Goal: Task Accomplishment & Management: Manage account settings

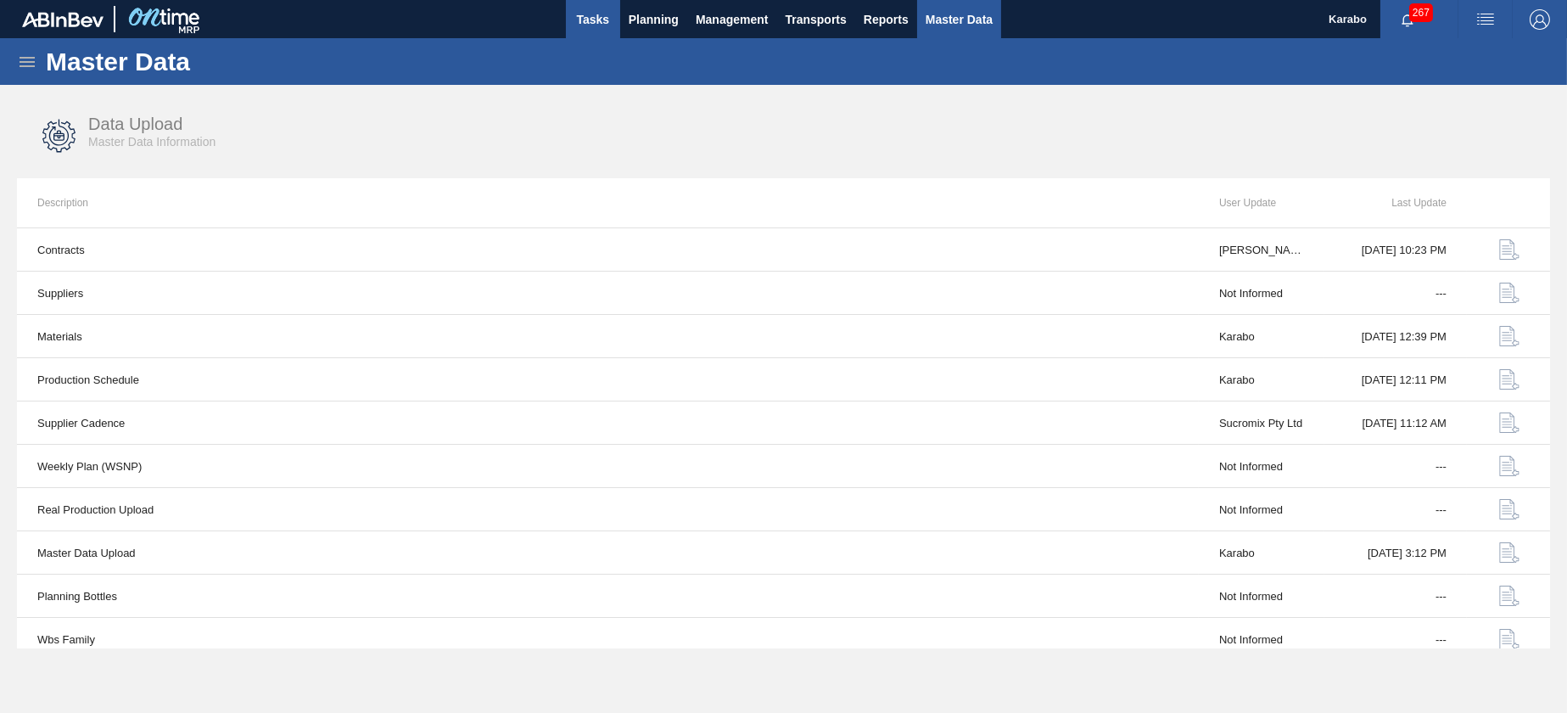
drag, startPoint x: 0, startPoint y: 0, endPoint x: 614, endPoint y: 24, distance: 614.7
click at [614, 24] on button "Tasks" at bounding box center [593, 19] width 54 height 38
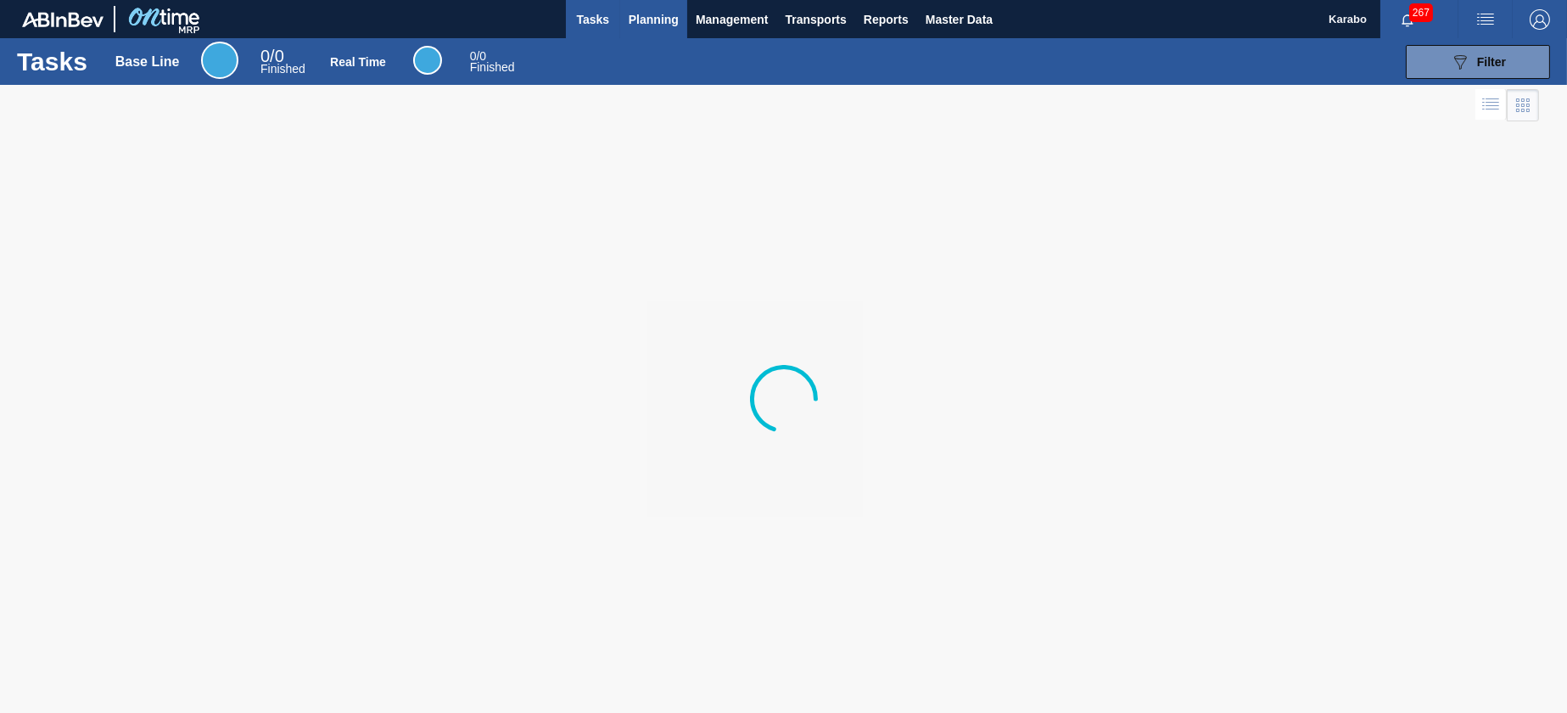
click at [648, 20] on span "Planning" at bounding box center [654, 19] width 50 height 20
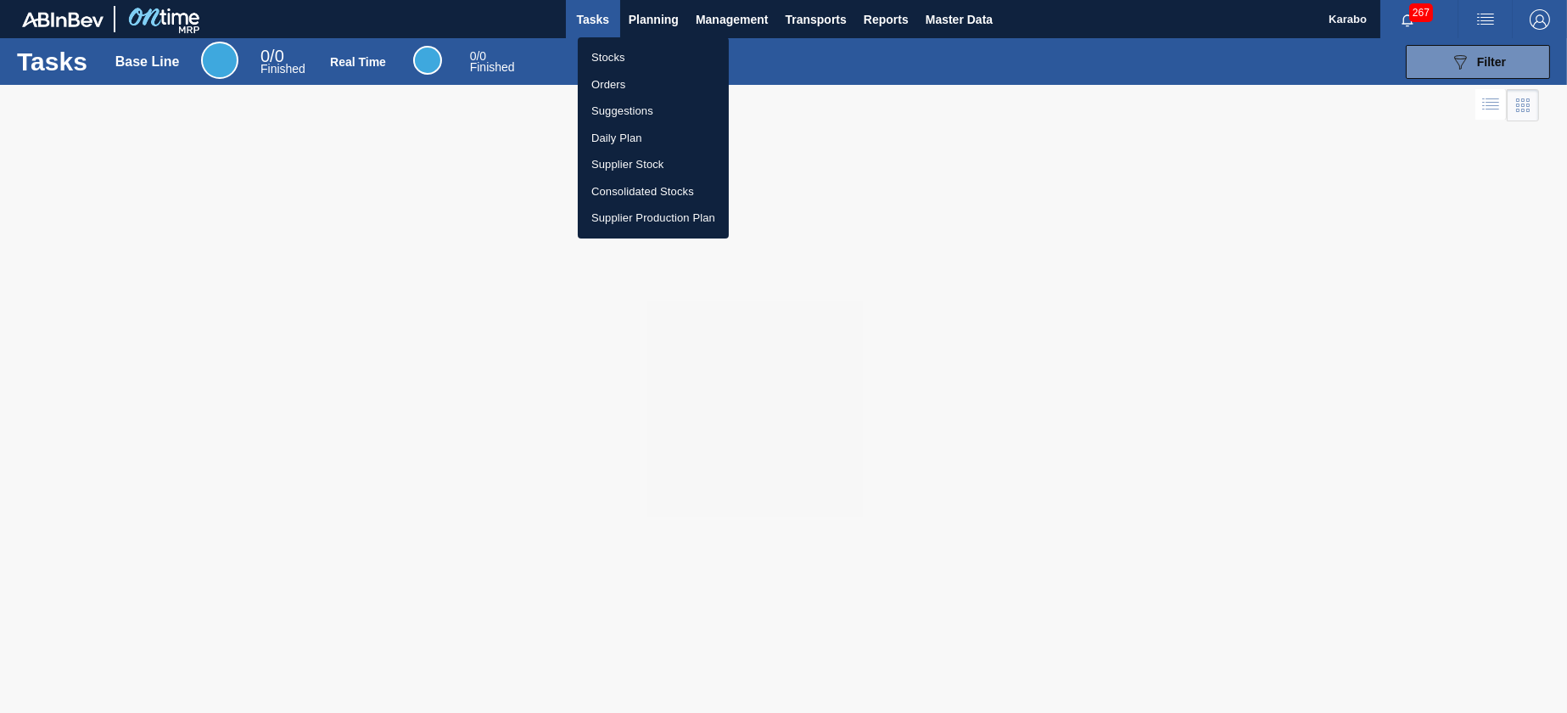
click at [641, 49] on li "Stocks" at bounding box center [653, 57] width 151 height 27
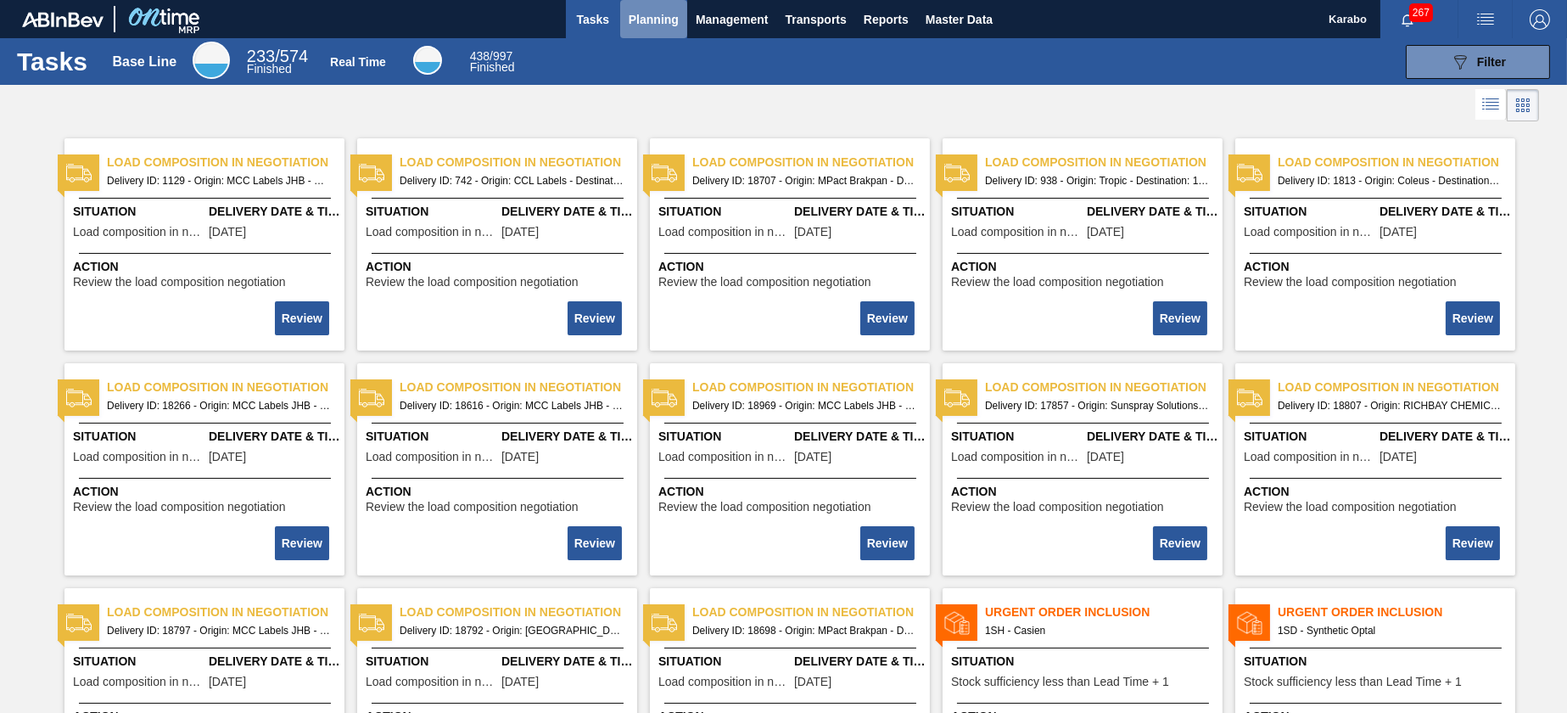
click at [658, 36] on button "Planning" at bounding box center [653, 19] width 67 height 38
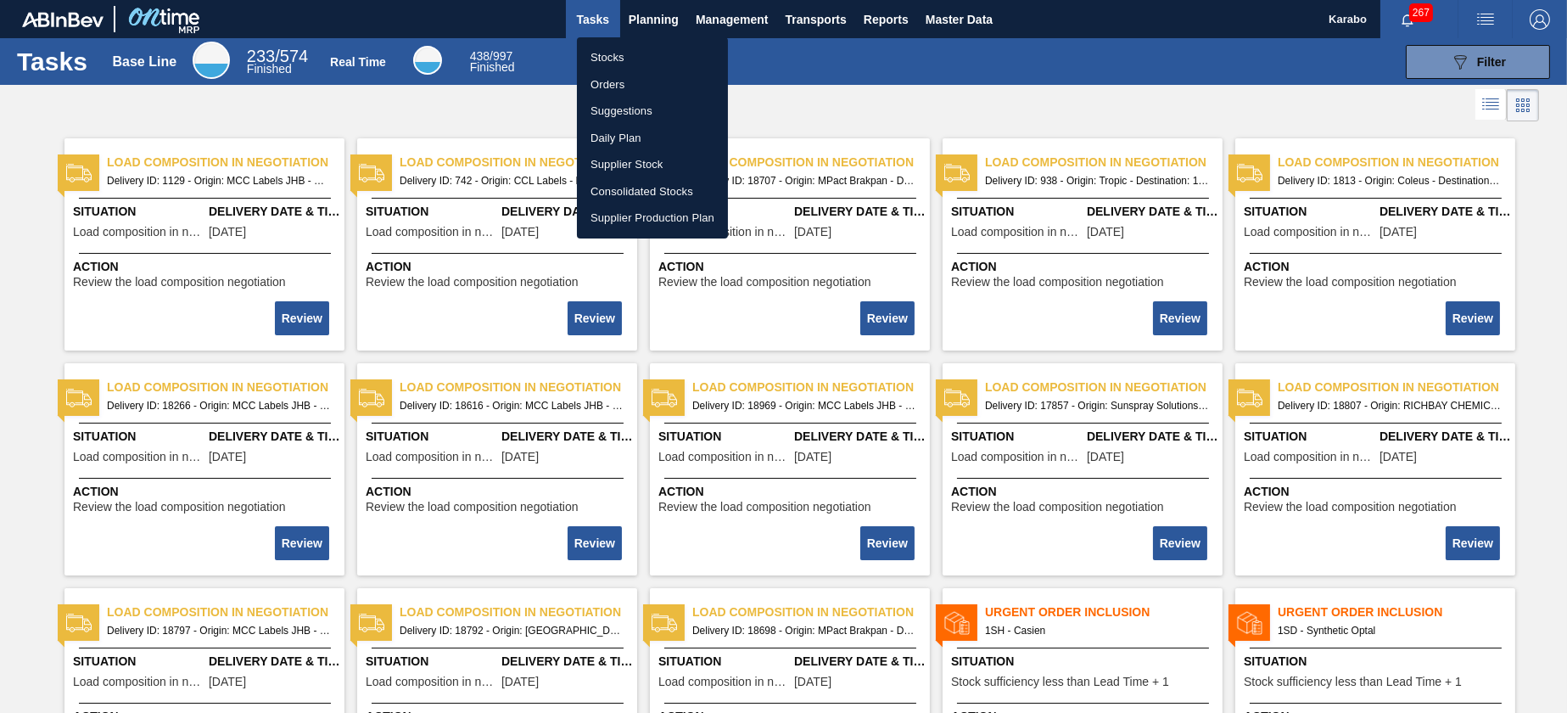
click at [665, 59] on li "Stocks" at bounding box center [652, 57] width 151 height 27
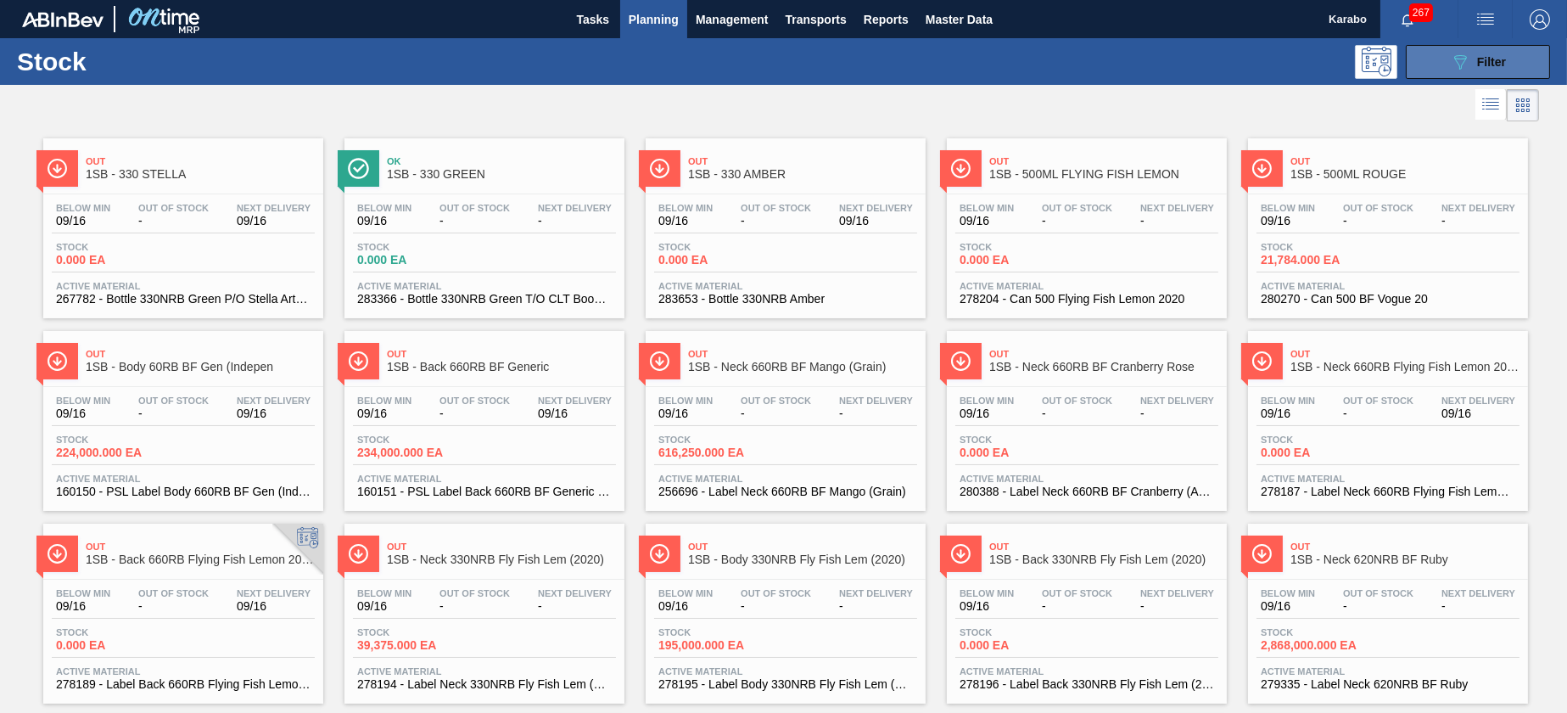
click at [1438, 65] on button "089F7B8B-B2A5-4AFE-B5C0-19BA573D28AC Filter" at bounding box center [1478, 62] width 144 height 34
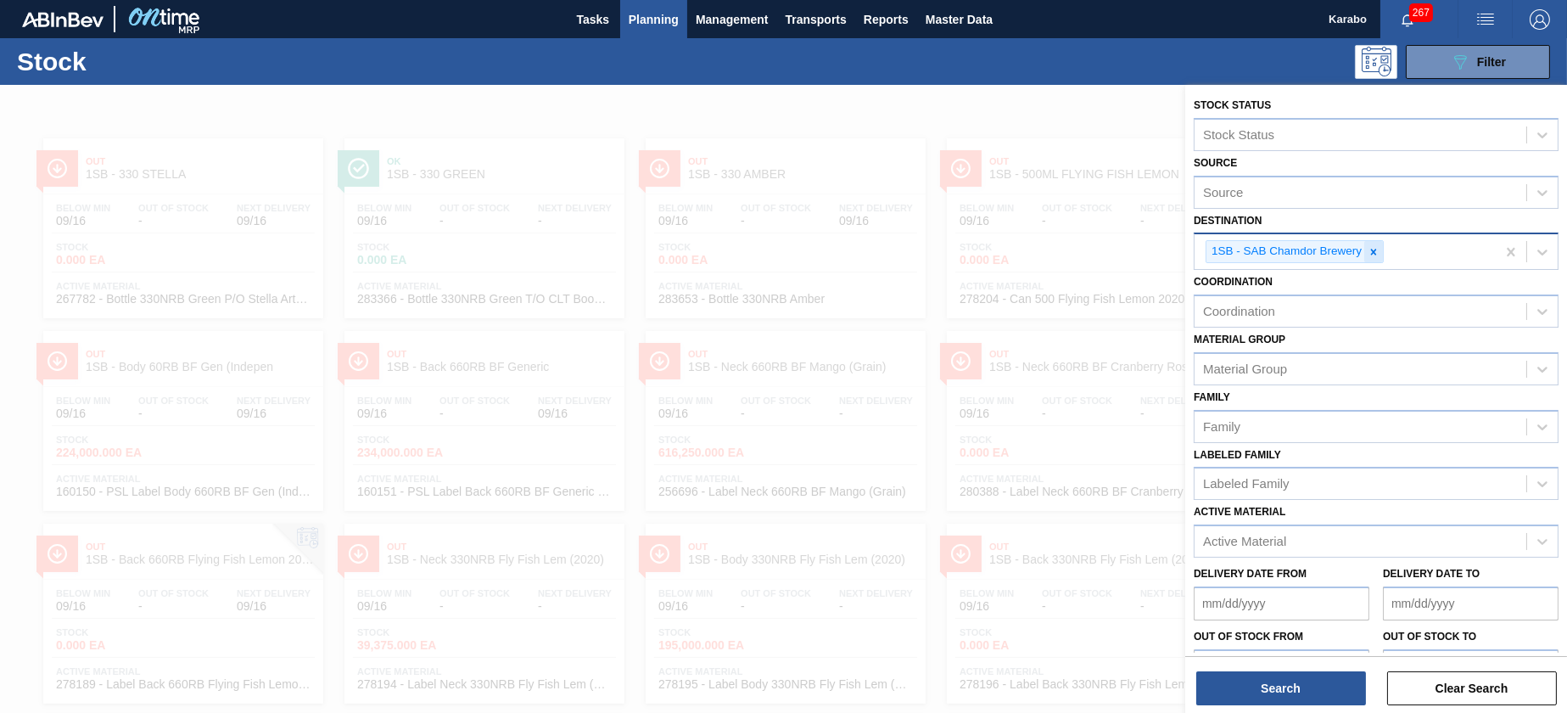
click at [1373, 253] on icon at bounding box center [1374, 252] width 6 height 6
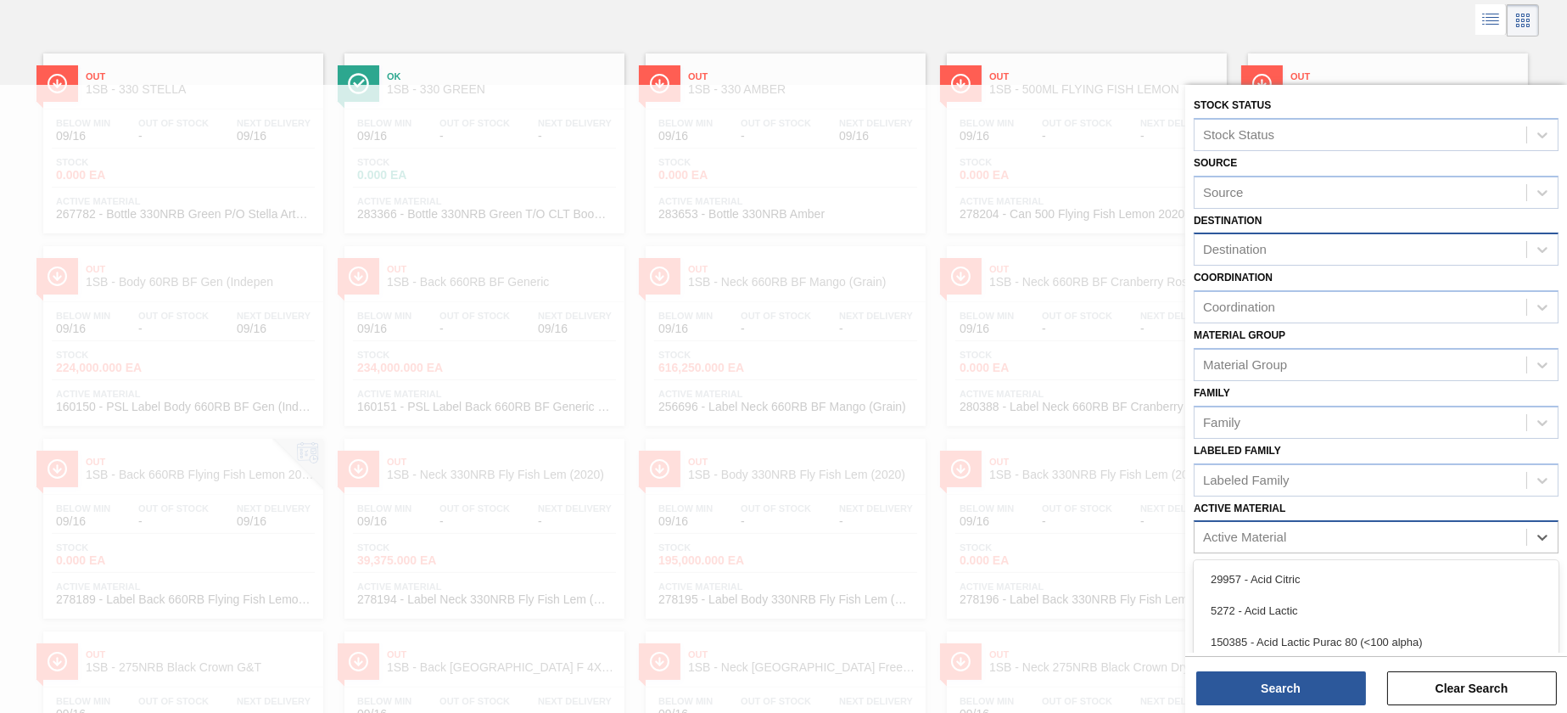
click at [1320, 531] on div "Active Material" at bounding box center [1361, 537] width 332 height 25
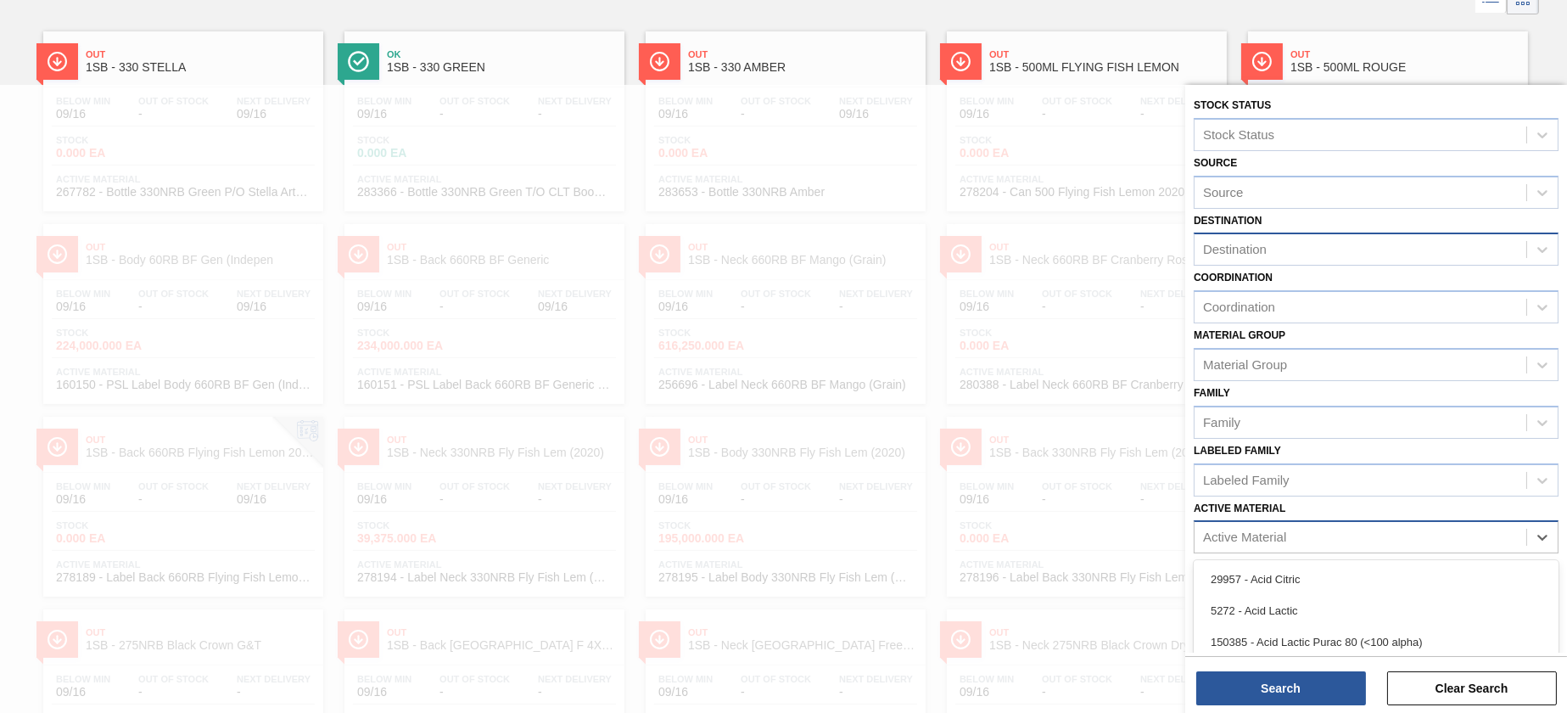
scroll to position [107, 0]
type Material "285243"
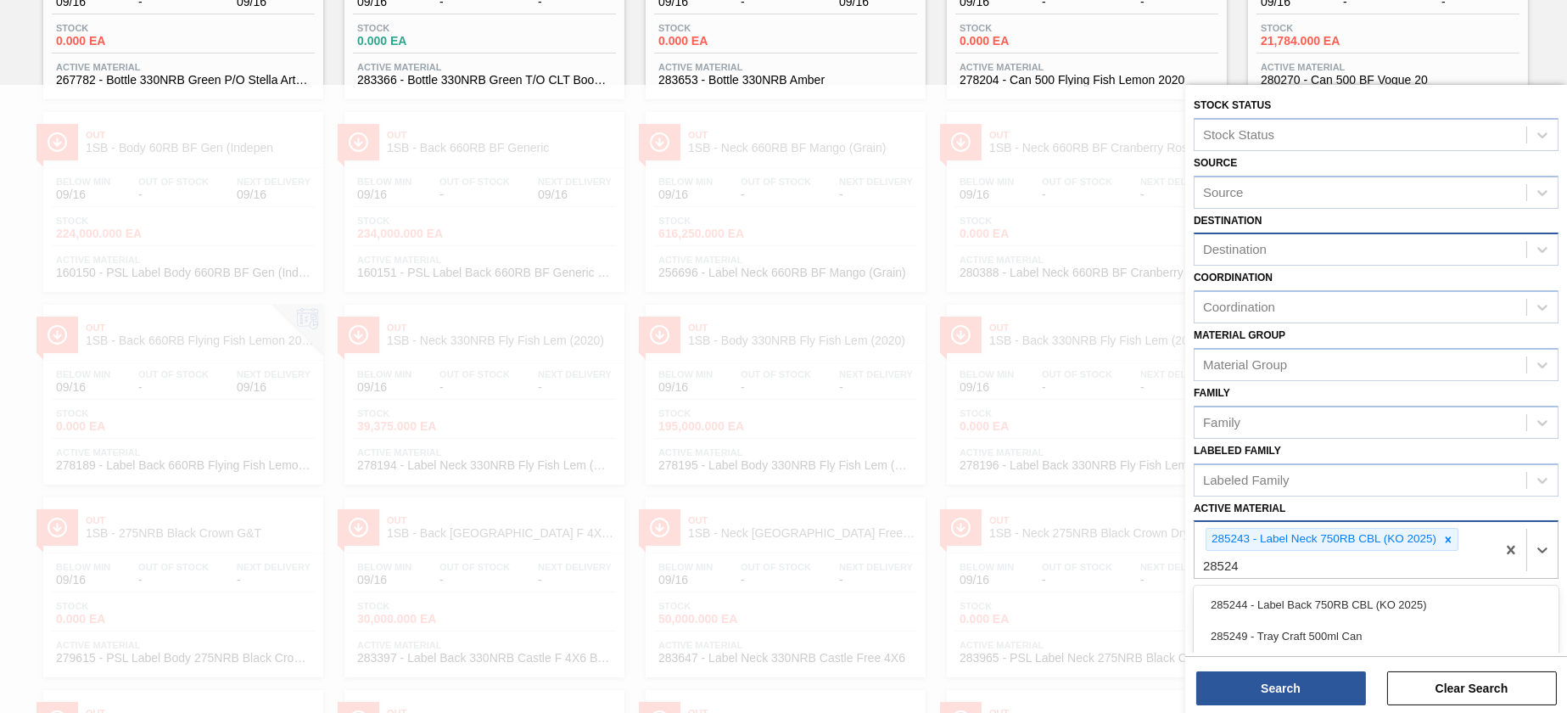
type Material "285244"
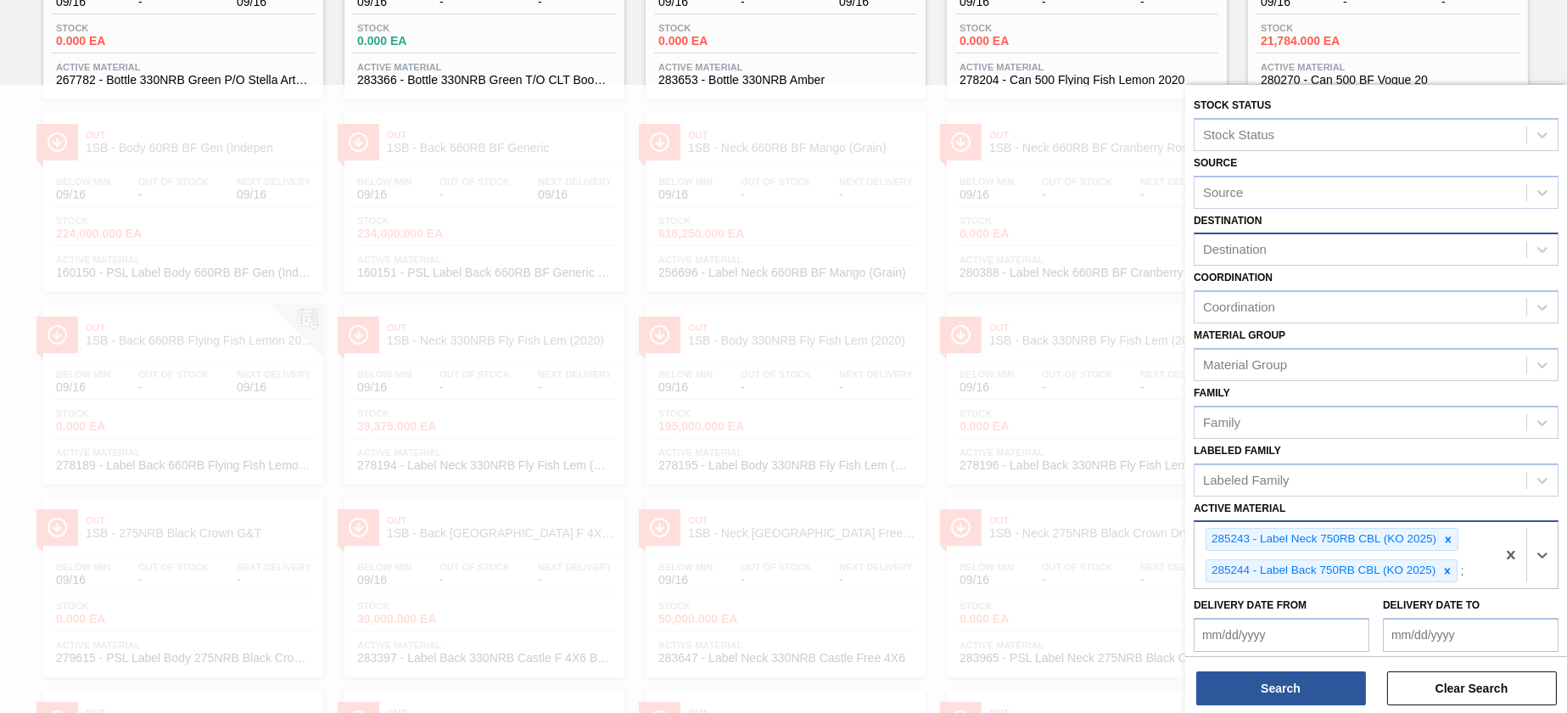
scroll to position [362, 0]
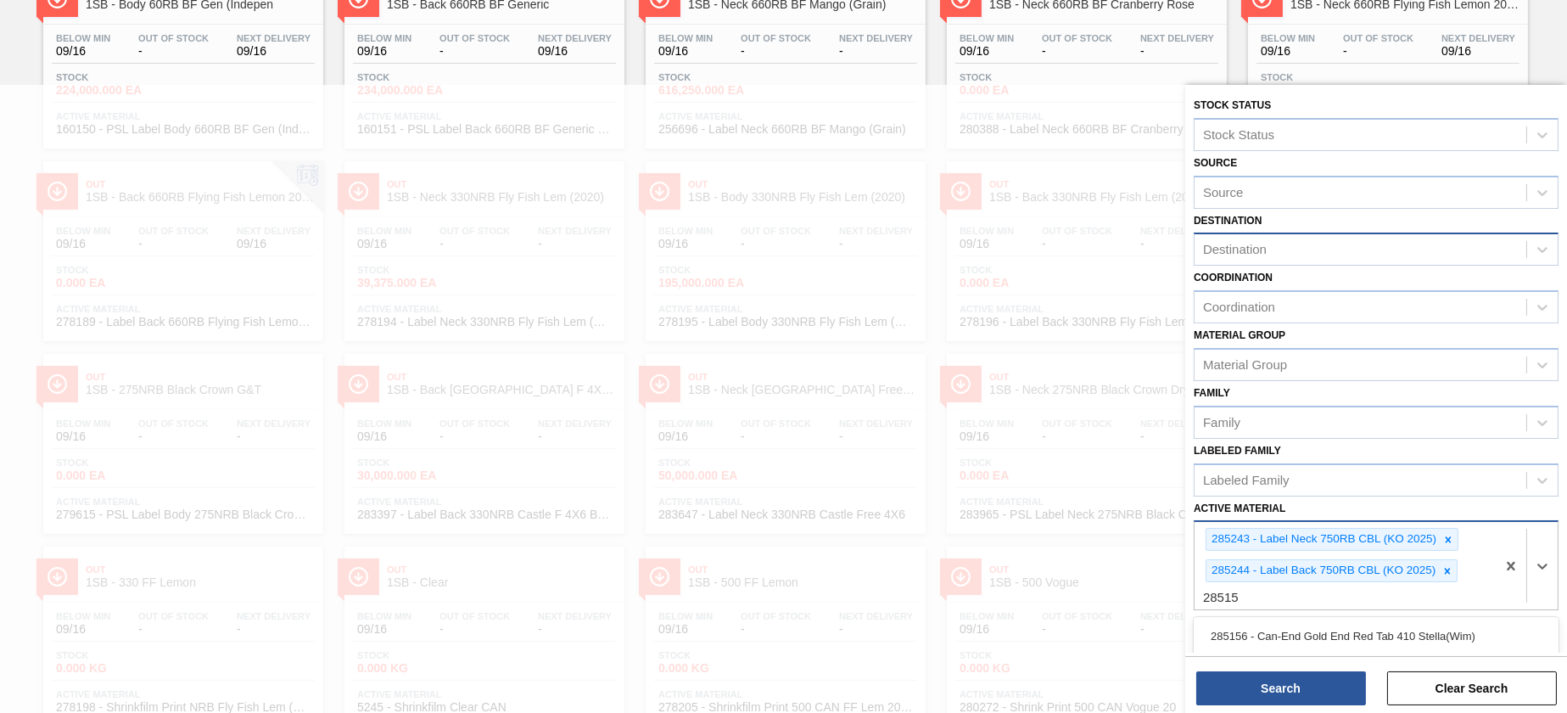
type Material "285152"
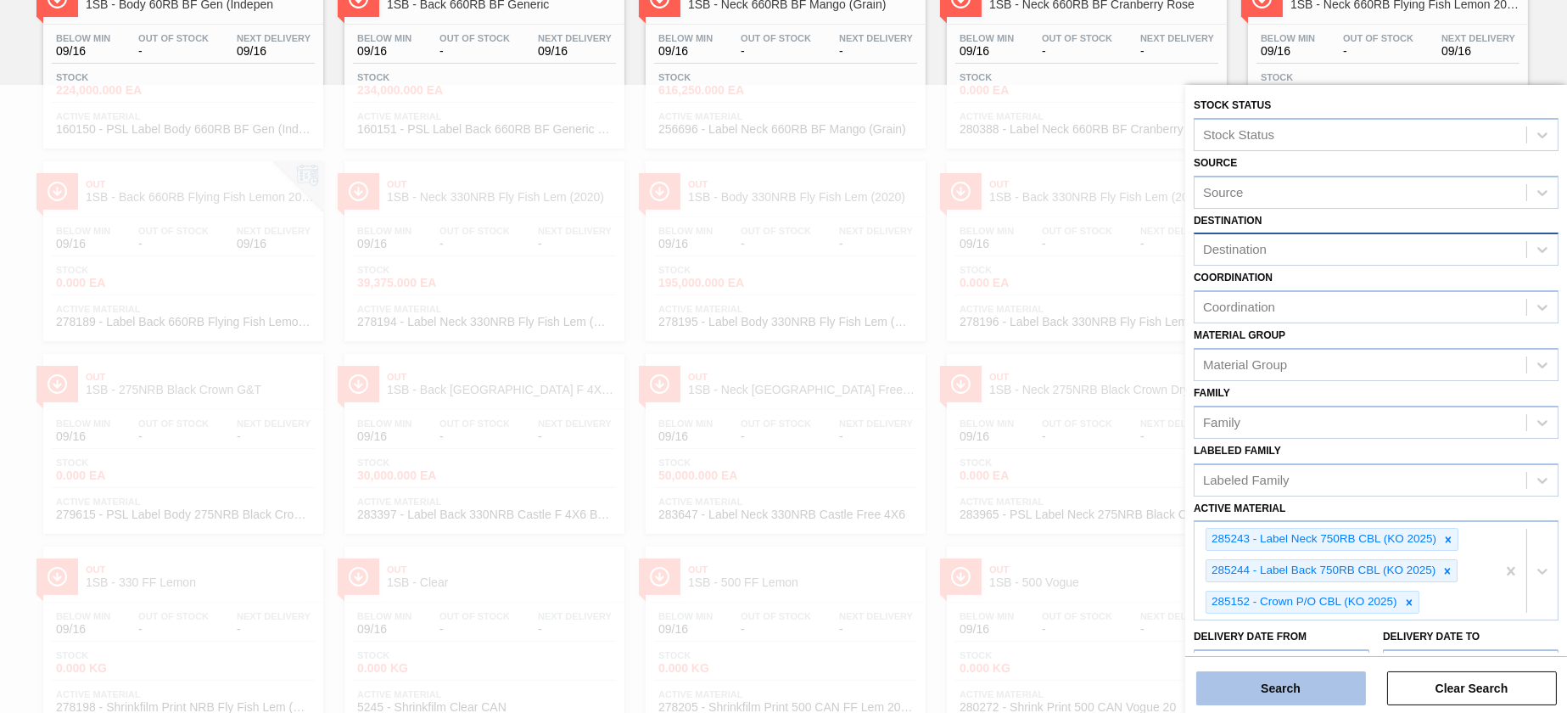
click at [1292, 676] on button "Search" at bounding box center [1281, 688] width 170 height 34
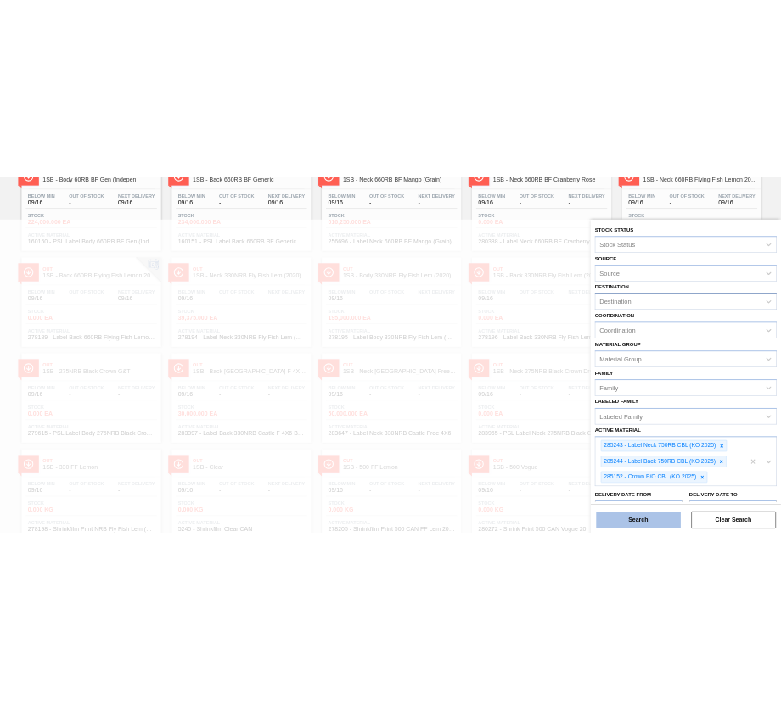
scroll to position [0, 0]
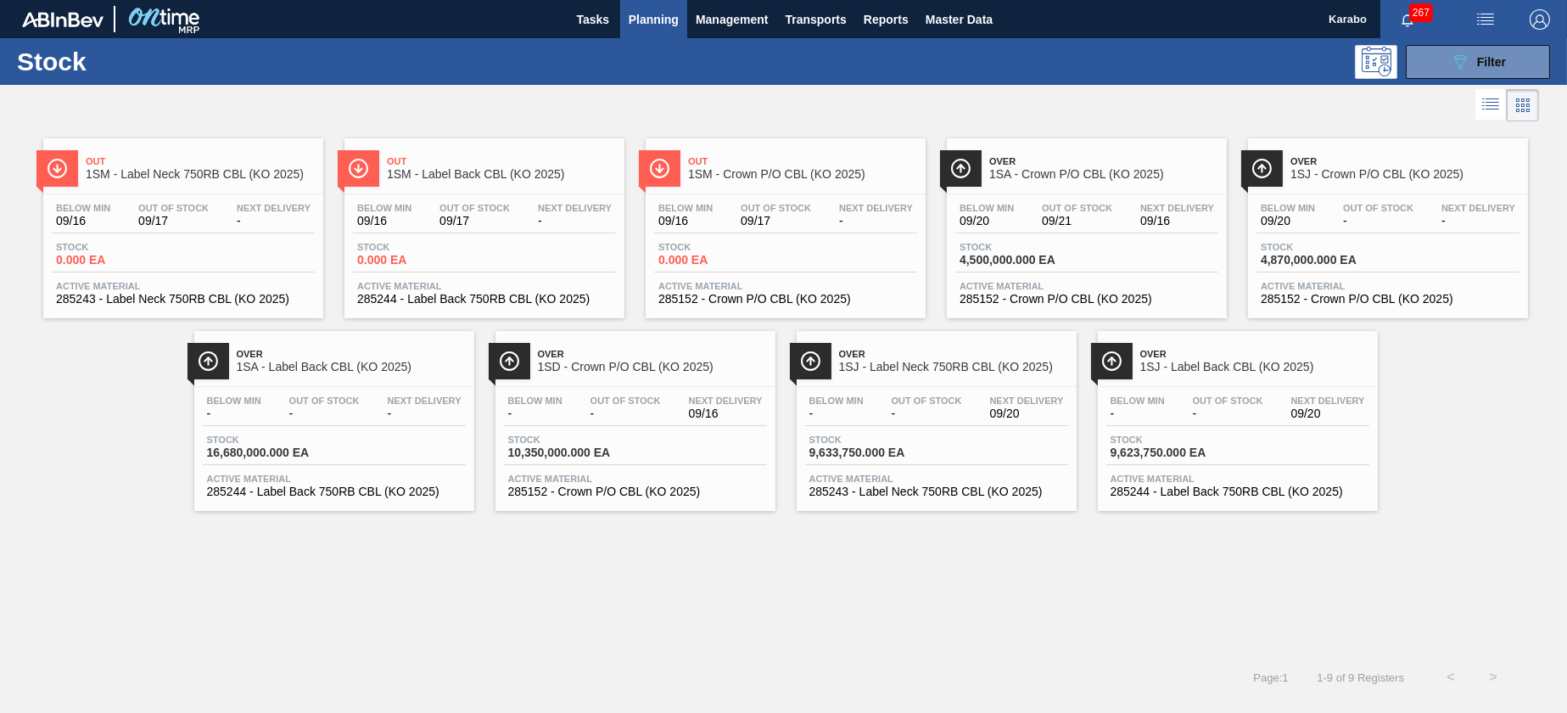
click at [1235, 409] on span "-" at bounding box center [1228, 413] width 70 height 13
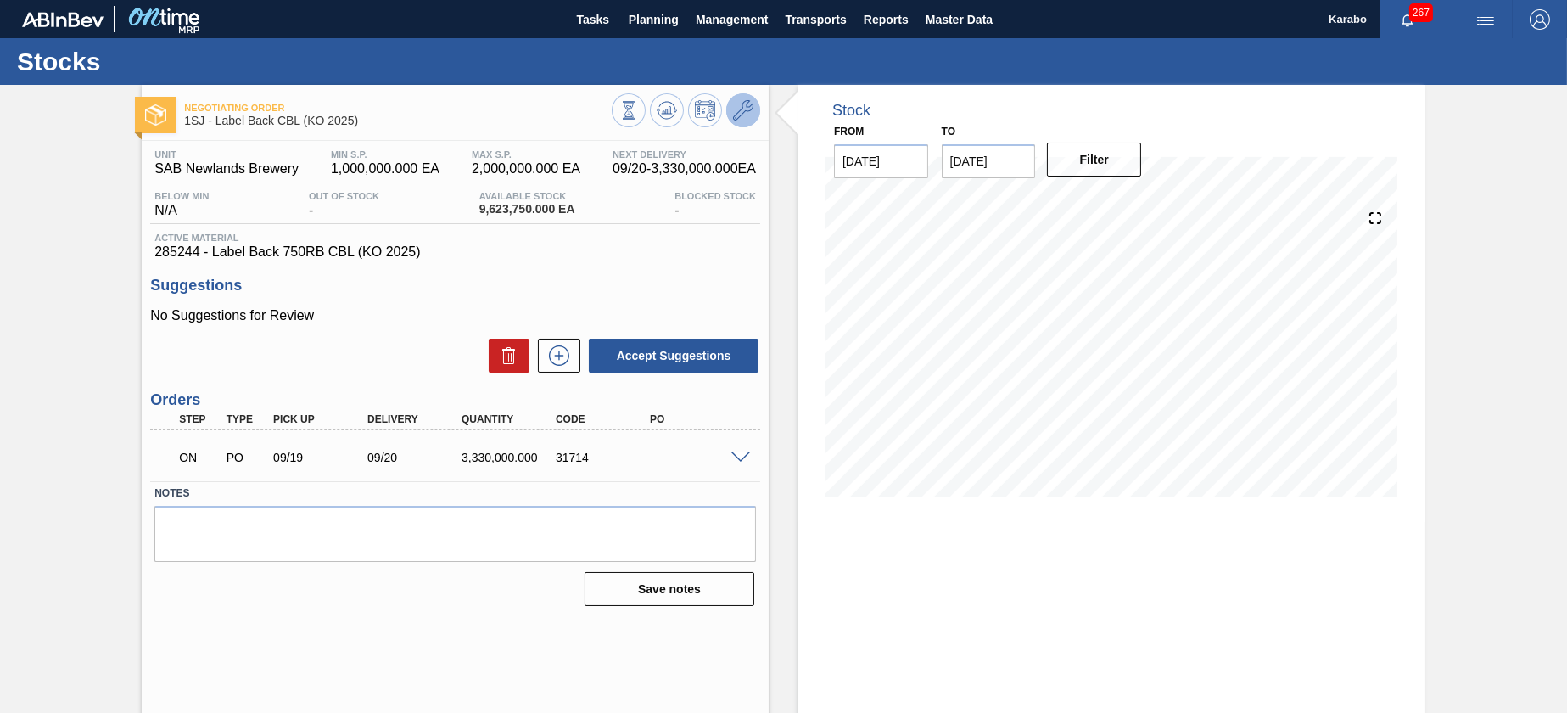
click at [742, 113] on icon at bounding box center [743, 110] width 20 height 20
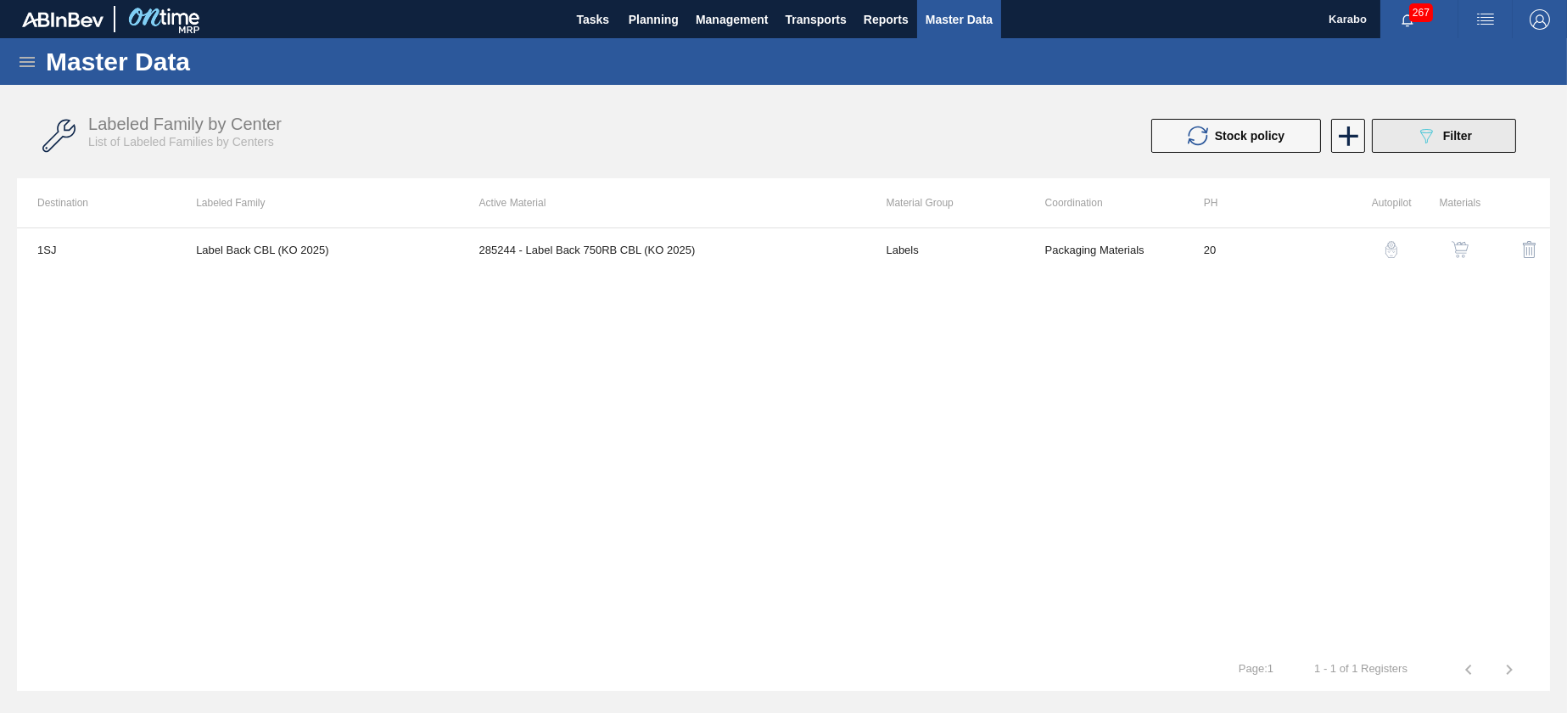
click at [1427, 132] on icon "089F7B8B-B2A5-4AFE-B5C0-19BA573D28AC" at bounding box center [1426, 136] width 20 height 20
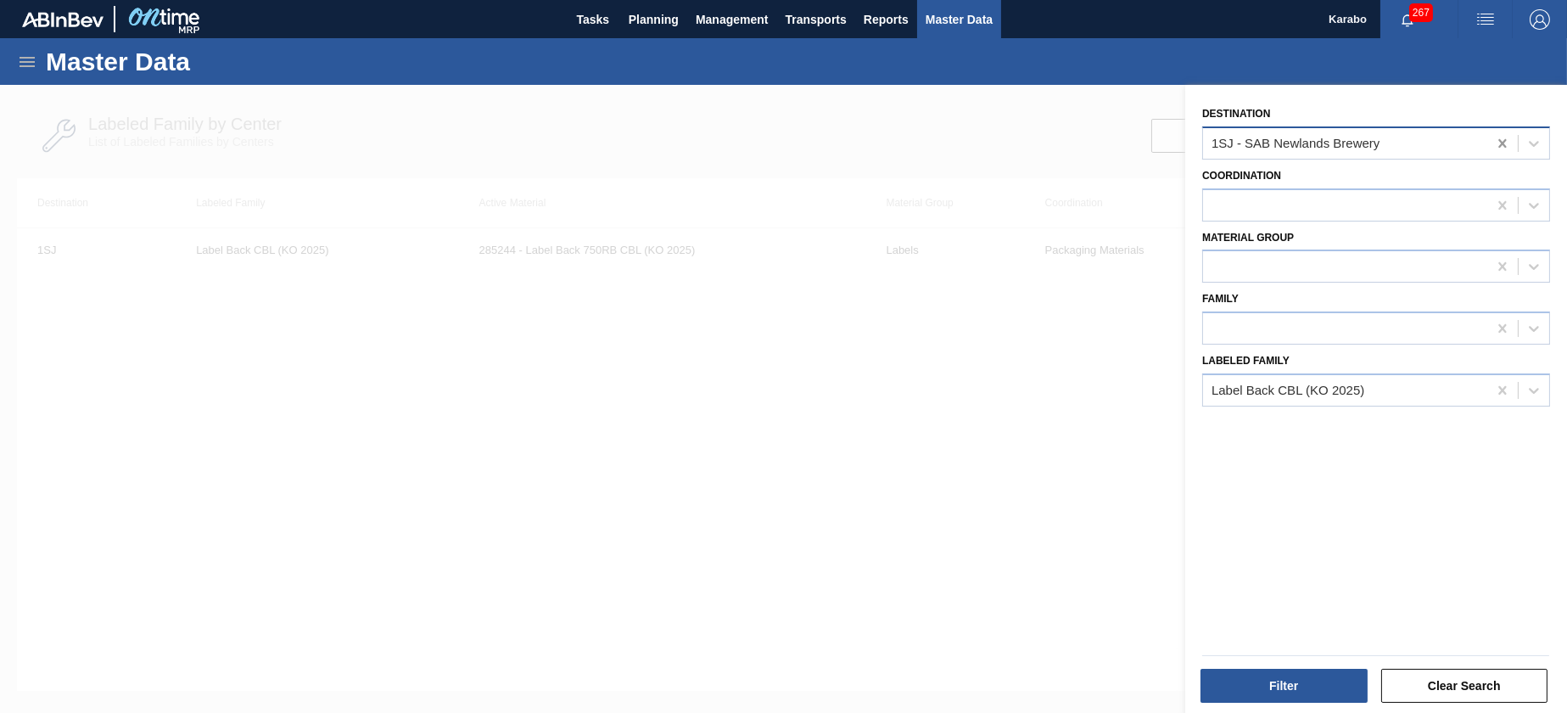
click at [1498, 145] on icon at bounding box center [1502, 143] width 8 height 8
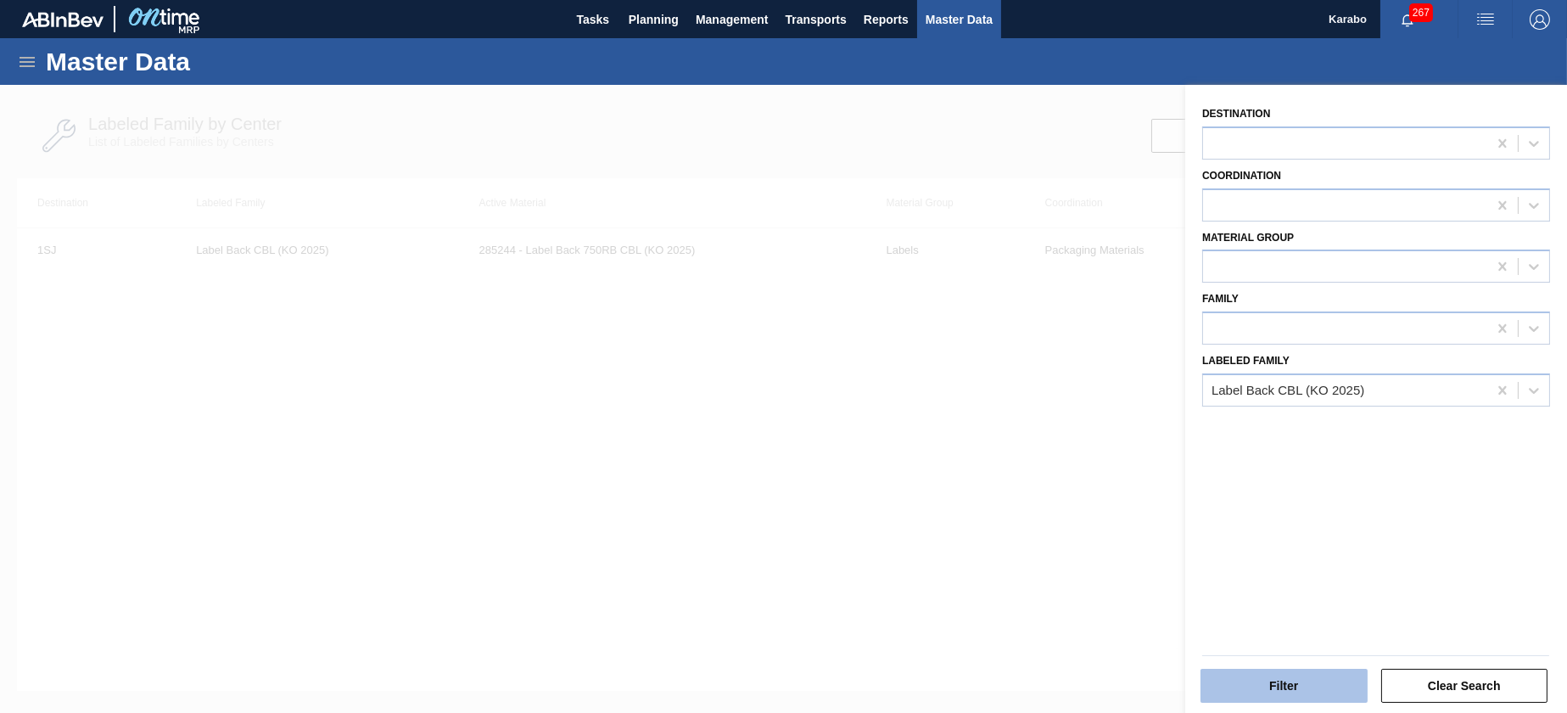
click at [1346, 677] on button "Filter" at bounding box center [1284, 686] width 167 height 34
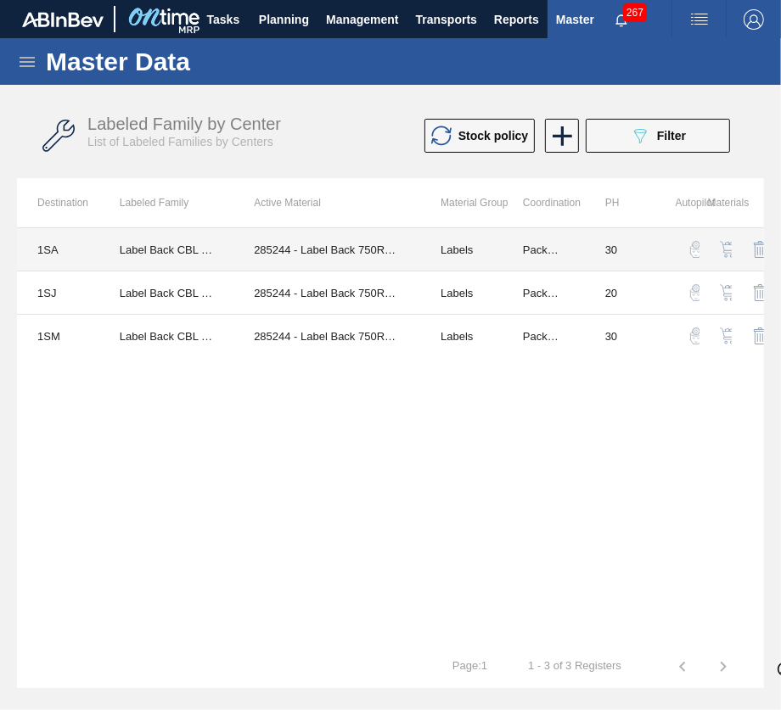
click at [428, 243] on td "Labels" at bounding box center [461, 249] width 82 height 43
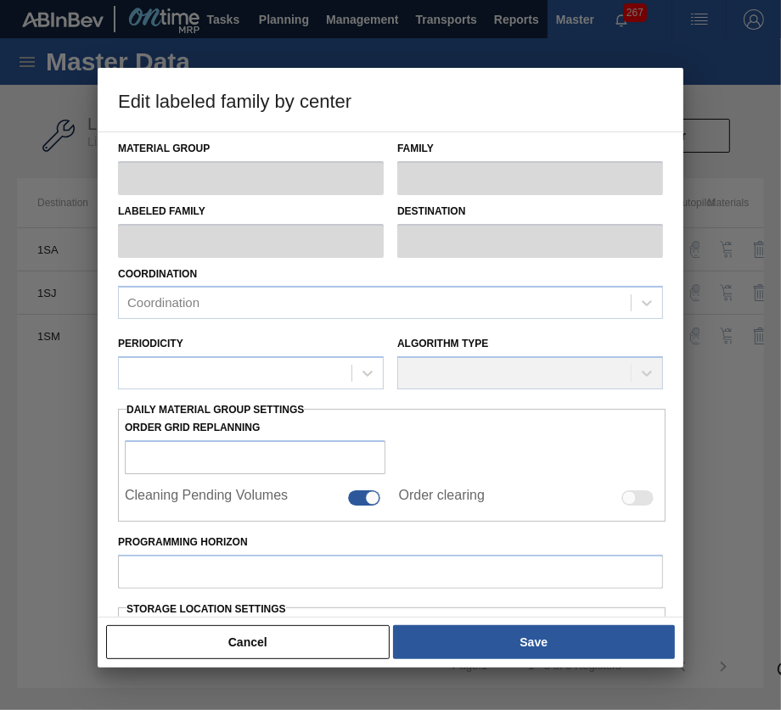
type input "Labels"
type input "750RB"
type input "Label Back CBL (KO 2025)"
type input "1SA - SAB Alrode Brewery"
type input "30"
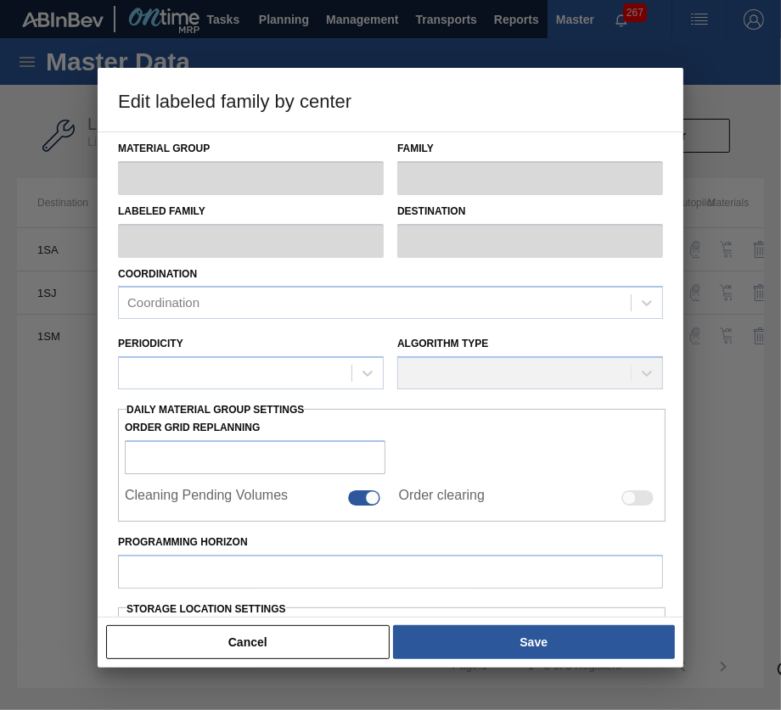
type input "2,000,000"
type input "3,000,000"
type input "100"
type input "3,000,000.000"
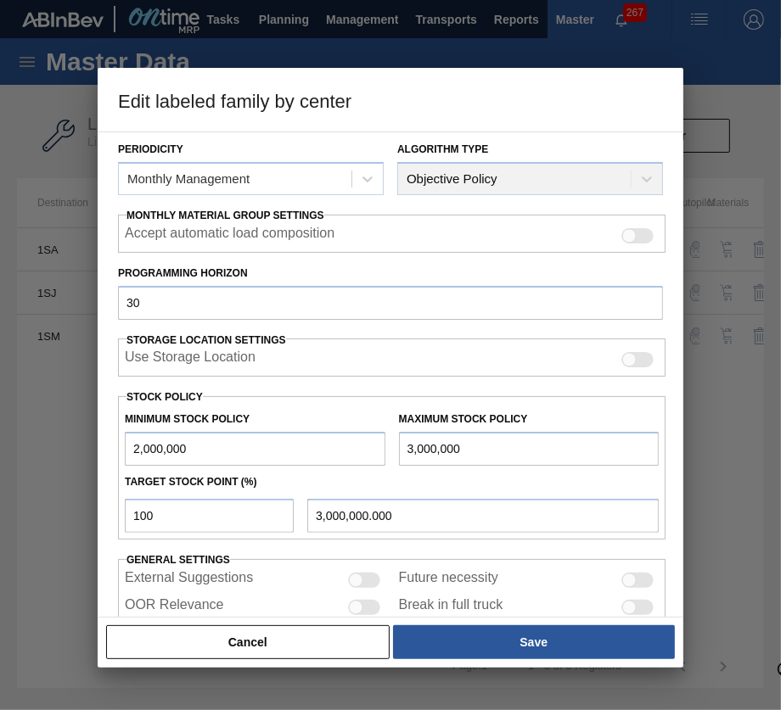
scroll to position [255, 0]
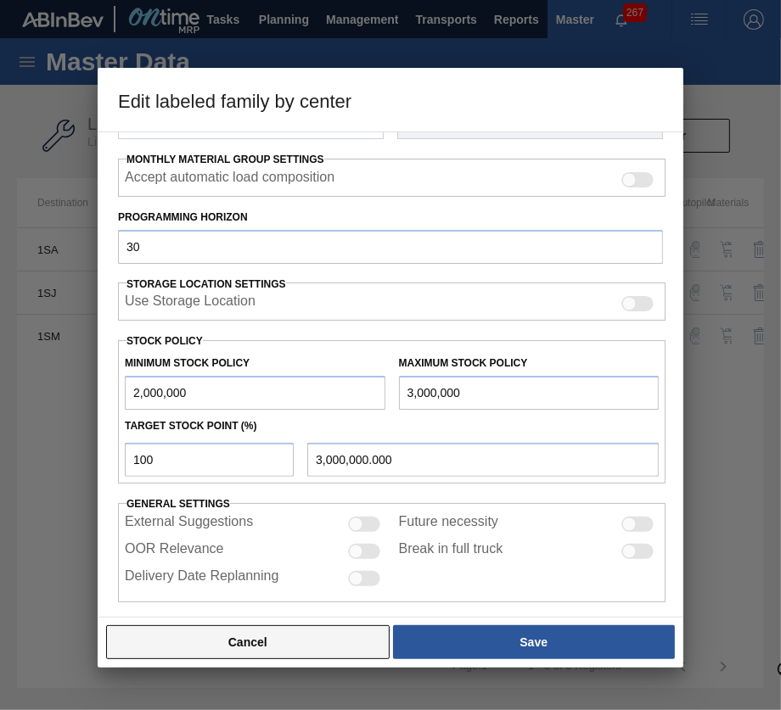
click at [288, 647] on button "Cancel" at bounding box center [247, 642] width 283 height 34
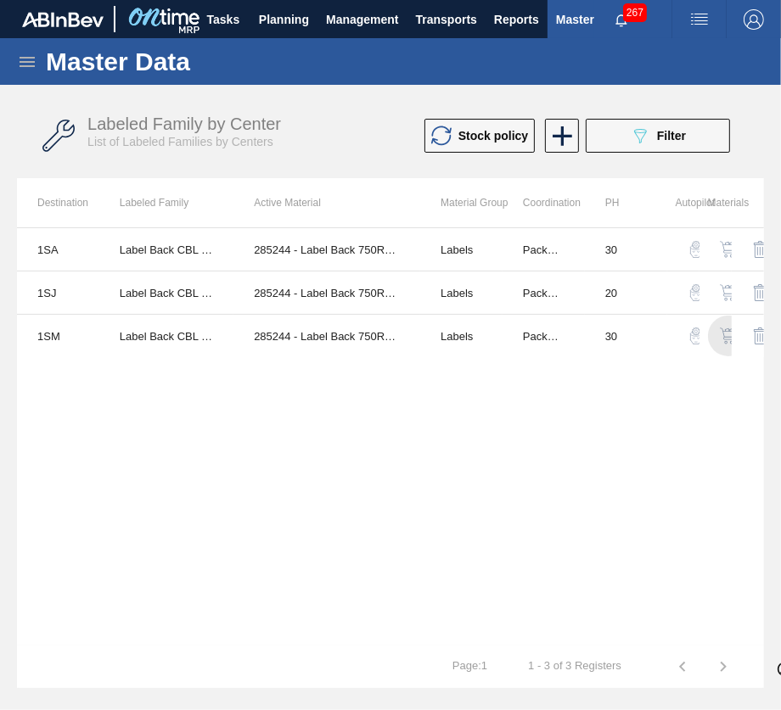
click at [731, 337] on img "button" at bounding box center [727, 335] width 17 height 17
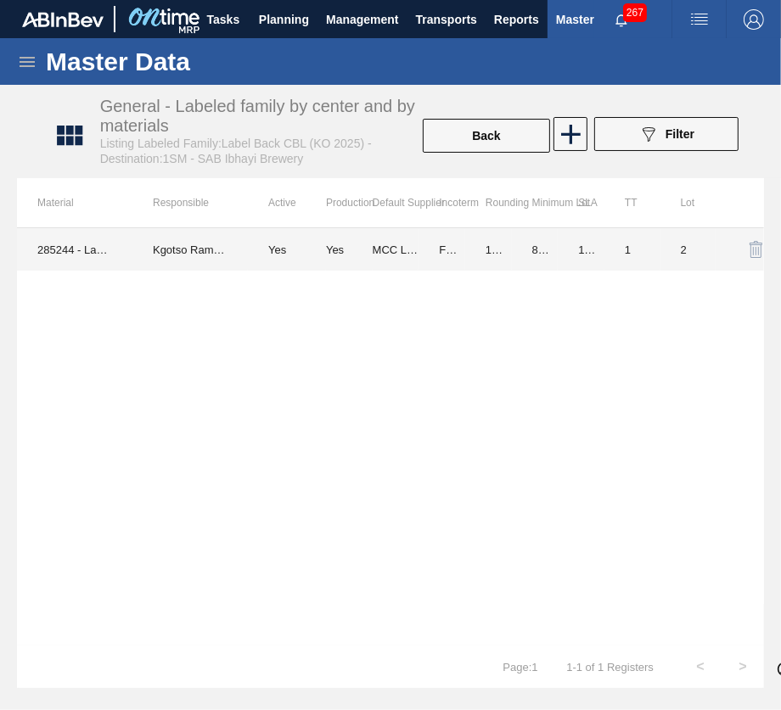
click at [639, 246] on td "1" at bounding box center [632, 249] width 56 height 42
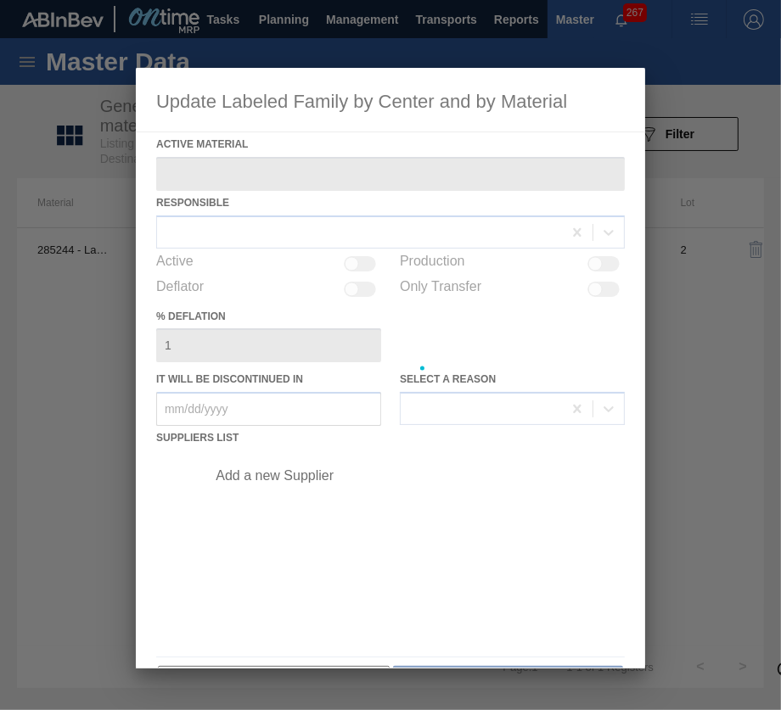
type Material "285244 - Label Back 750RB CBL (KO 2025)"
checkbox input "true"
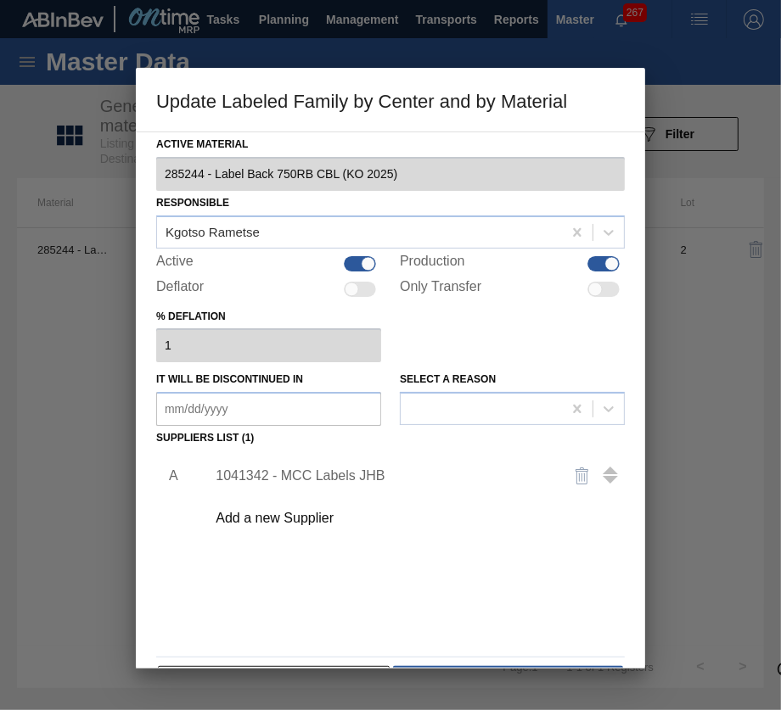
click at [322, 474] on div "1041342 - MCC Labels JHB" at bounding box center [382, 475] width 333 height 15
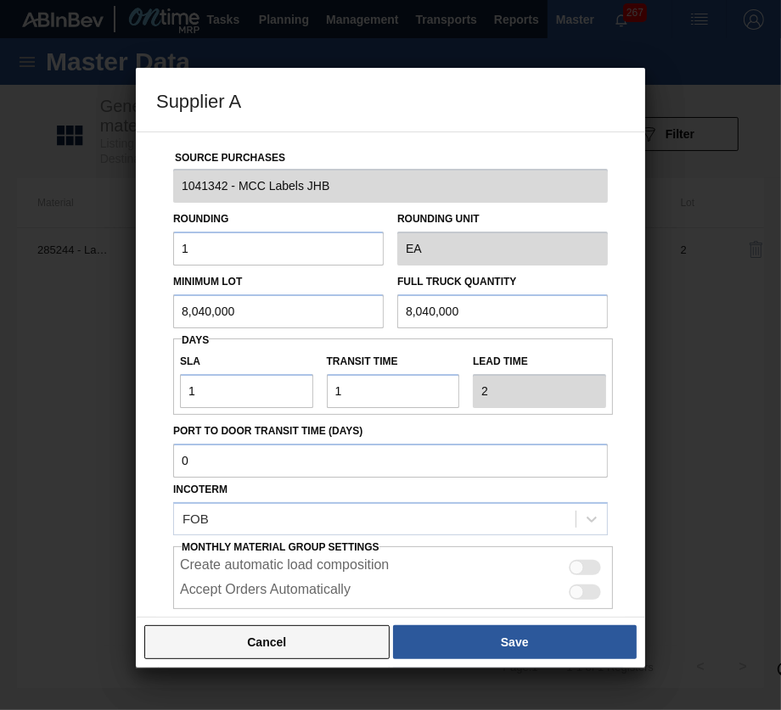
click at [328, 645] on button "Cancel" at bounding box center [266, 642] width 245 height 34
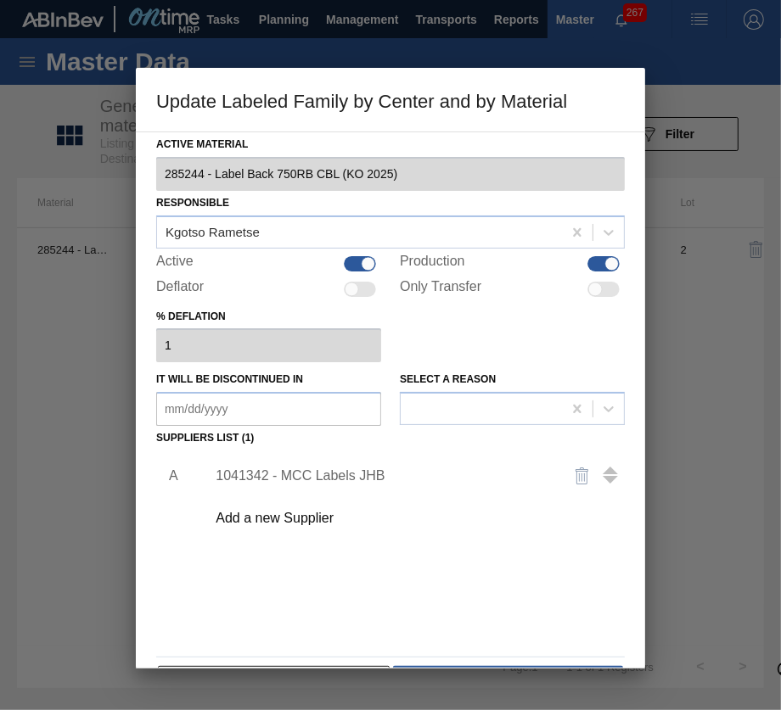
scroll to position [53, 0]
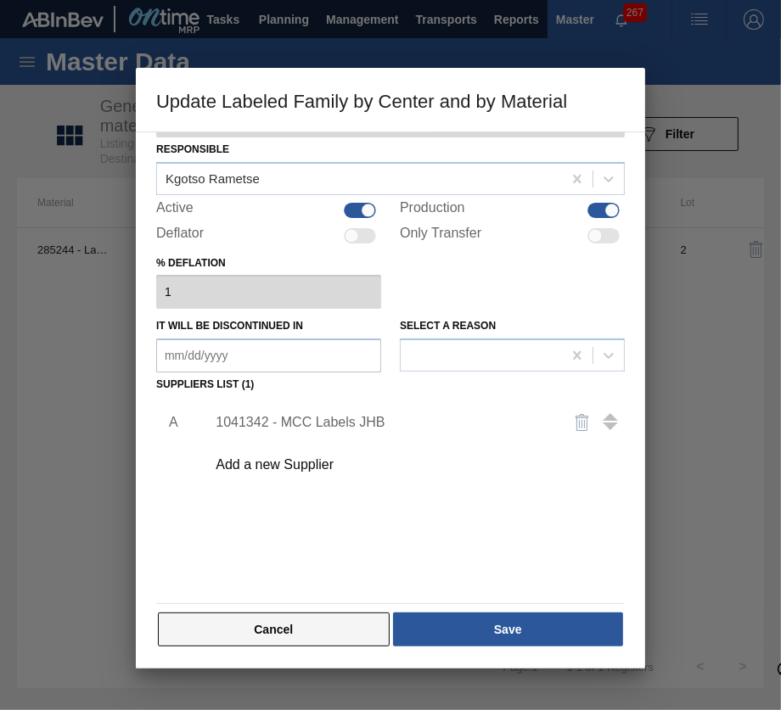
click at [333, 626] on button "Cancel" at bounding box center [274, 630] width 232 height 34
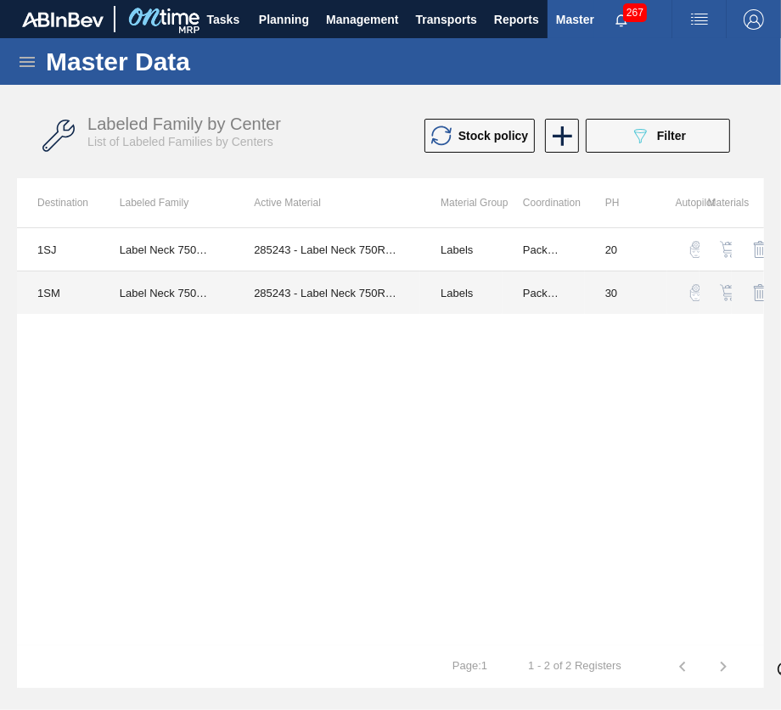
click at [620, 291] on td "30" at bounding box center [626, 293] width 82 height 43
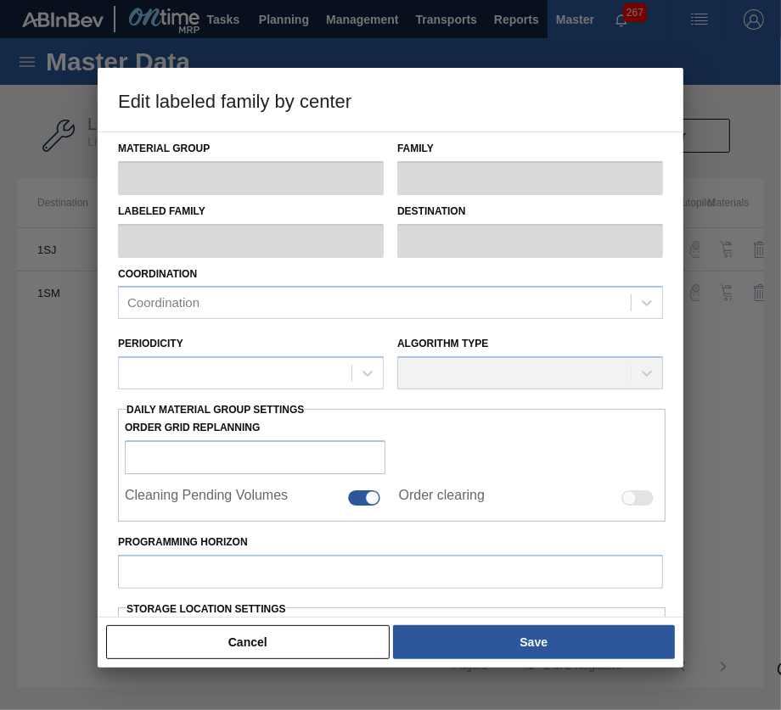
type input "Labels"
type input "750RB"
type input "Label Neck 750RB CBL (KO 2025)"
type input "1SM - SAB Ibhayi Brewery"
type input "30"
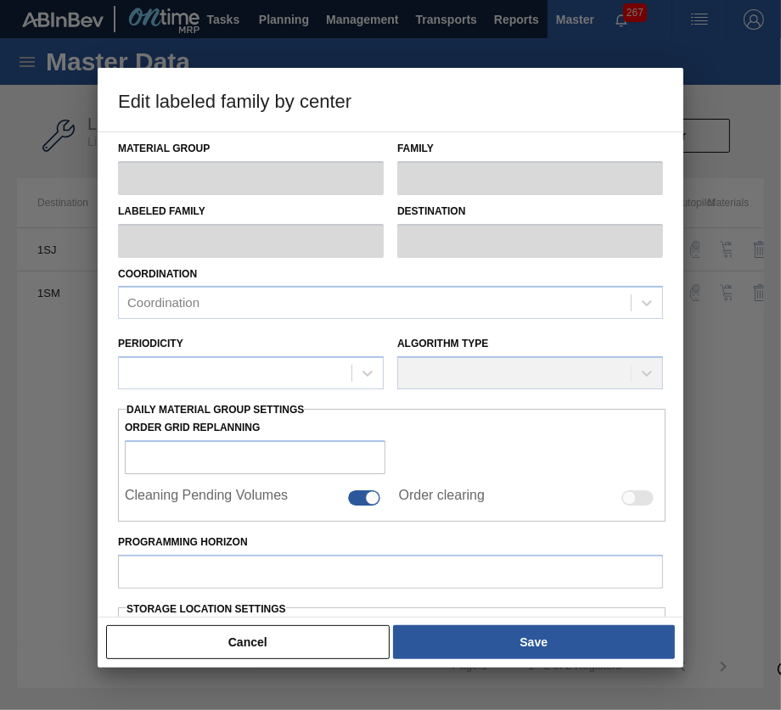
type input "1,000,000"
type input "2,000,000"
type input "100"
type input "2,000,000.000"
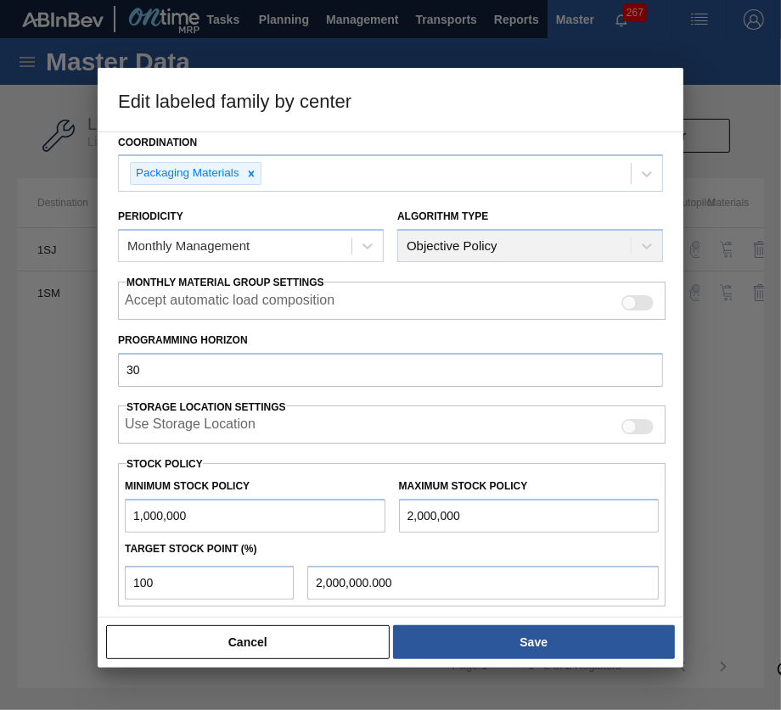
scroll to position [267, 0]
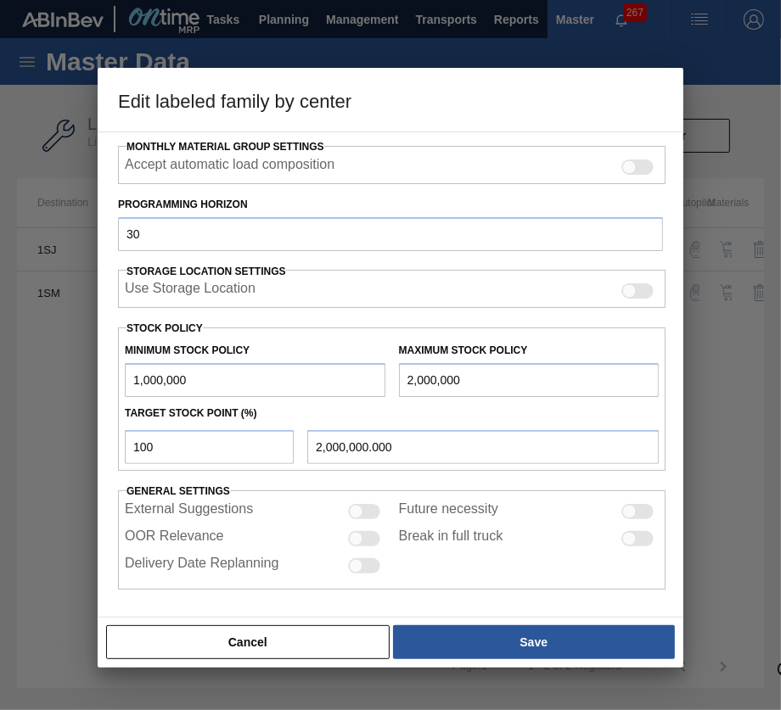
drag, startPoint x: 304, startPoint y: 635, endPoint x: 308, endPoint y: 621, distance: 14.2
click at [304, 635] on button "Cancel" at bounding box center [247, 642] width 283 height 34
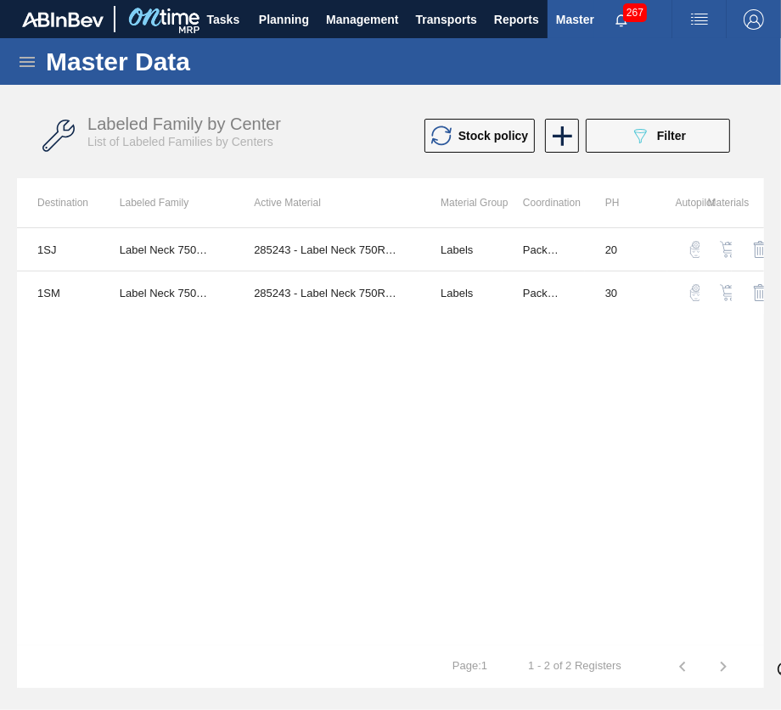
click at [735, 286] on td at bounding box center [747, 293] width 32 height 43
click at [730, 288] on img "button" at bounding box center [727, 292] width 17 height 17
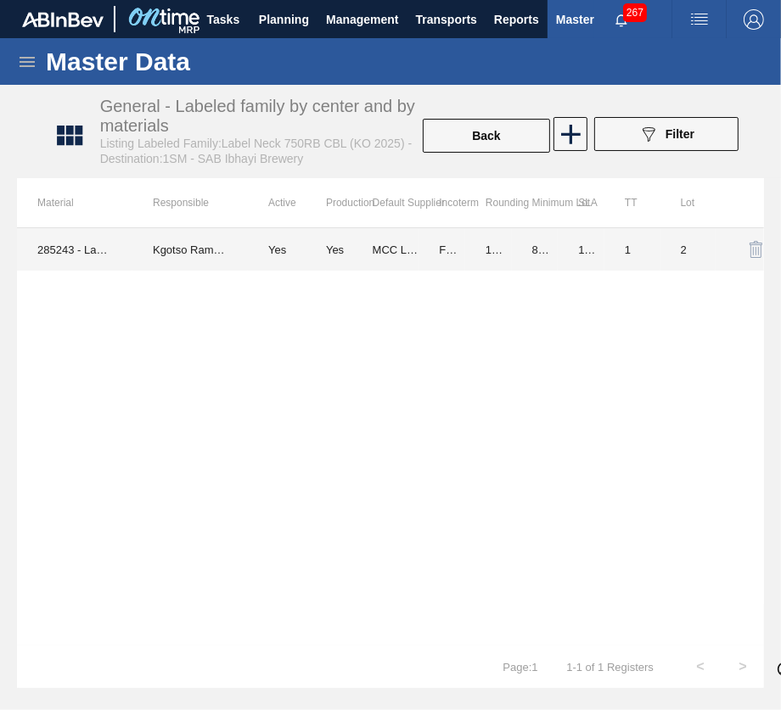
click at [615, 251] on td "1" at bounding box center [632, 249] width 56 height 42
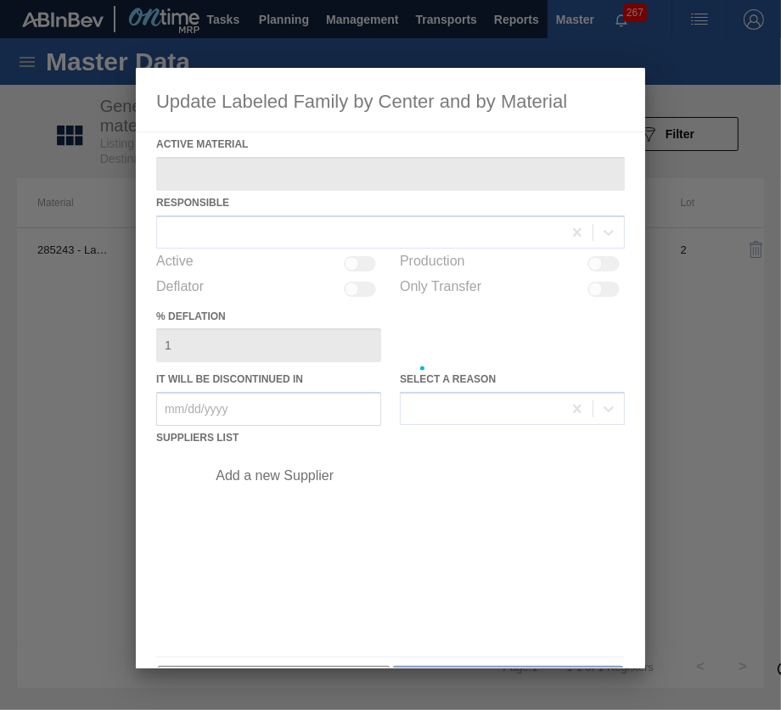
type Material "285243 - Label Neck 750RB CBL (KO 2025)"
checkbox input "true"
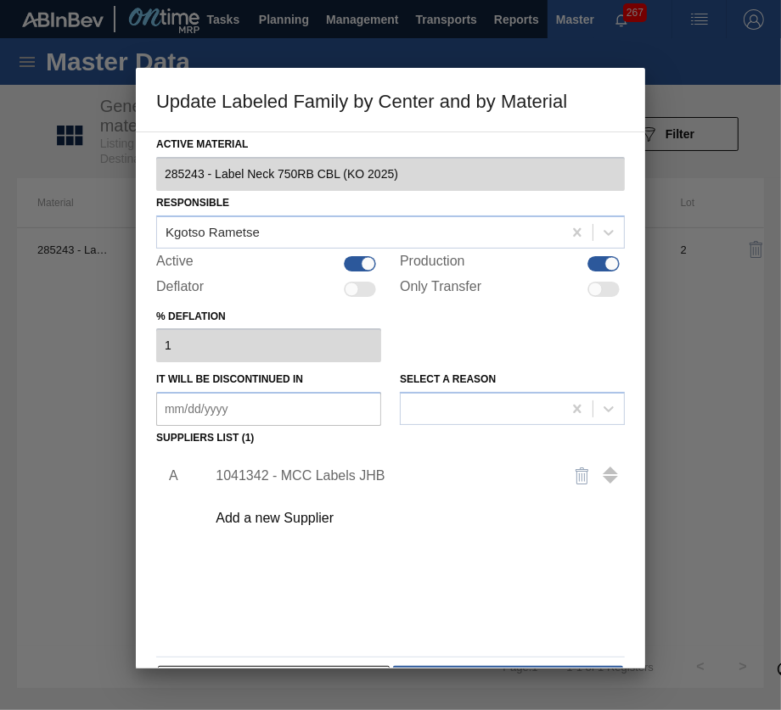
click at [296, 466] on div "1041342 - MCC Labels JHB" at bounding box center [410, 476] width 428 height 42
click at [302, 479] on div "1041342 - MCC Labels JHB" at bounding box center [382, 475] width 333 height 15
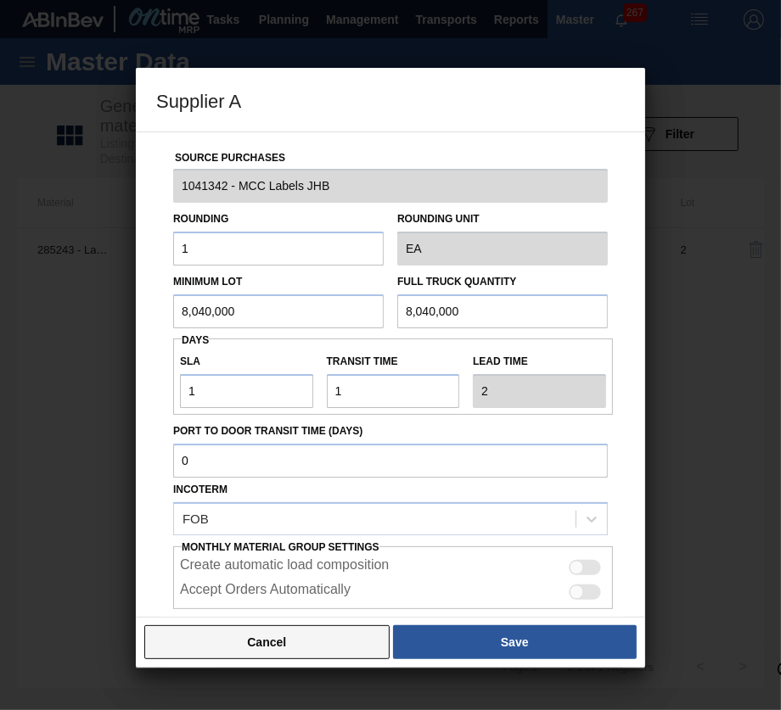
click at [186, 626] on button "Cancel" at bounding box center [266, 642] width 245 height 34
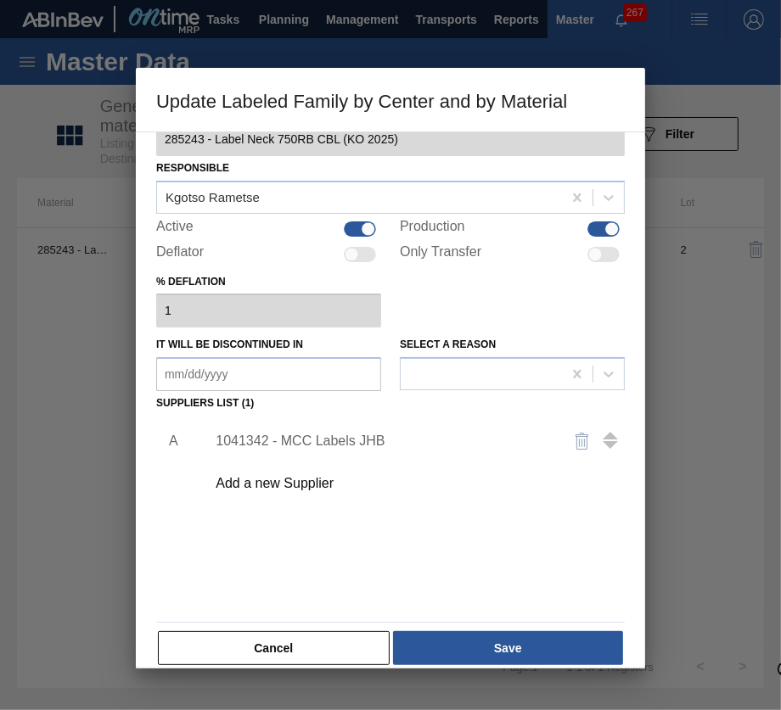
scroll to position [53, 0]
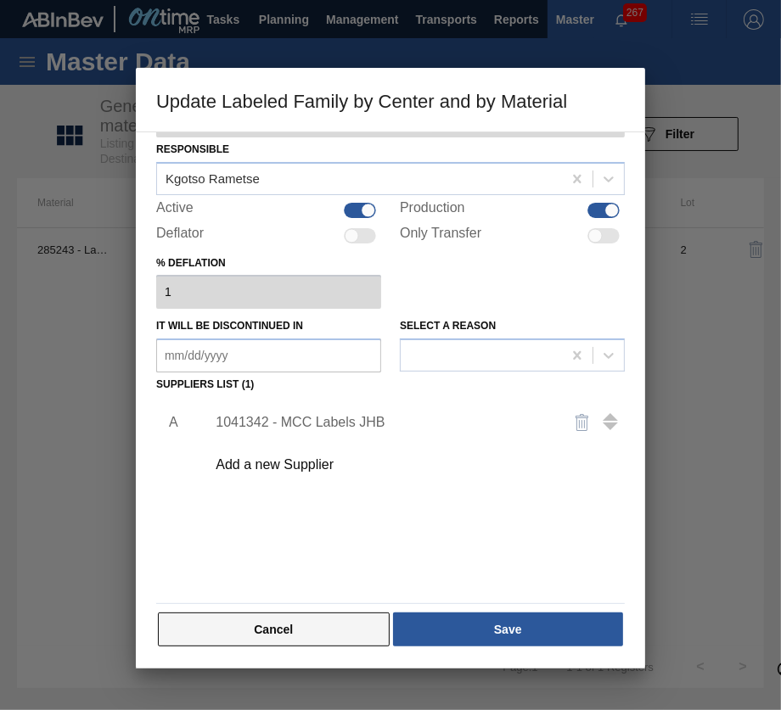
click at [272, 623] on button "Cancel" at bounding box center [274, 630] width 232 height 34
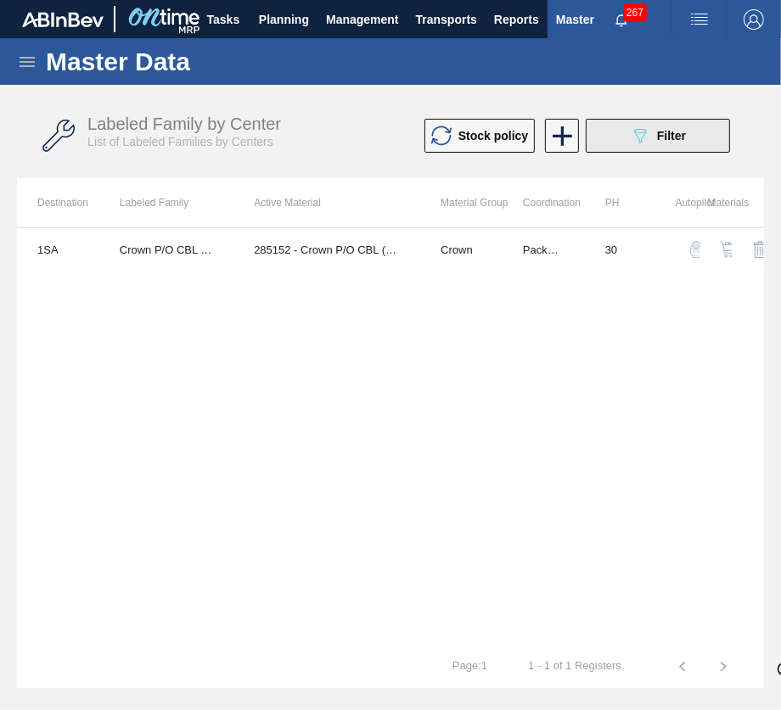
click at [641, 136] on icon "089F7B8B-B2A5-4AFE-B5C0-19BA573D28AC" at bounding box center [640, 136] width 20 height 20
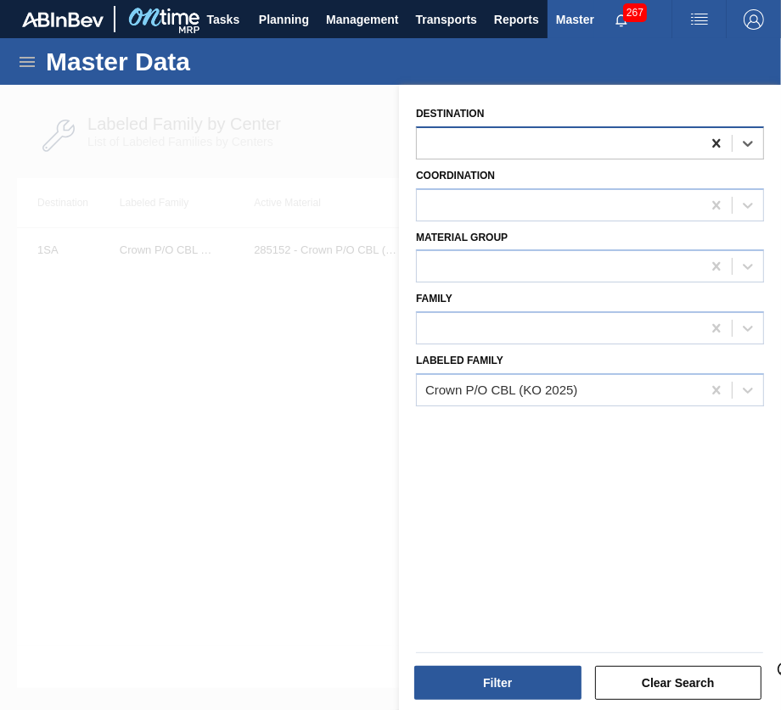
click at [718, 149] on icon at bounding box center [716, 143] width 17 height 17
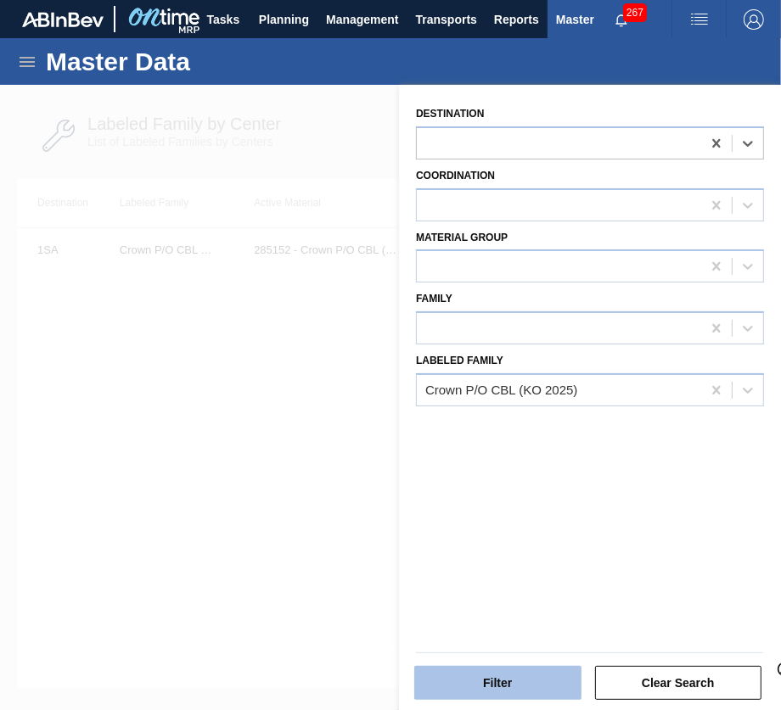
click at [517, 683] on button "Filter" at bounding box center [497, 683] width 167 height 34
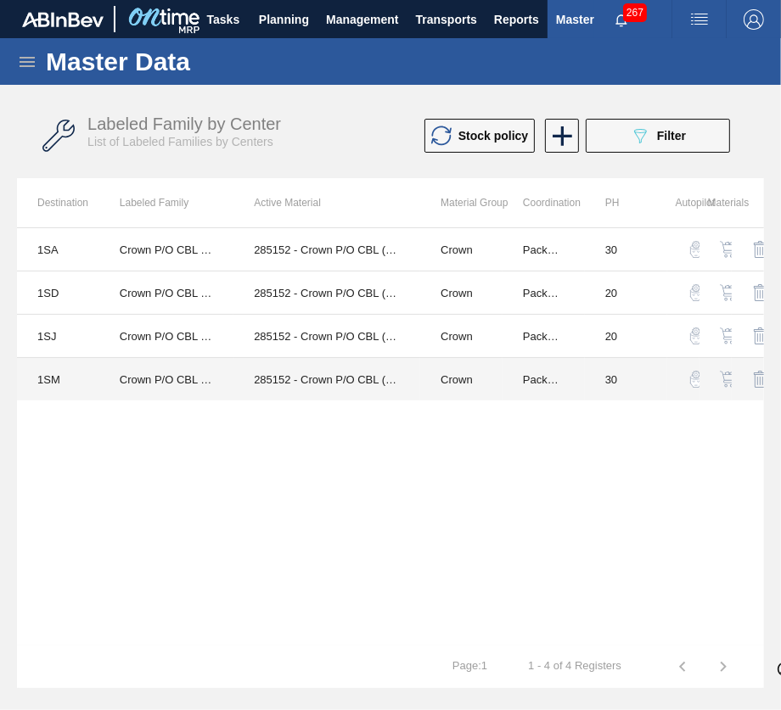
click at [271, 366] on td "285152 - Crown P/O CBL (KO 2025)" at bounding box center [326, 379] width 187 height 43
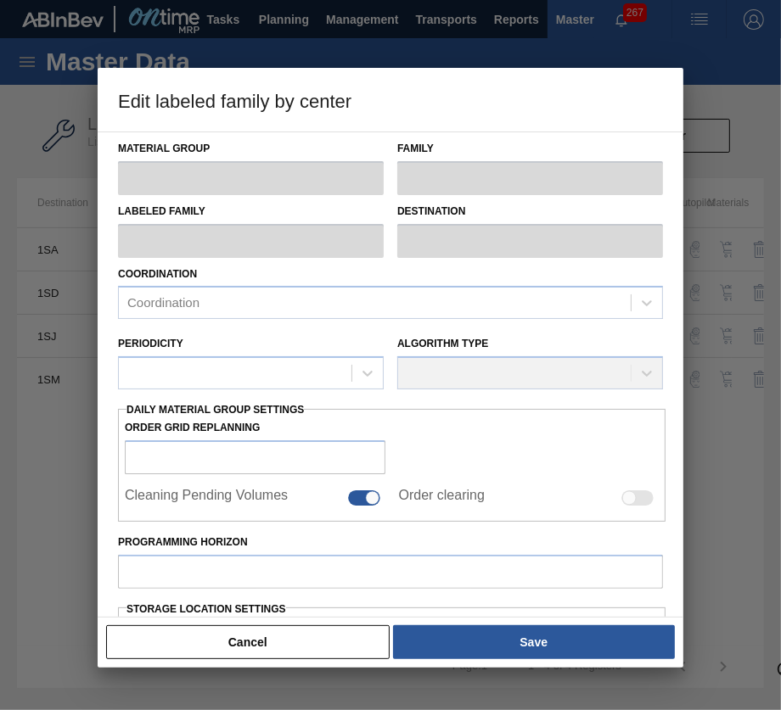
type input "Crown"
type input "P/O"
type input "Crown P/O CBL (KO 2025)"
type input "1SM - SAB Ibhayi Brewery"
type input "30"
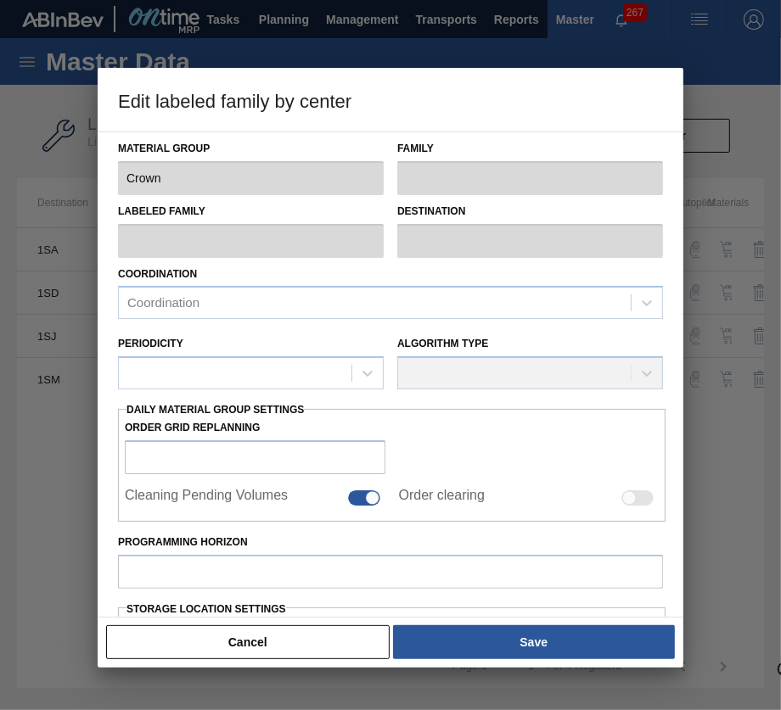
type input "1,500,000"
type input "2,000,000"
type input "100"
type input "2,000,000.000"
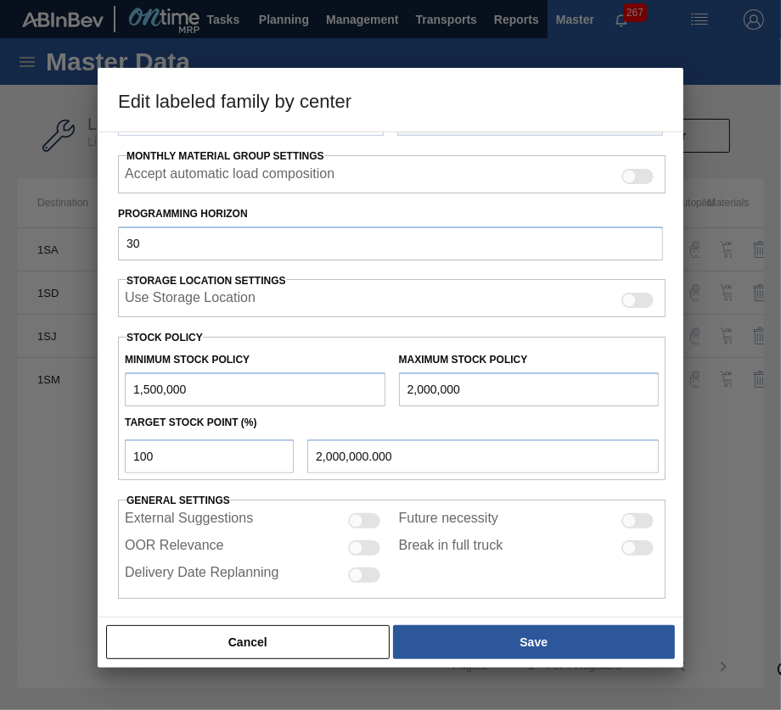
scroll to position [267, 0]
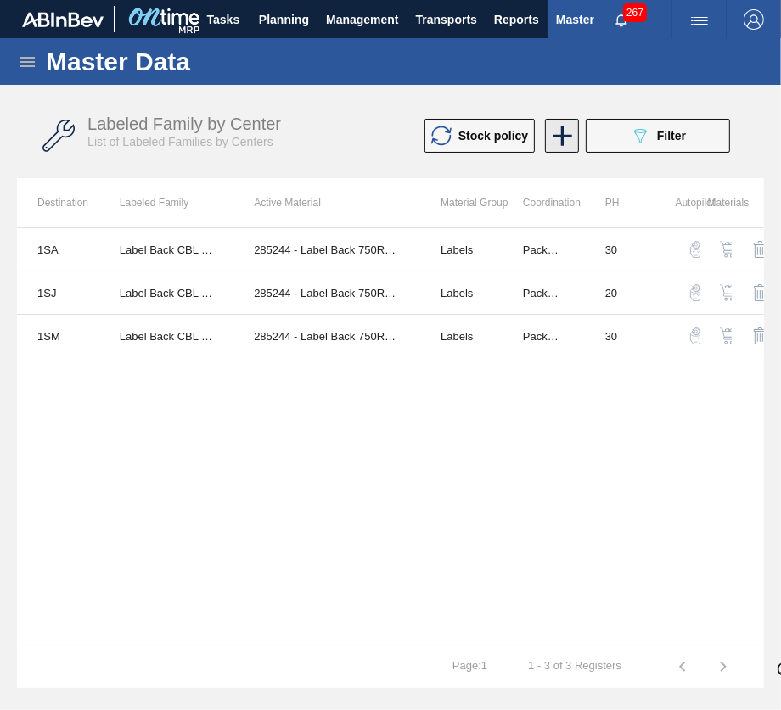
click at [567, 143] on icon at bounding box center [562, 136] width 33 height 33
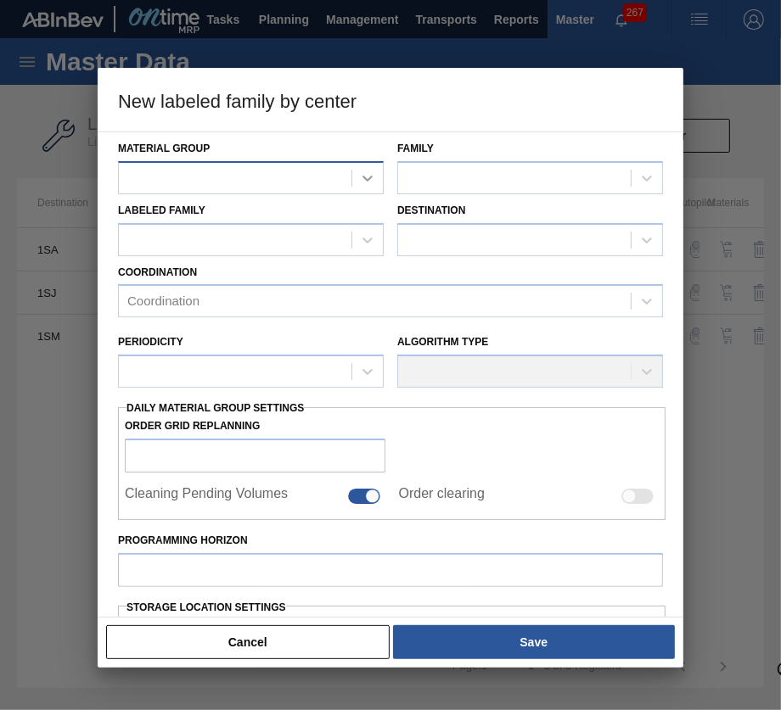
click at [352, 179] on div at bounding box center [251, 177] width 266 height 33
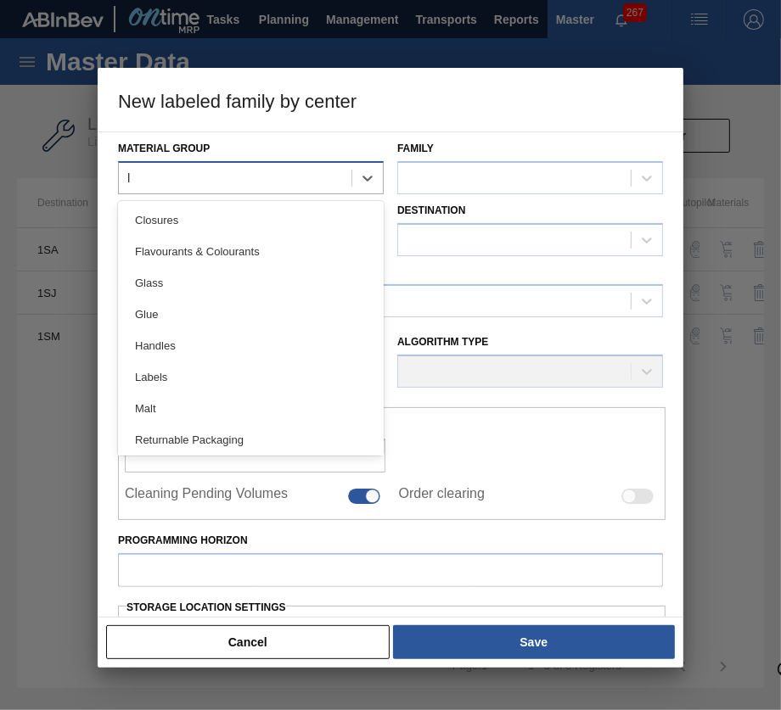
type Group "la"
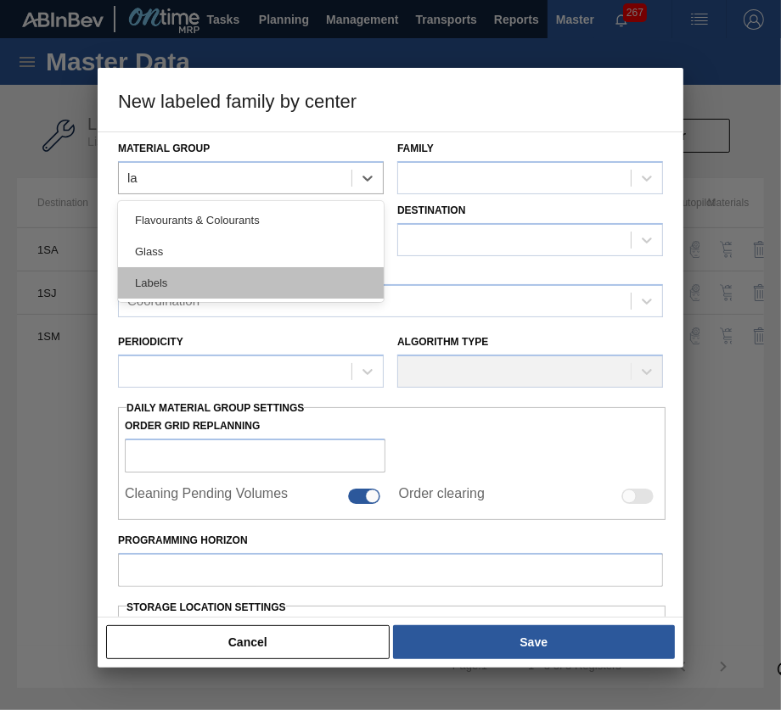
click at [259, 290] on div "Labels" at bounding box center [251, 282] width 266 height 31
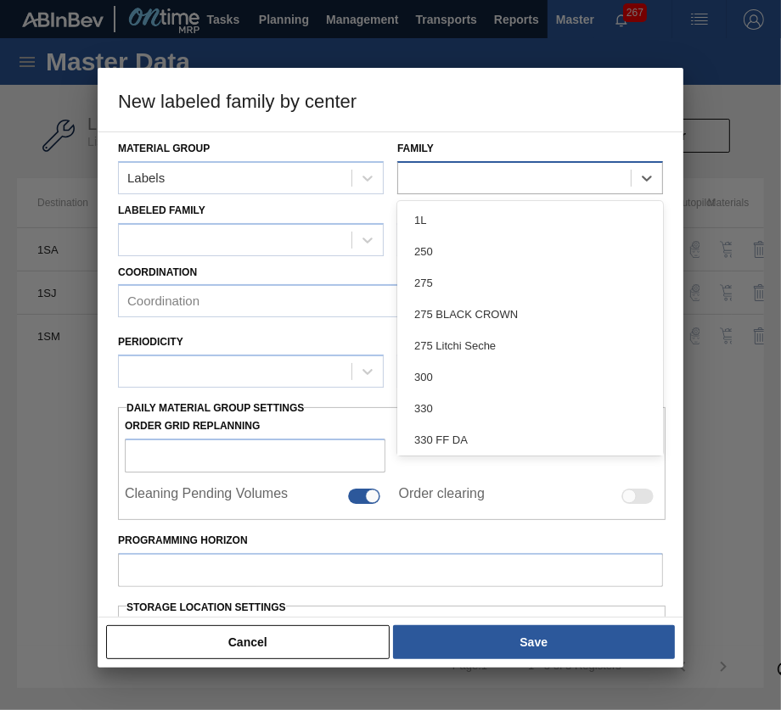
click at [450, 164] on div at bounding box center [530, 177] width 266 height 33
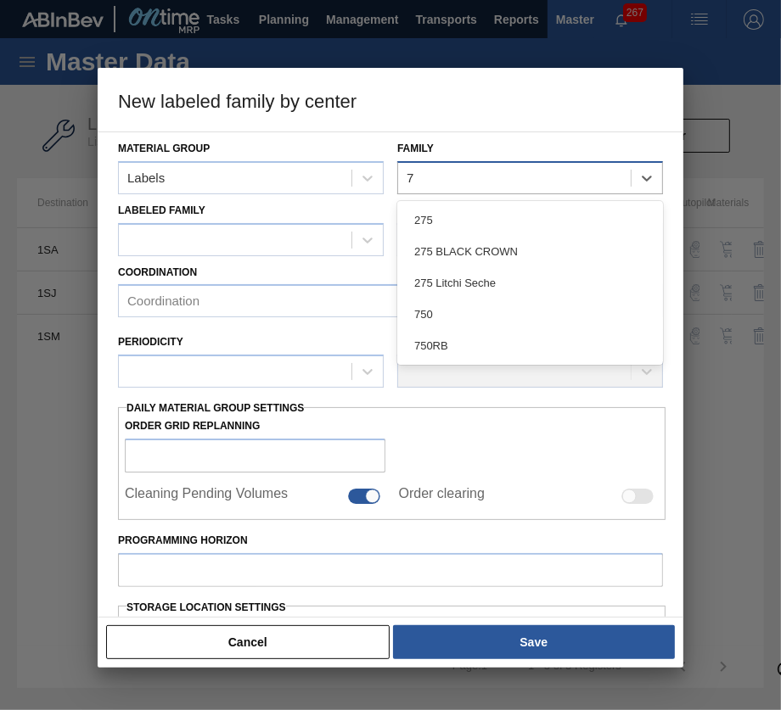
type input "75"
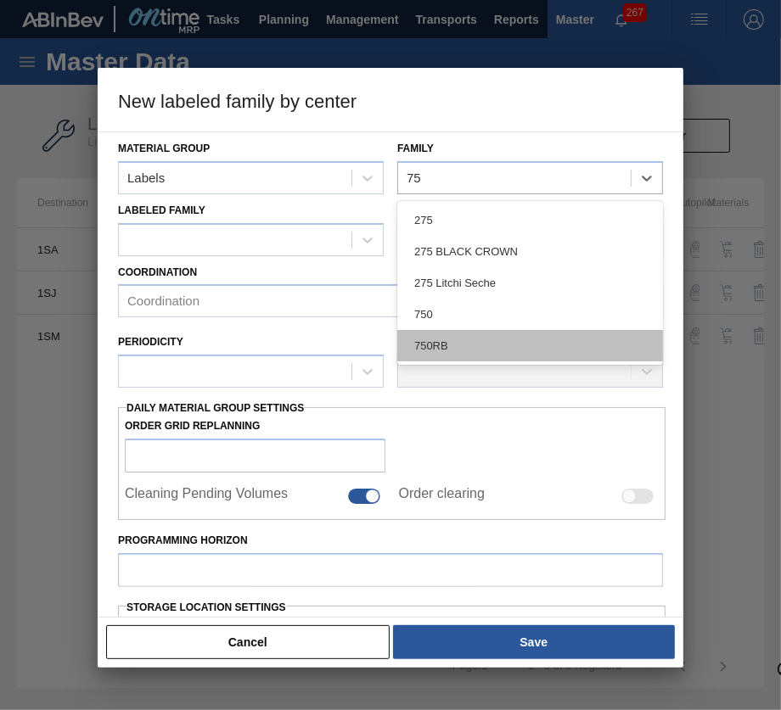
click at [487, 349] on div "750RB" at bounding box center [530, 345] width 266 height 31
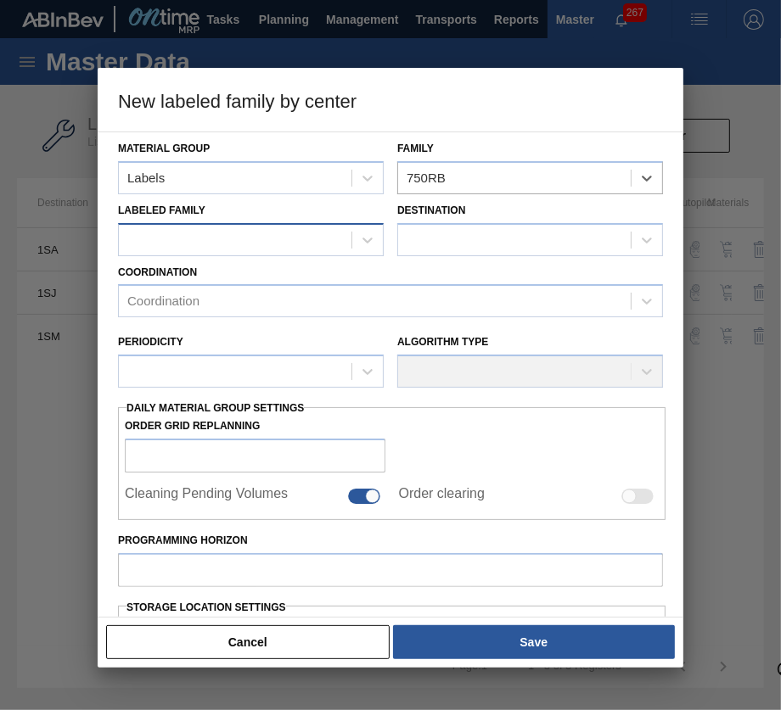
click at [312, 235] on div at bounding box center [235, 239] width 232 height 25
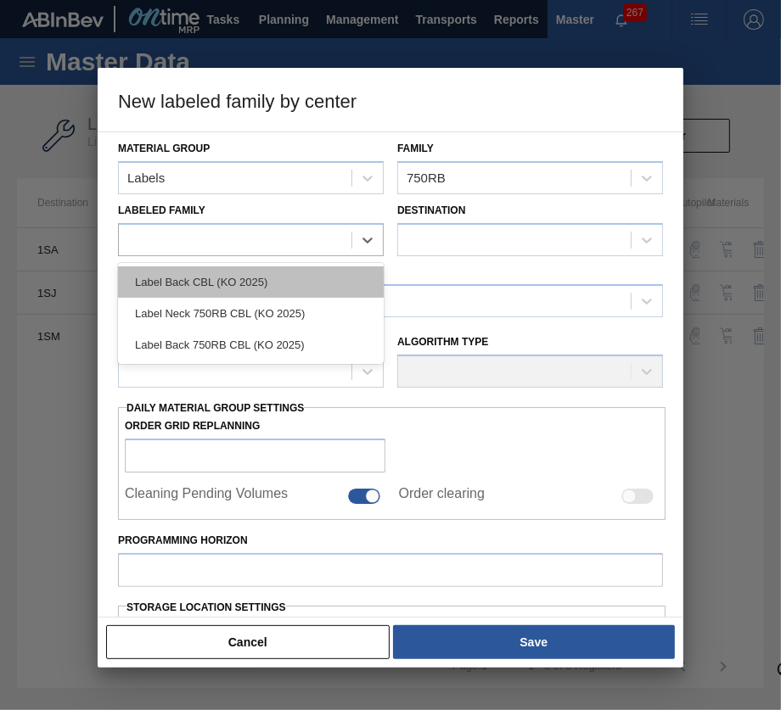
click at [286, 290] on div "Label Back CBL (KO 2025)" at bounding box center [251, 281] width 266 height 31
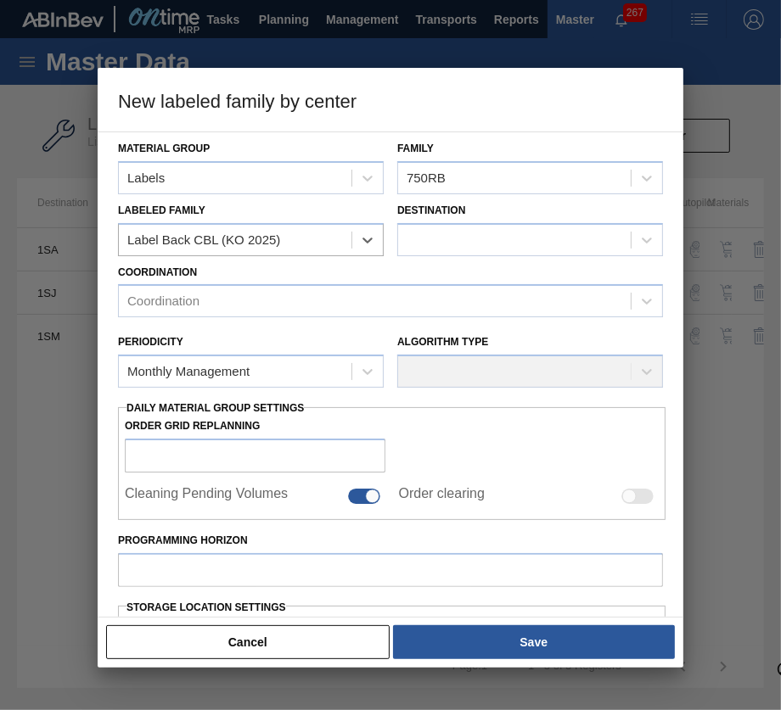
checkbox input "false"
click at [533, 245] on div at bounding box center [514, 239] width 232 height 25
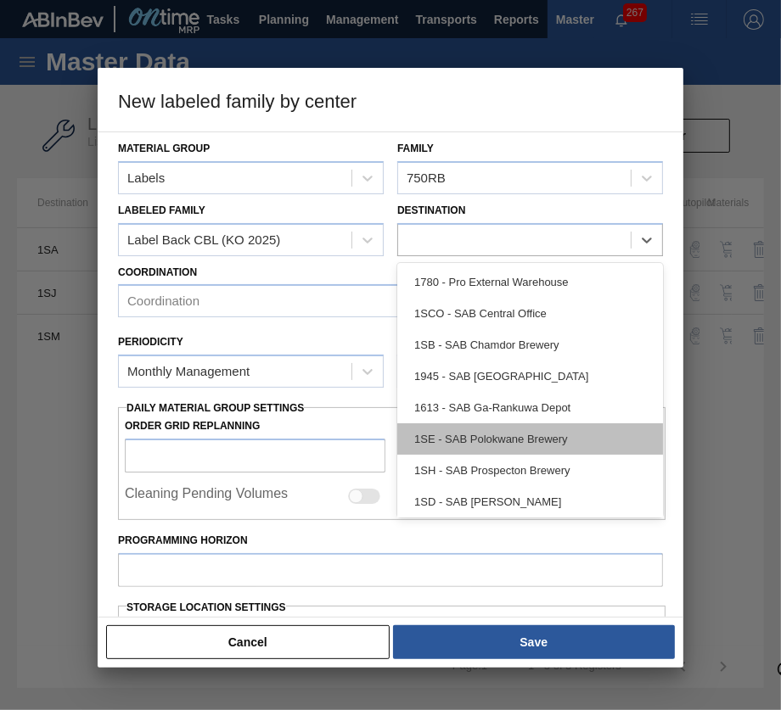
click at [507, 451] on div "1SE - SAB Polokwane Brewery" at bounding box center [530, 438] width 266 height 31
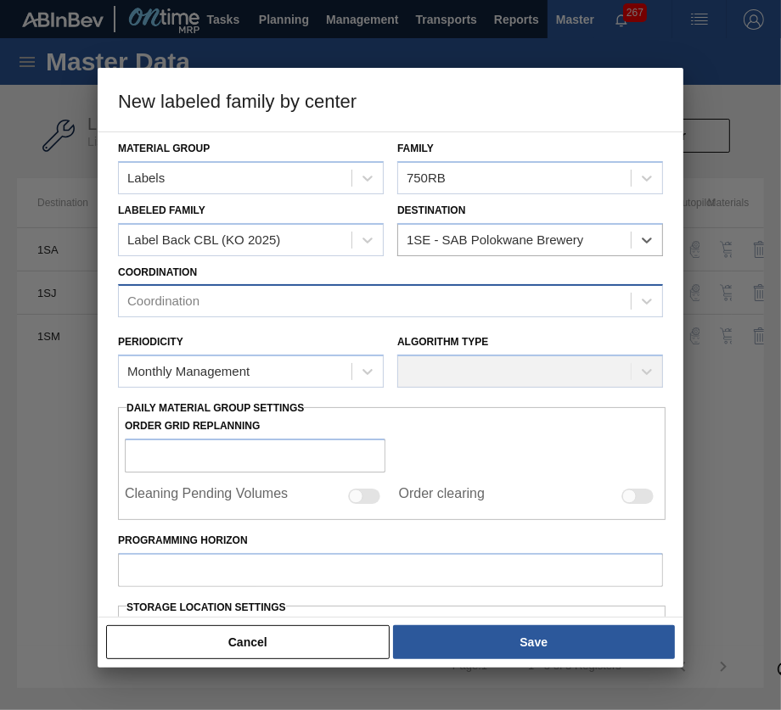
click at [340, 294] on div "Coordination" at bounding box center [375, 301] width 512 height 25
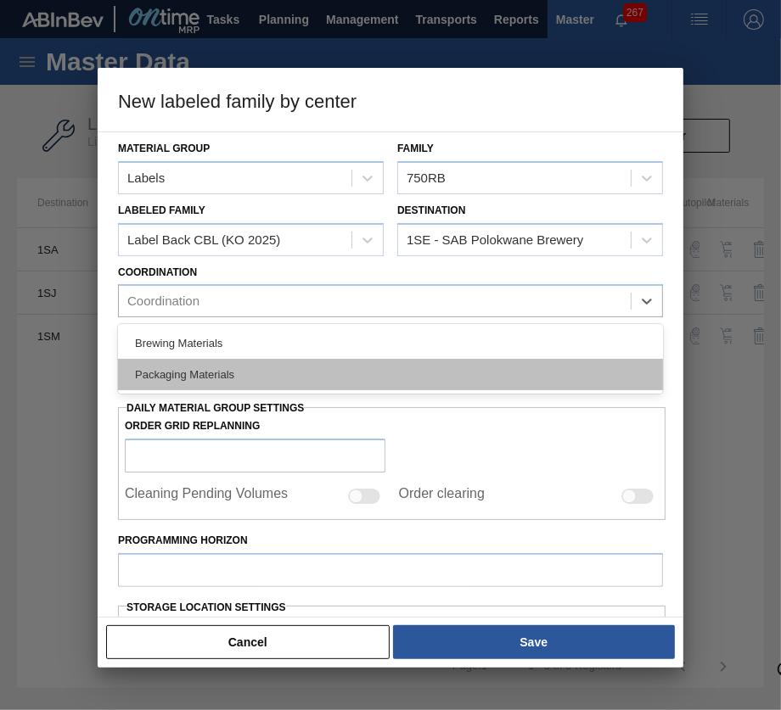
click at [339, 372] on div "Packaging Materials" at bounding box center [390, 374] width 545 height 31
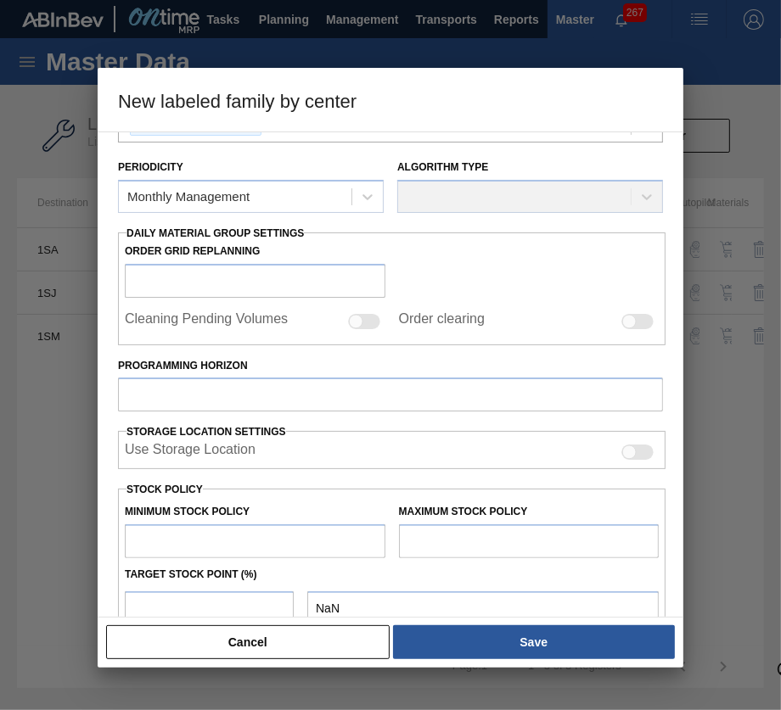
scroll to position [255, 0]
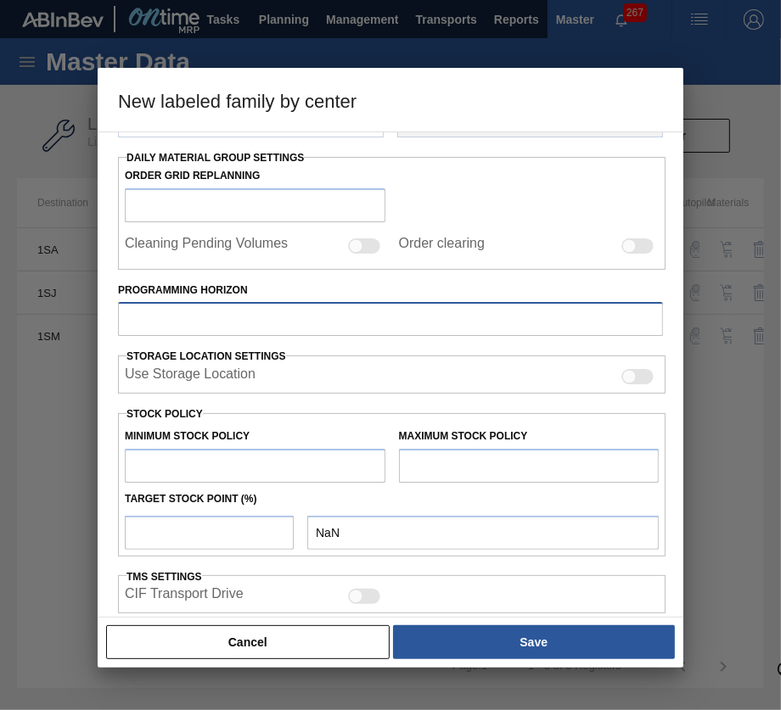
click at [308, 323] on input "Programming Horizon" at bounding box center [390, 319] width 545 height 34
type input "14"
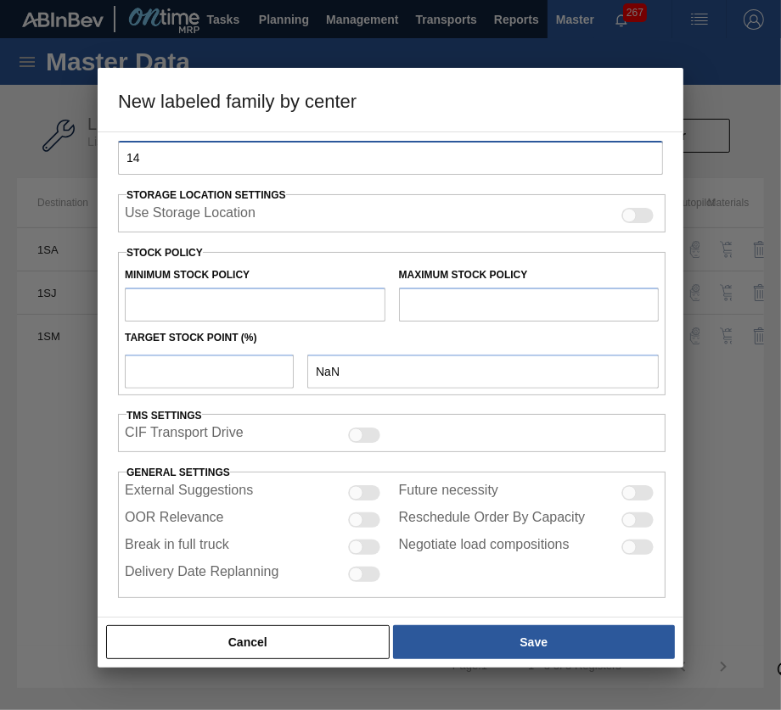
scroll to position [424, 0]
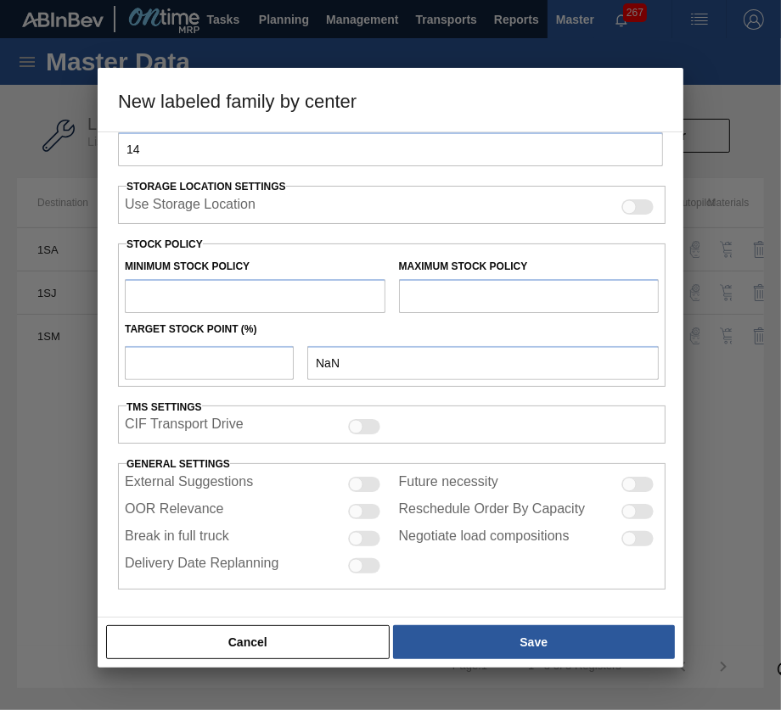
click at [212, 298] on input "text" at bounding box center [255, 296] width 260 height 34
type input "1,000,000"
type input "1,000,000.000"
click at [488, 301] on input "text" at bounding box center [529, 296] width 260 height 34
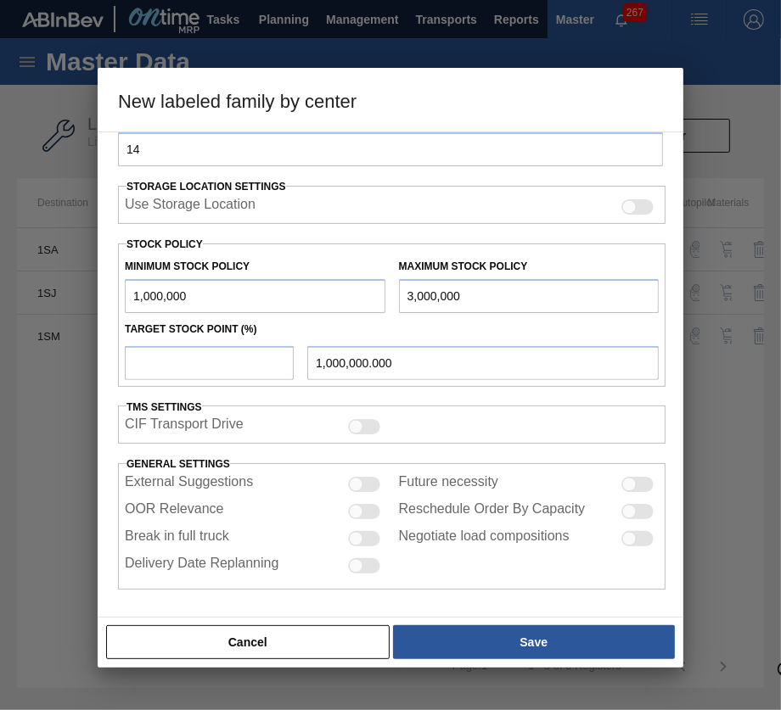
type input "3,000,000"
click at [267, 364] on input "number" at bounding box center [209, 363] width 169 height 34
type input "1"
type input "1,020,000.000"
type input "10"
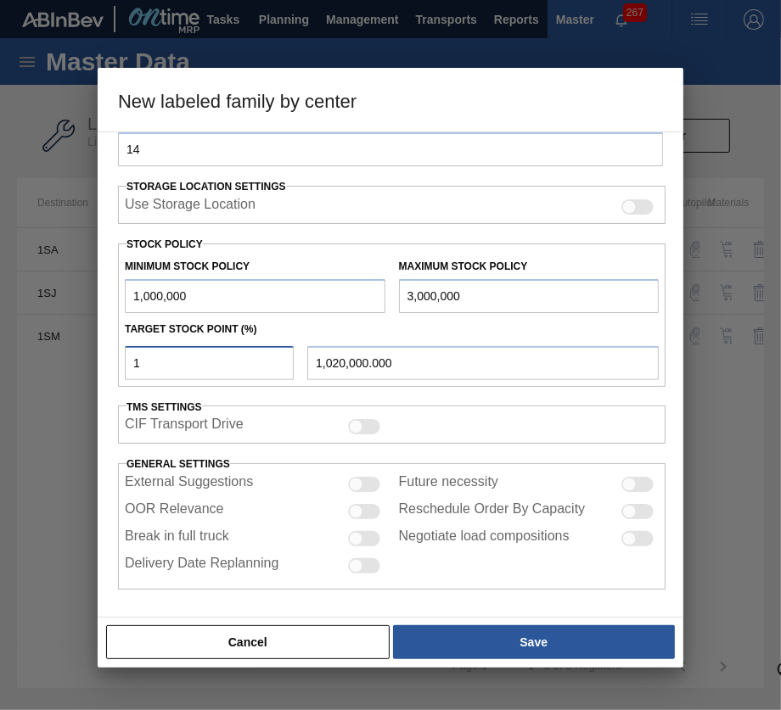
type input "1,200,000.000"
type input "100"
type input "3,000,000.000"
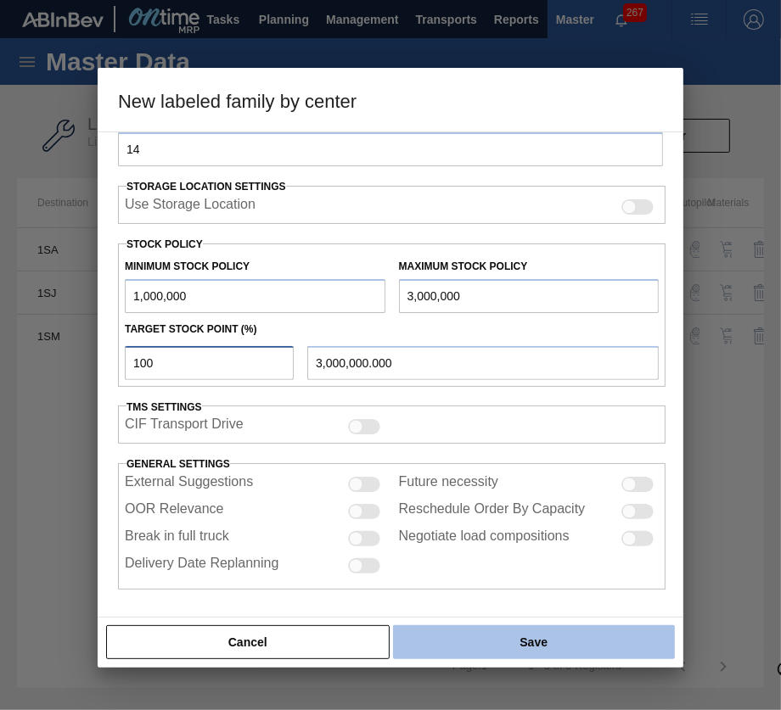
type input "100"
click at [493, 630] on button "Save" at bounding box center [534, 642] width 282 height 34
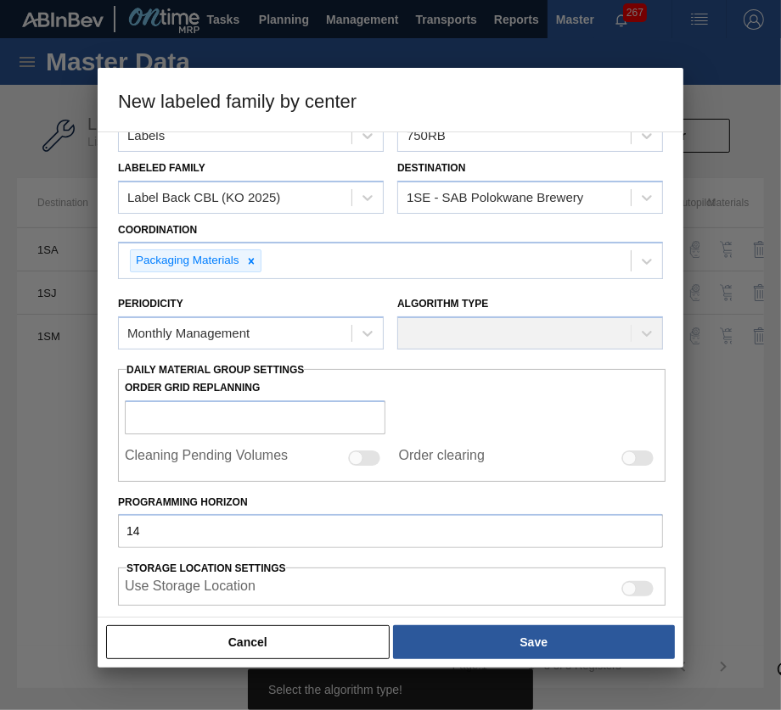
scroll to position [0, 0]
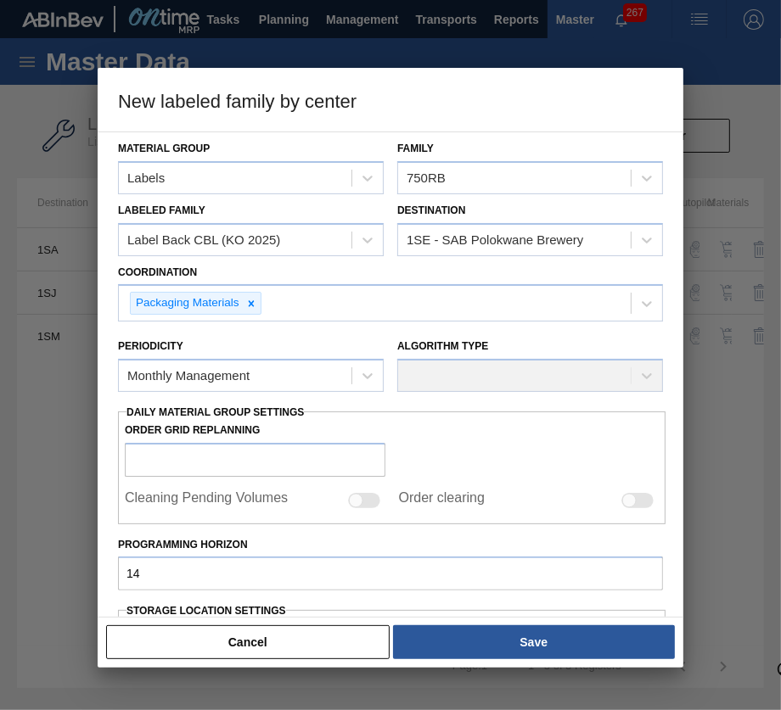
click at [525, 385] on div "Algorithm Type" at bounding box center [530, 363] width 266 height 58
click at [370, 378] on icon at bounding box center [367, 375] width 17 height 17
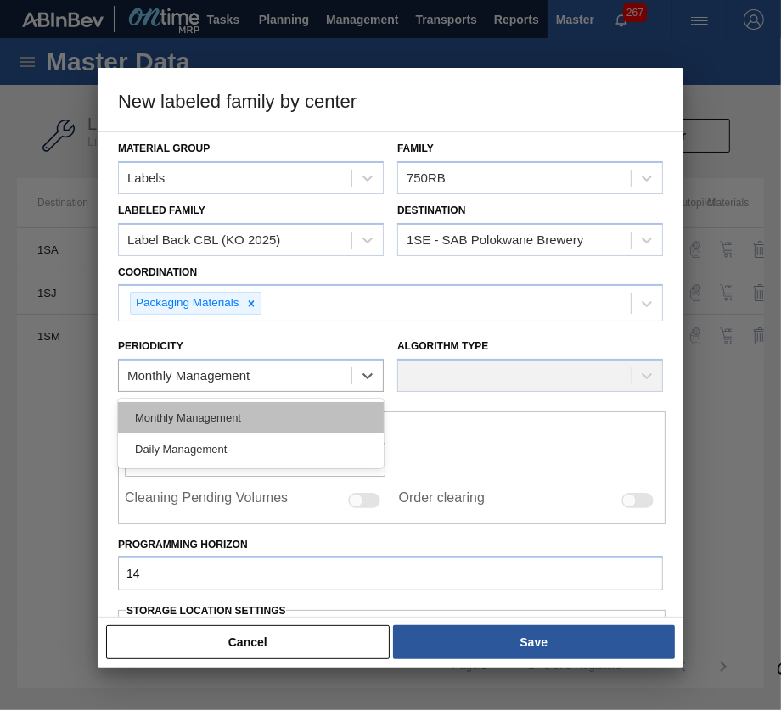
click at [336, 409] on div "Monthly Management" at bounding box center [251, 417] width 266 height 31
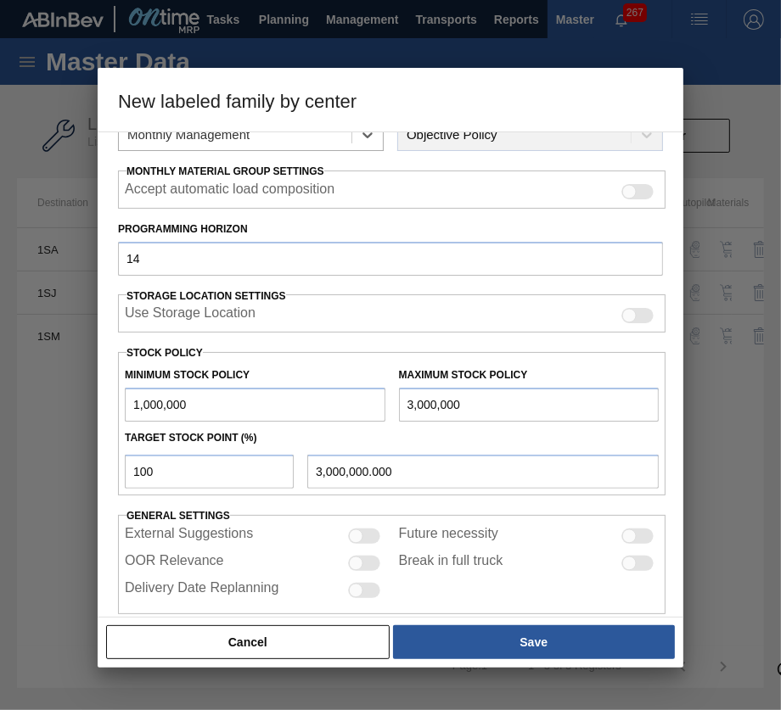
scroll to position [265, 0]
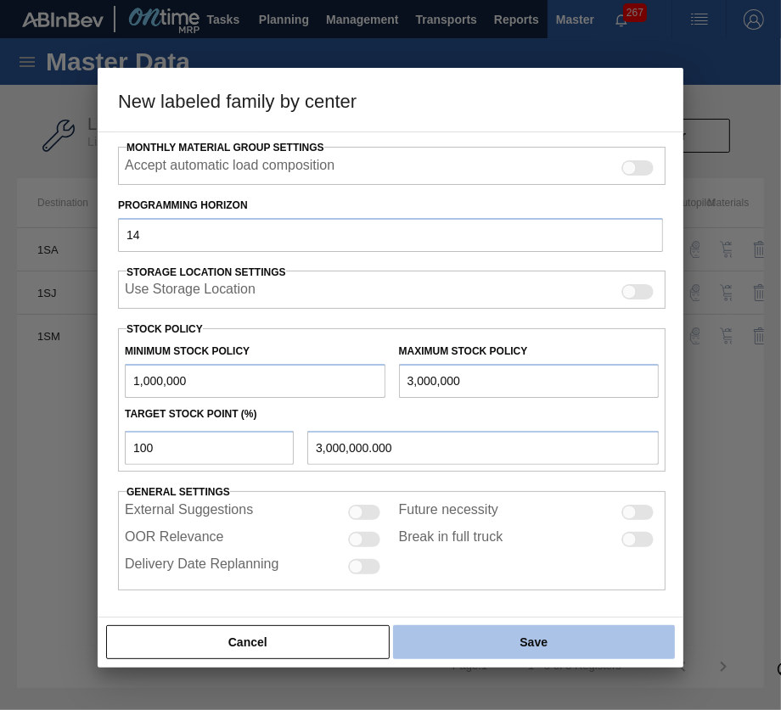
click at [486, 642] on button "Save" at bounding box center [534, 642] width 282 height 34
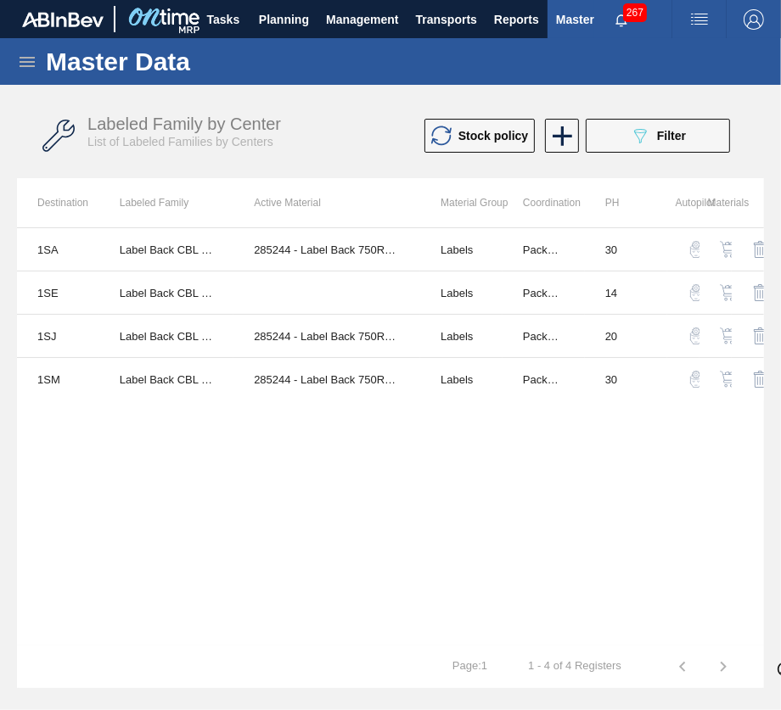
click at [723, 292] on img "button" at bounding box center [727, 292] width 17 height 17
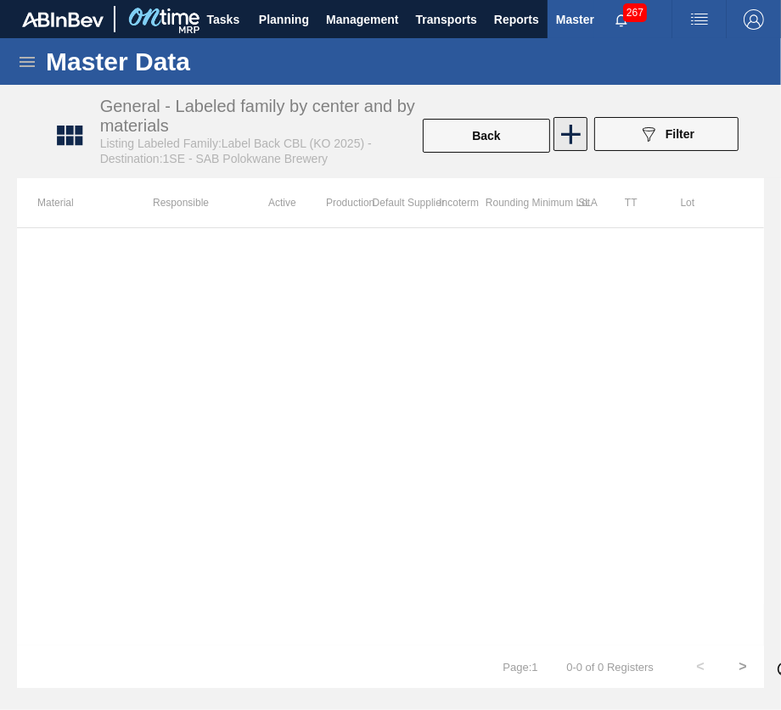
click at [568, 141] on icon at bounding box center [570, 134] width 33 height 33
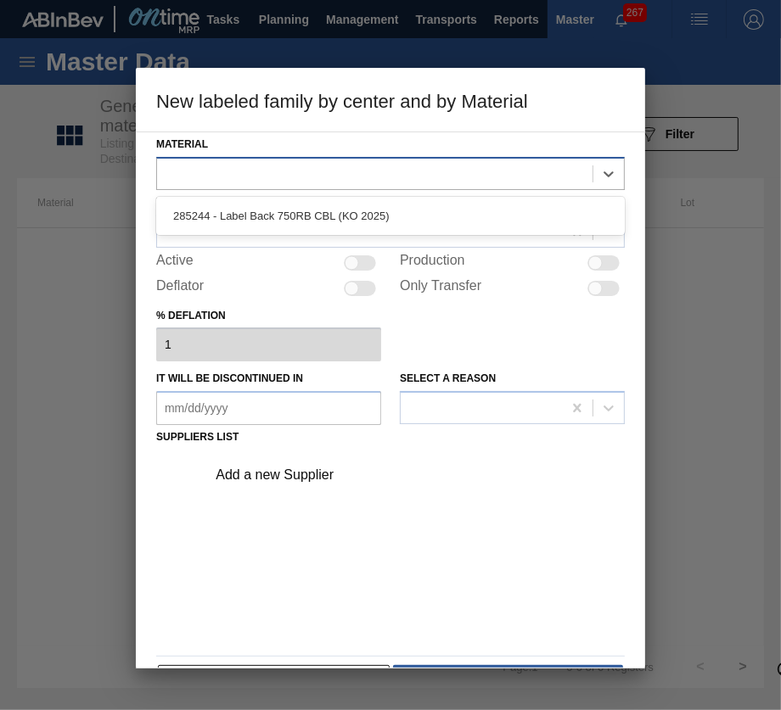
click at [435, 173] on div at bounding box center [374, 173] width 435 height 25
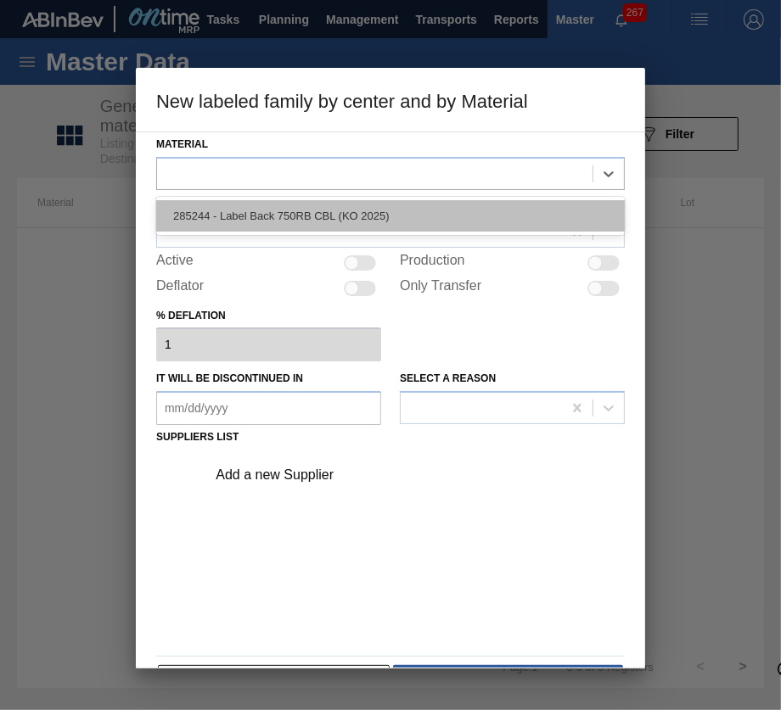
click at [435, 216] on div "285244 - Label Back 750RB CBL (KO 2025)" at bounding box center [390, 215] width 468 height 31
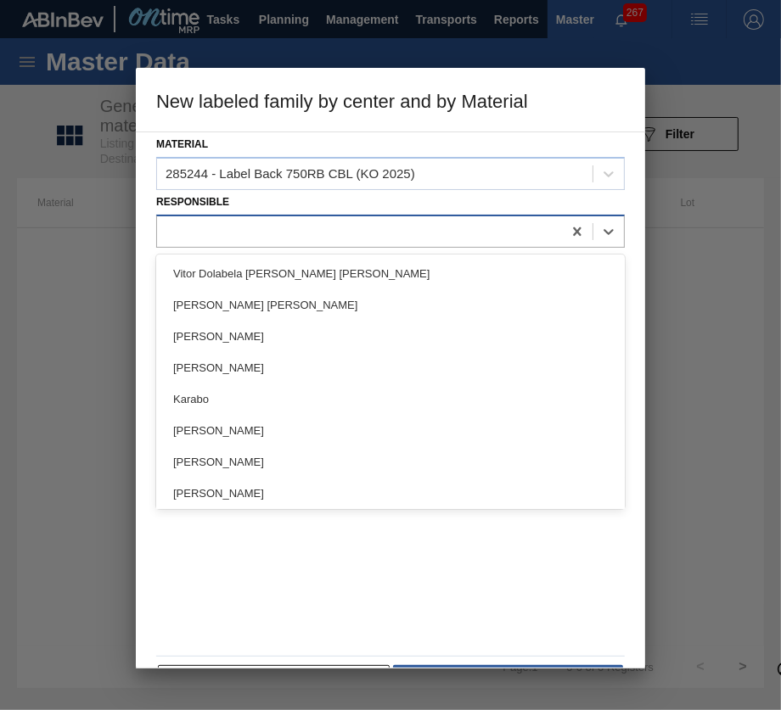
click at [422, 238] on div at bounding box center [359, 231] width 405 height 25
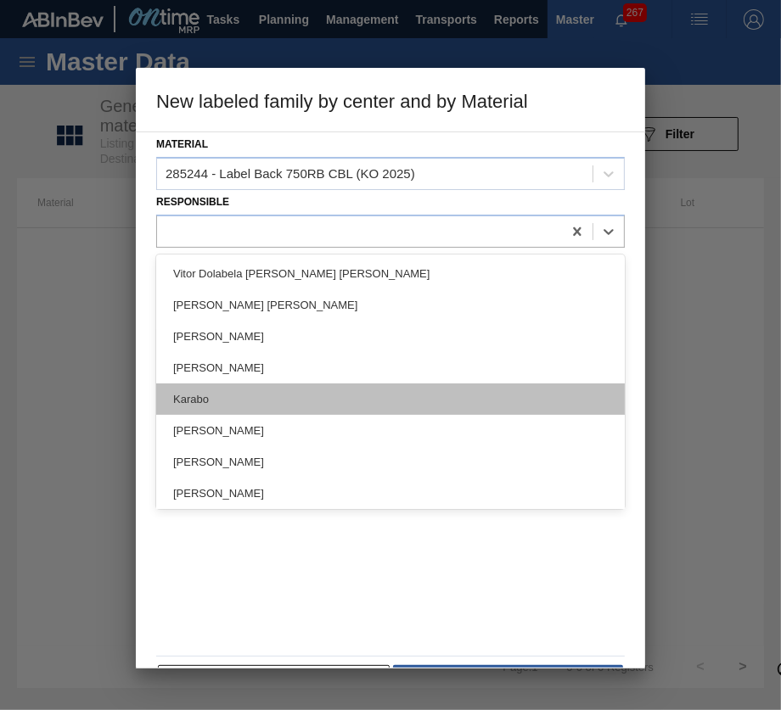
click at [432, 387] on div "Karabo" at bounding box center [390, 398] width 468 height 31
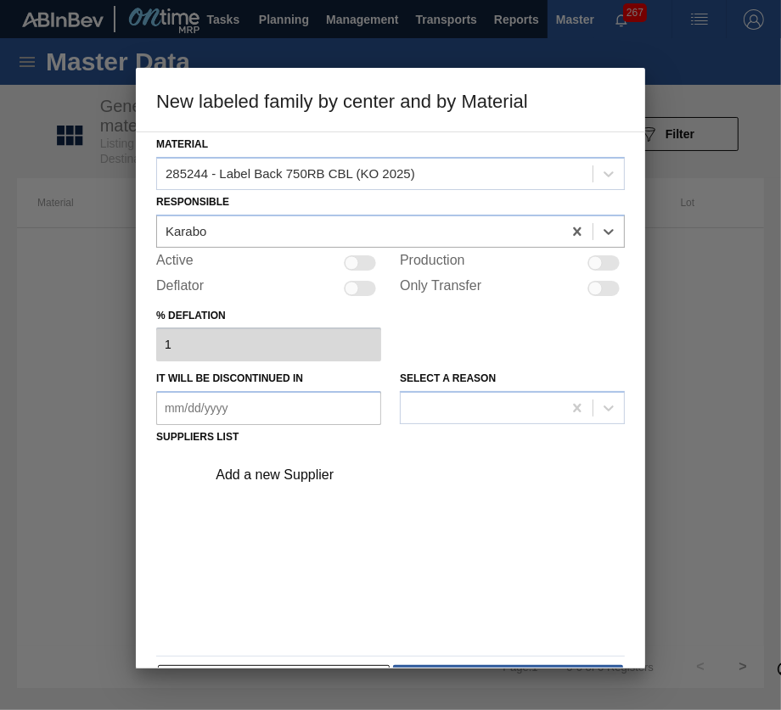
click at [348, 473] on div "Add a new Supplier" at bounding box center [382, 474] width 333 height 15
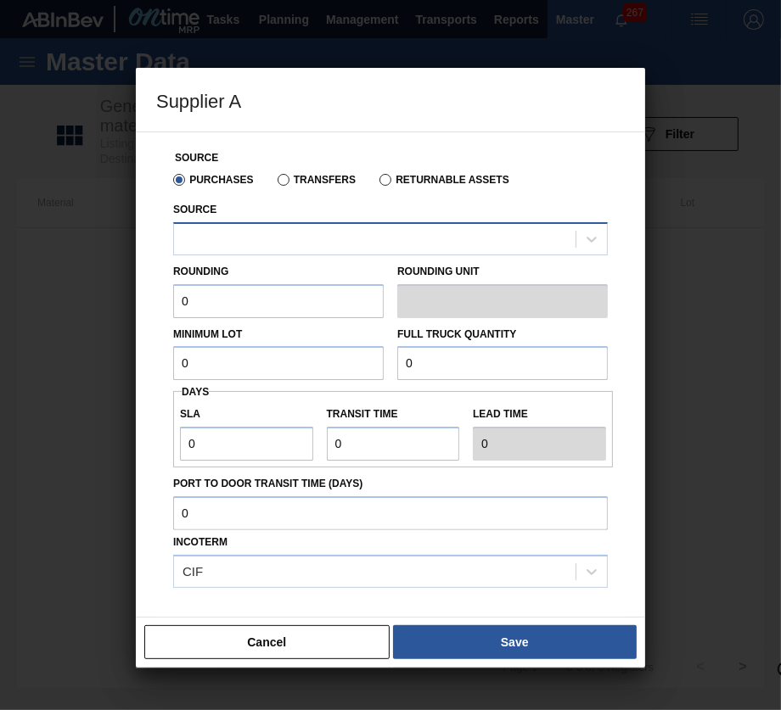
click at [289, 249] on div at bounding box center [374, 239] width 401 height 25
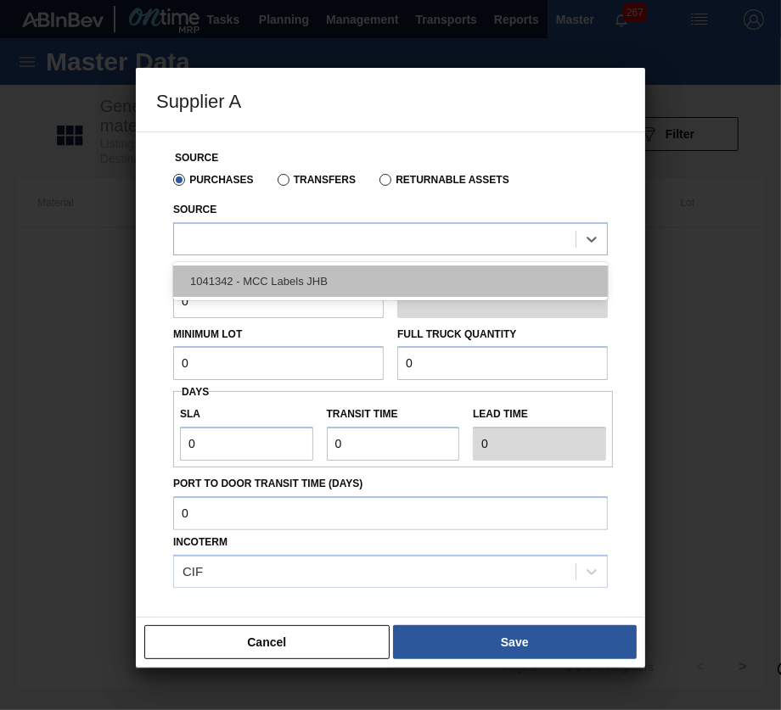
click at [333, 290] on div "1041342 - MCC Labels JHB" at bounding box center [390, 281] width 434 height 31
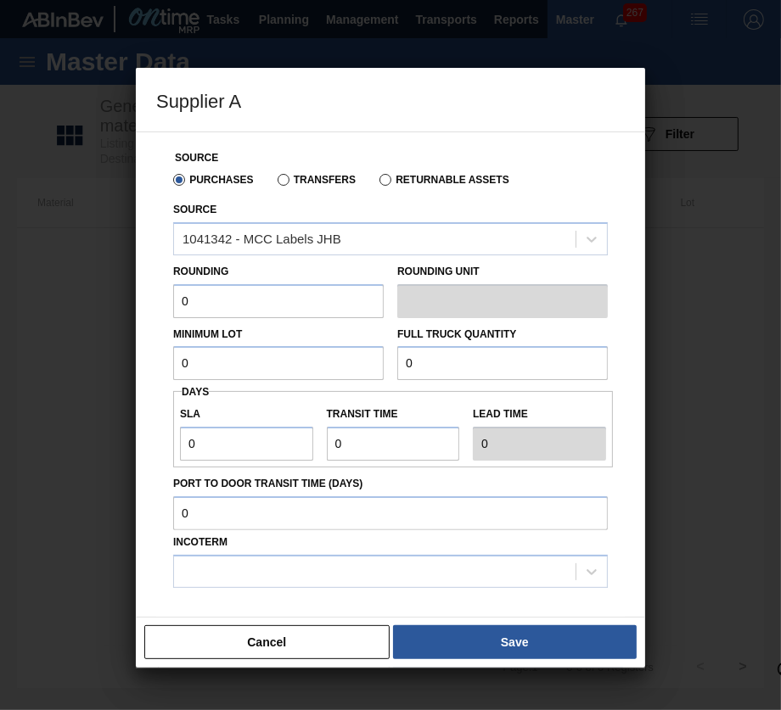
drag, startPoint x: 222, startPoint y: 358, endPoint x: 142, endPoint y: 339, distance: 82.9
click at [142, 339] on div "Source Purchases Transfers Returnable Assets Source 1041342 - MCC Labels JHB Ro…" at bounding box center [390, 375] width 509 height 486
type input "1,400,000"
click at [487, 348] on input "0" at bounding box center [502, 363] width 210 height 34
type input "7,200,000"
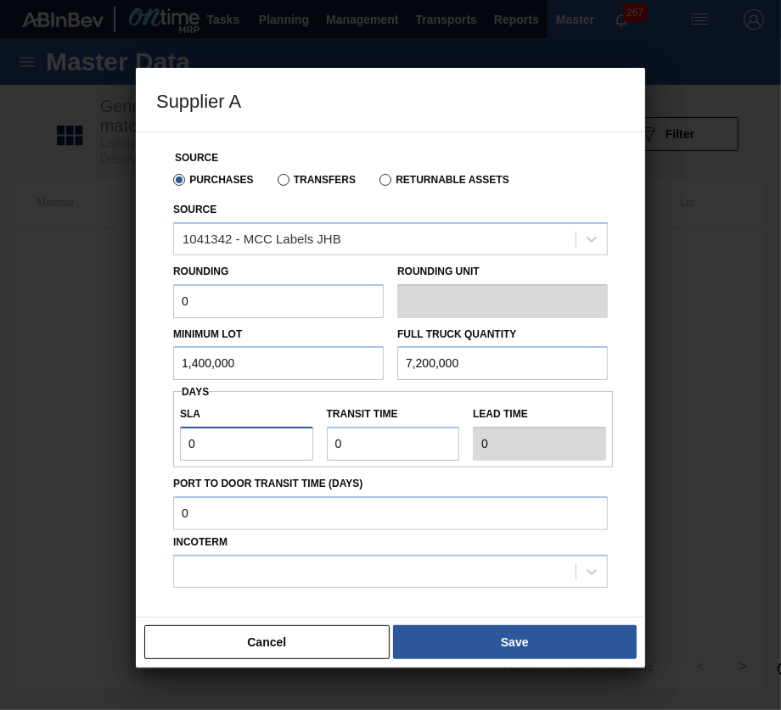
drag, startPoint x: 230, startPoint y: 447, endPoint x: 178, endPoint y: 415, distance: 61.0
click at [138, 435] on div "Source Purchases Transfers Returnable Assets Source 1041342 - MCC Labels JHB Ro…" at bounding box center [390, 375] width 509 height 486
type input "1"
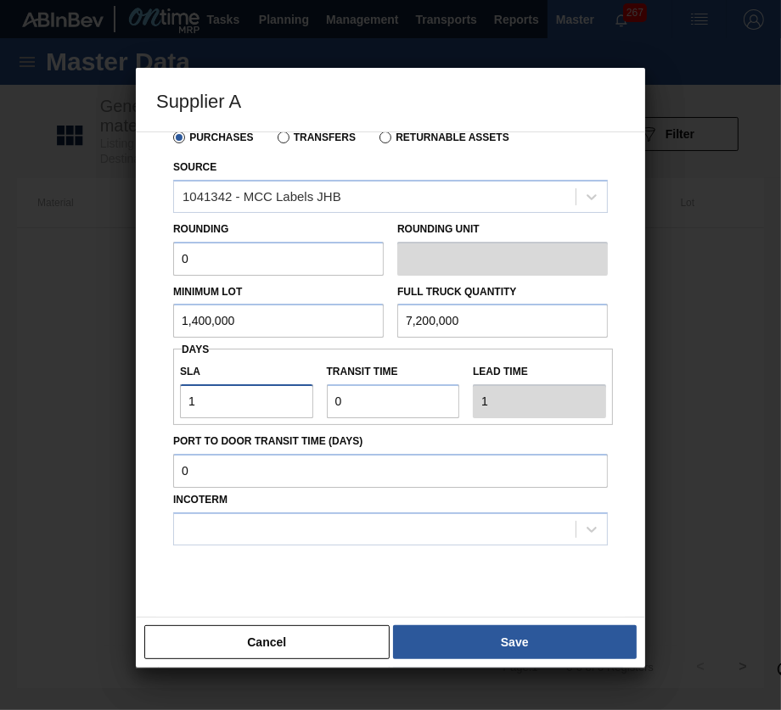
scroll to position [77, 0]
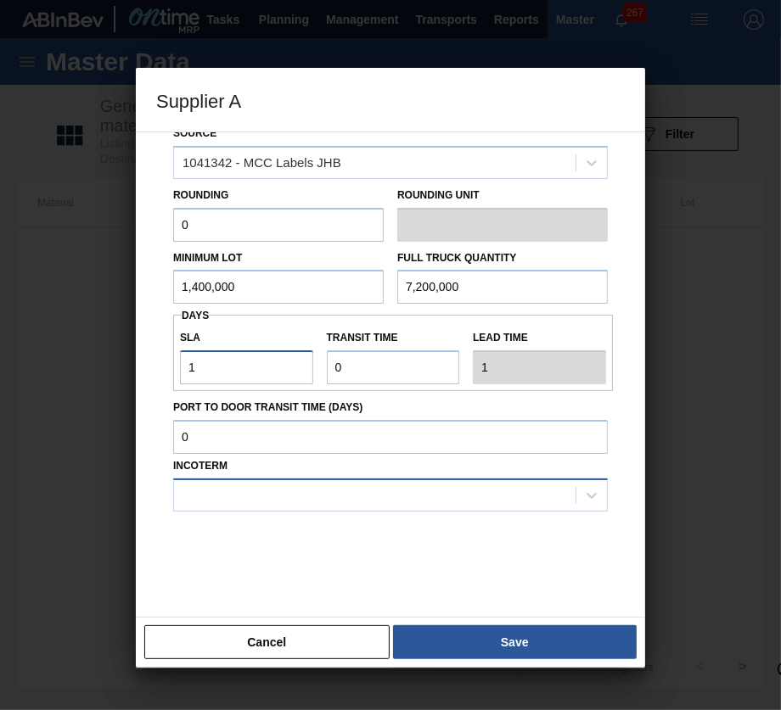
type input "1"
click at [339, 507] on div at bounding box center [374, 495] width 401 height 25
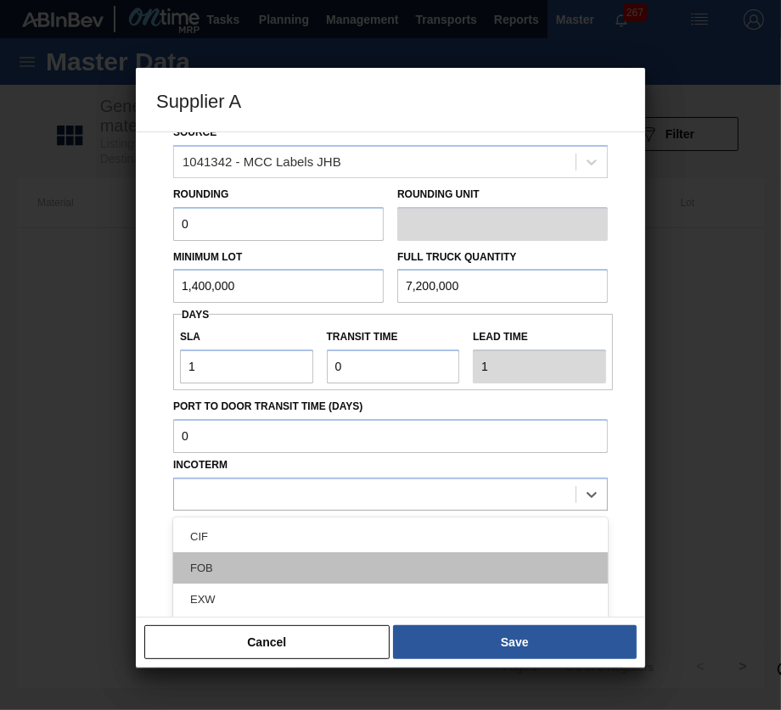
click at [323, 562] on div "FOB" at bounding box center [390, 567] width 434 height 31
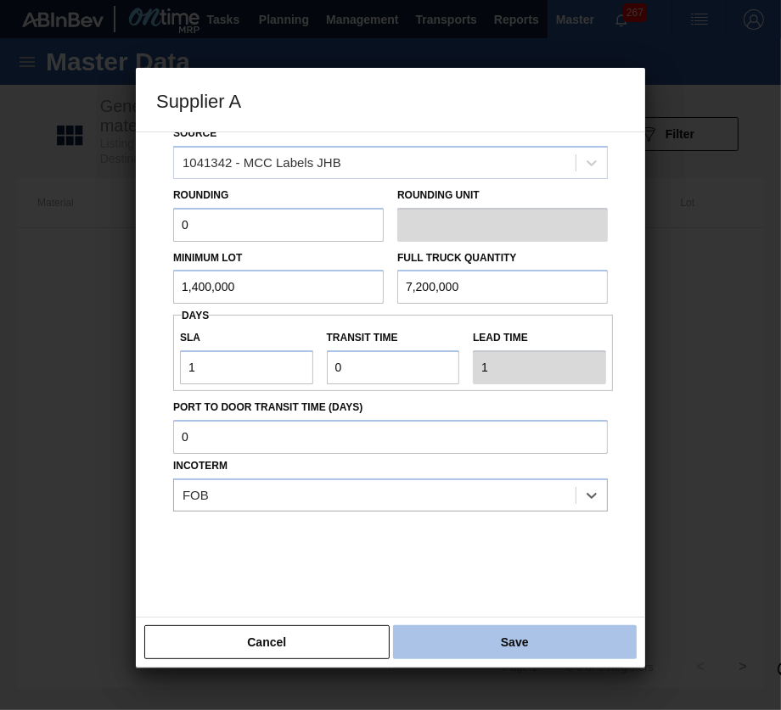
click at [486, 630] on button "Save" at bounding box center [515, 642] width 244 height 34
type input "EA"
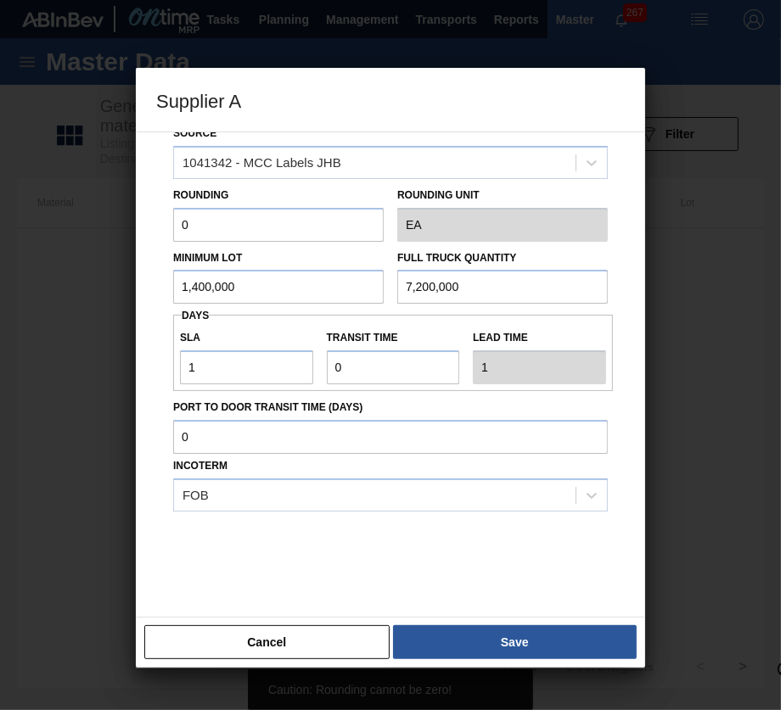
scroll to position [0, 0]
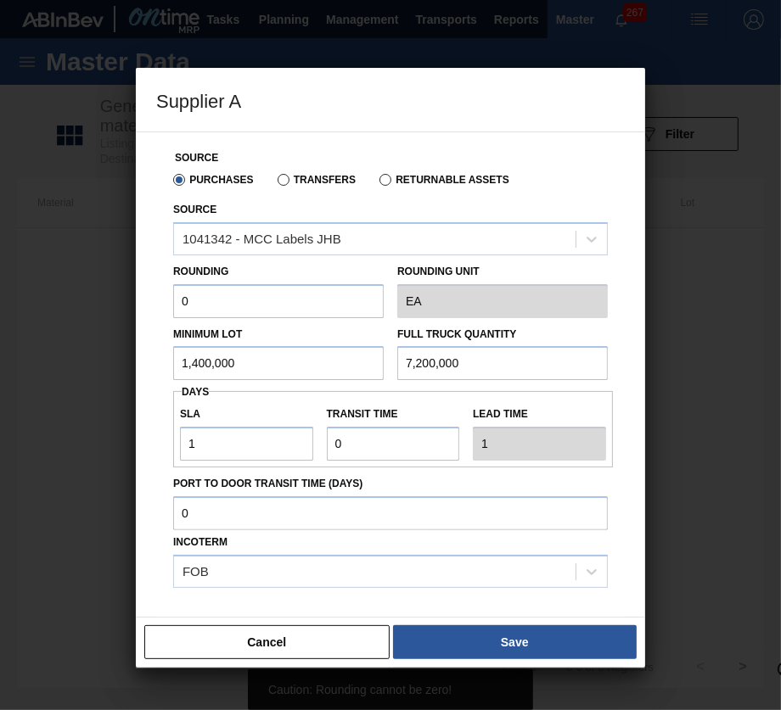
drag, startPoint x: 171, startPoint y: 305, endPoint x: 138, endPoint y: 303, distance: 32.3
click at [138, 303] on div "Source Purchases Transfers Returnable Assets Source 1041342 - MCC Labels JHB Ro…" at bounding box center [390, 375] width 509 height 486
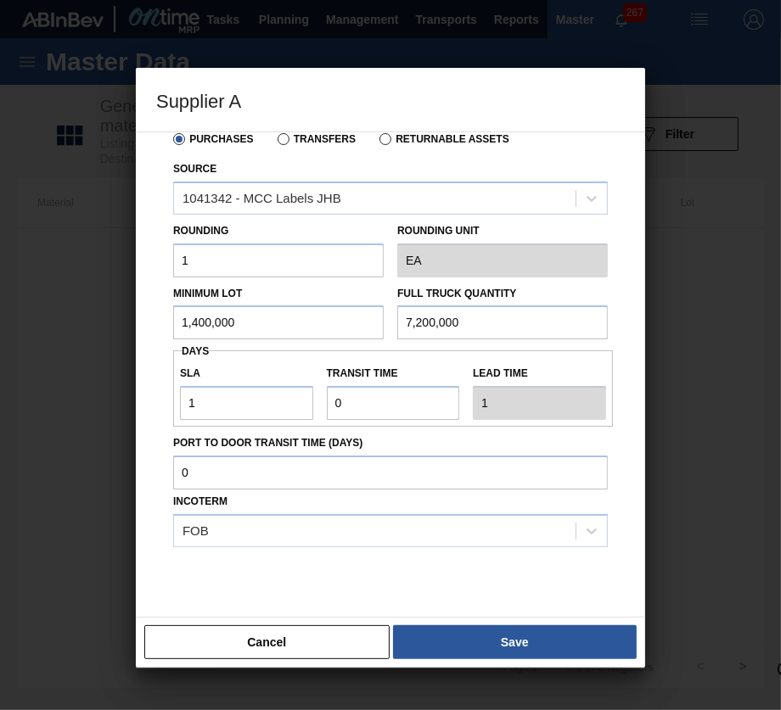
scroll to position [77, 0]
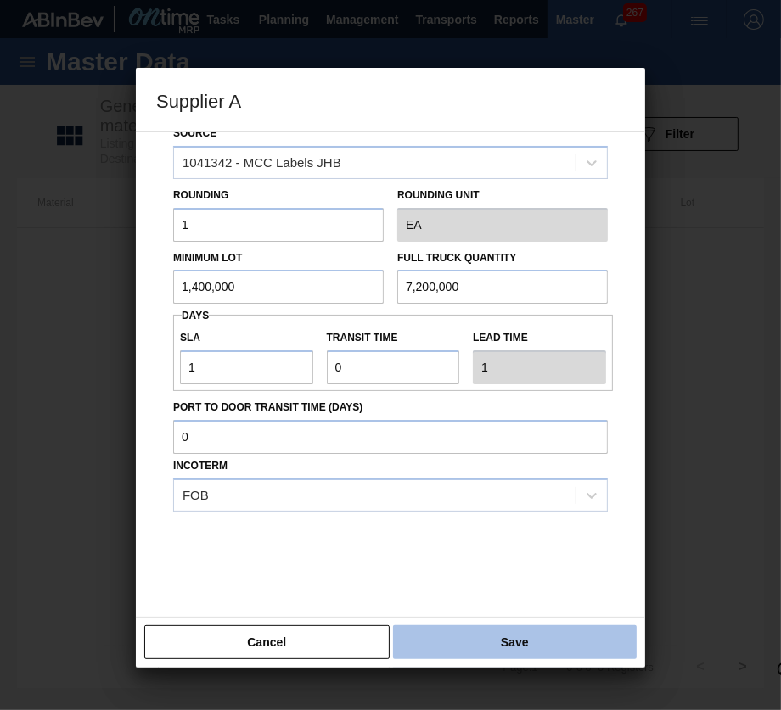
type input "1"
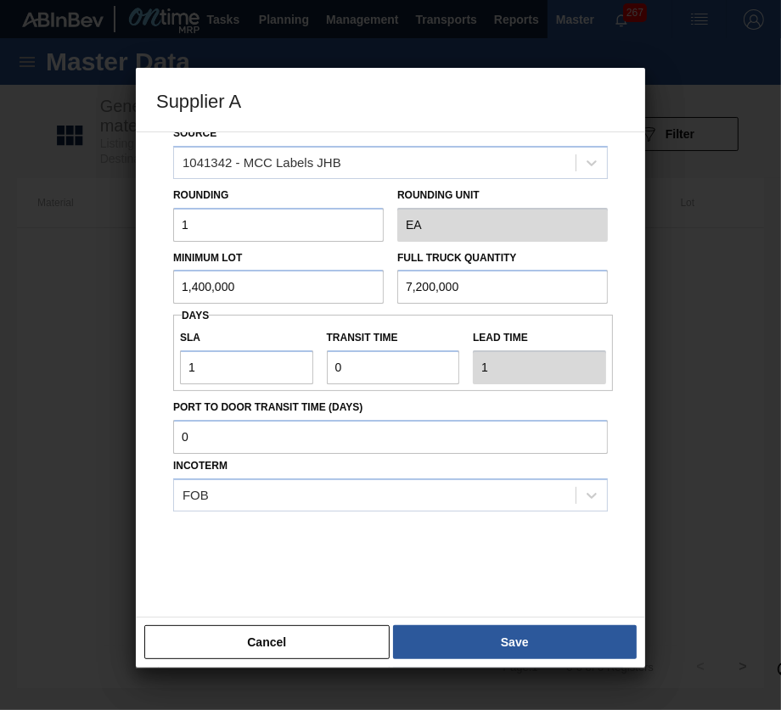
click at [557, 624] on div "Cancel Save" at bounding box center [390, 642] width 509 height 51
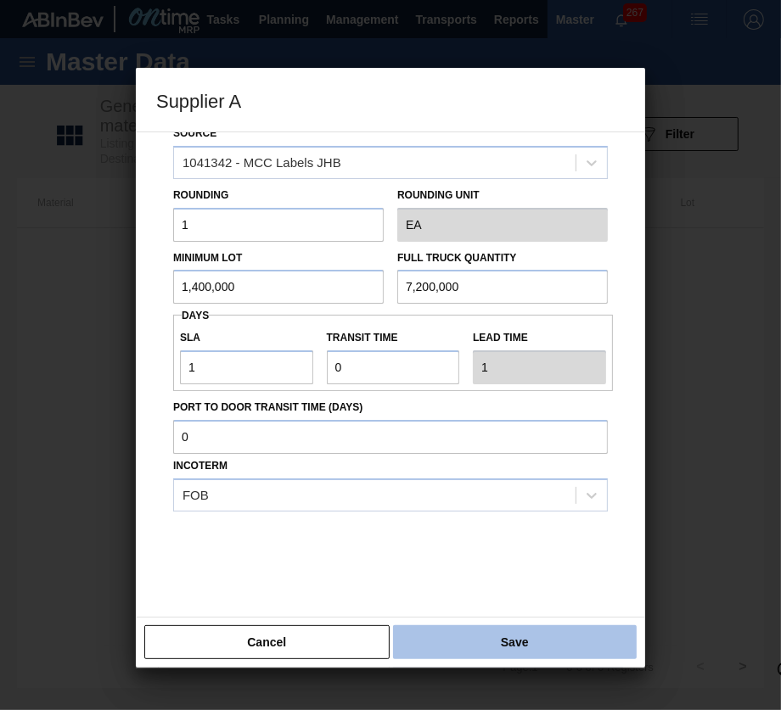
click at [540, 633] on button "Save" at bounding box center [515, 642] width 244 height 34
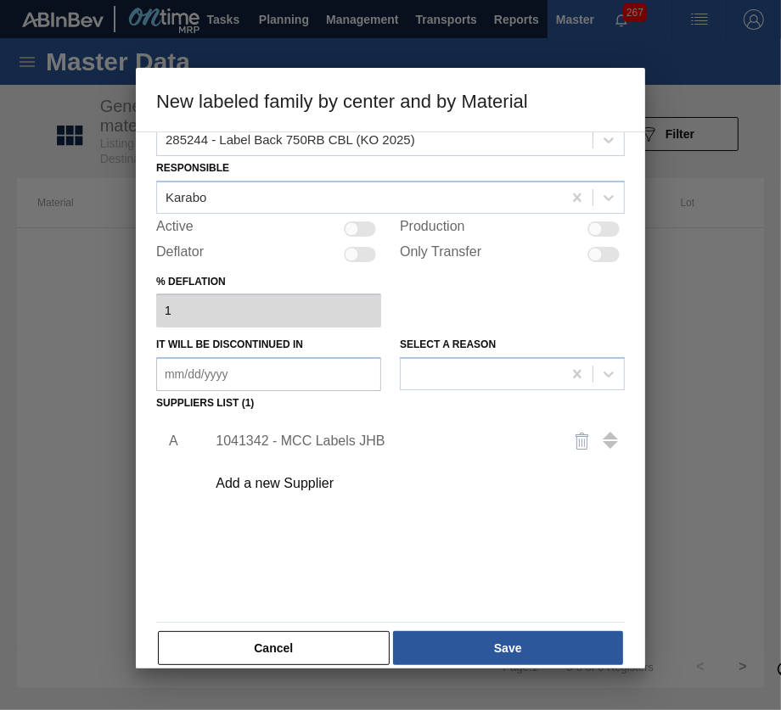
scroll to position [53, 0]
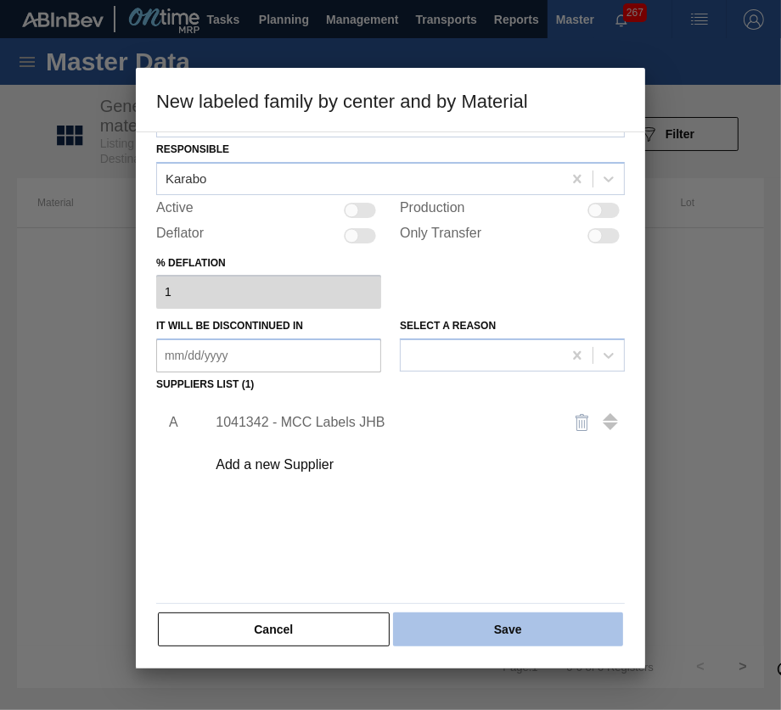
click at [530, 630] on button "Save" at bounding box center [508, 630] width 230 height 34
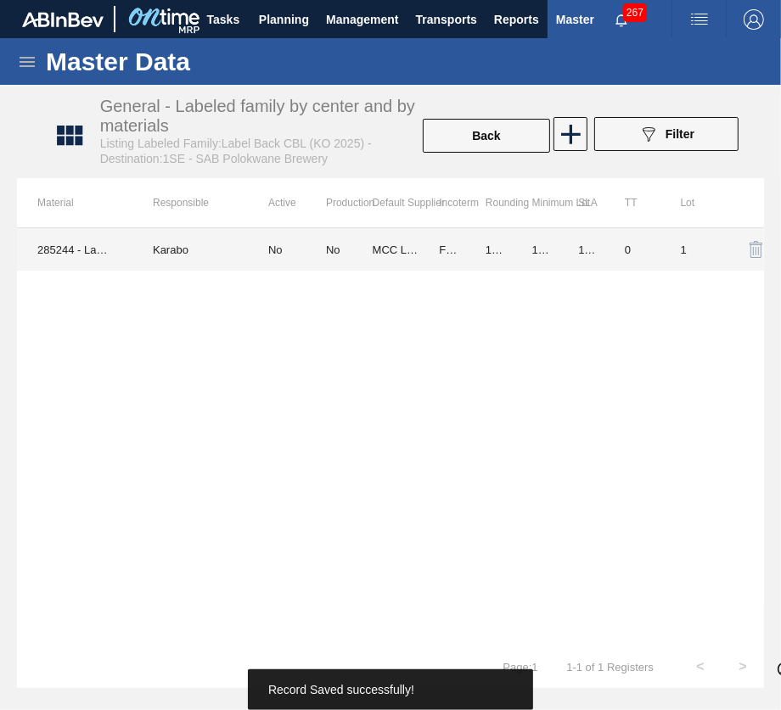
click at [411, 251] on td "MCC Labels JHB" at bounding box center [395, 249] width 47 height 42
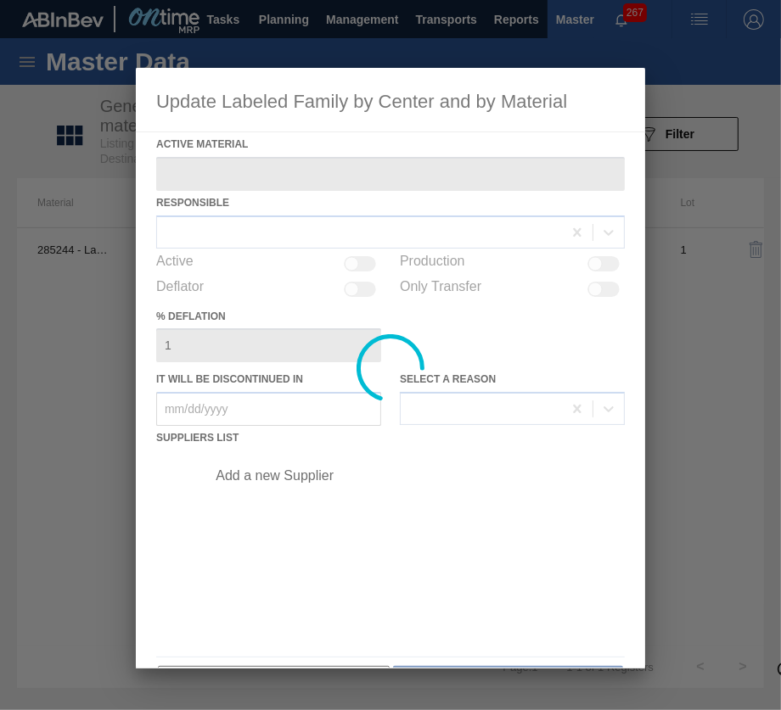
type Material "285244 - Label Back 750RB CBL (KO 2025)"
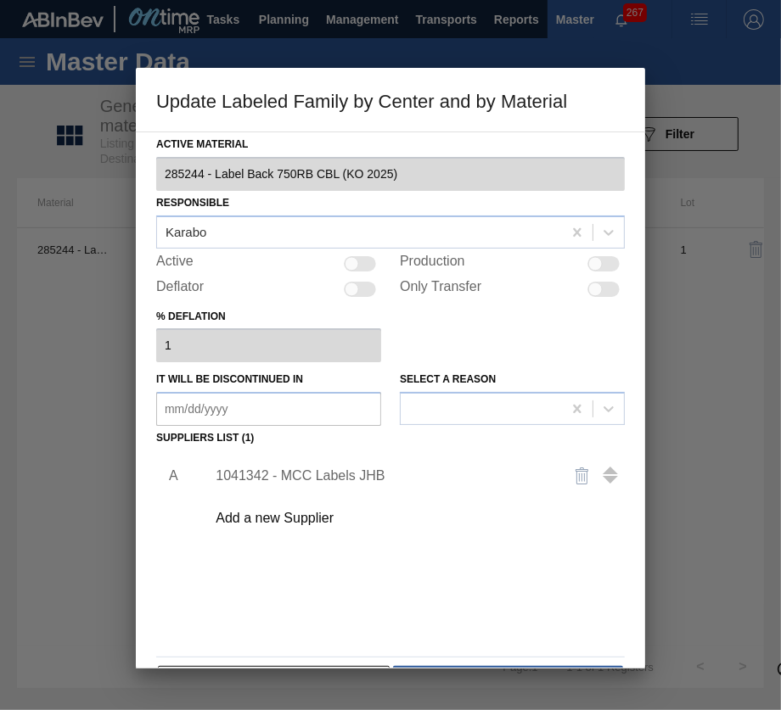
click at [361, 269] on div at bounding box center [360, 263] width 32 height 15
checkbox input "true"
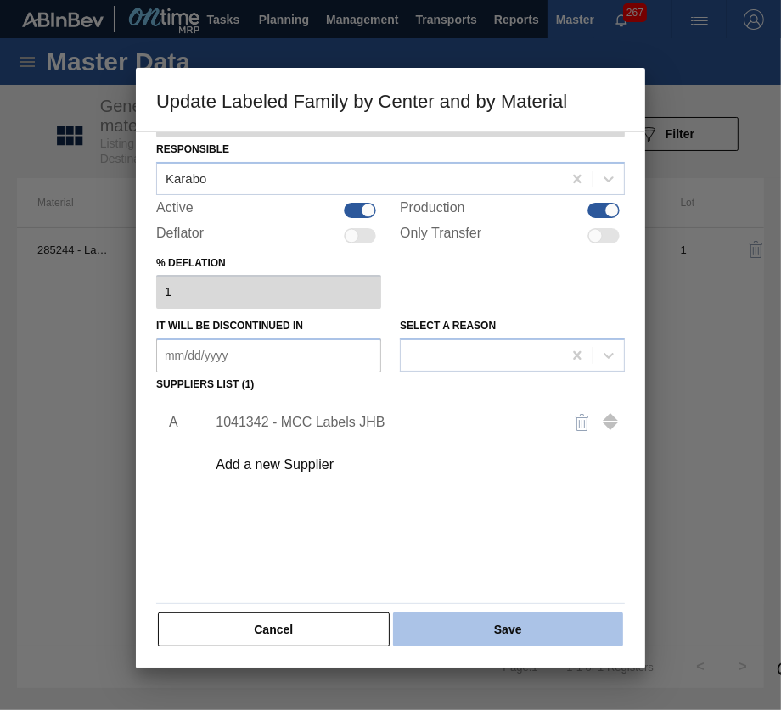
click at [495, 621] on button "Save" at bounding box center [508, 630] width 230 height 34
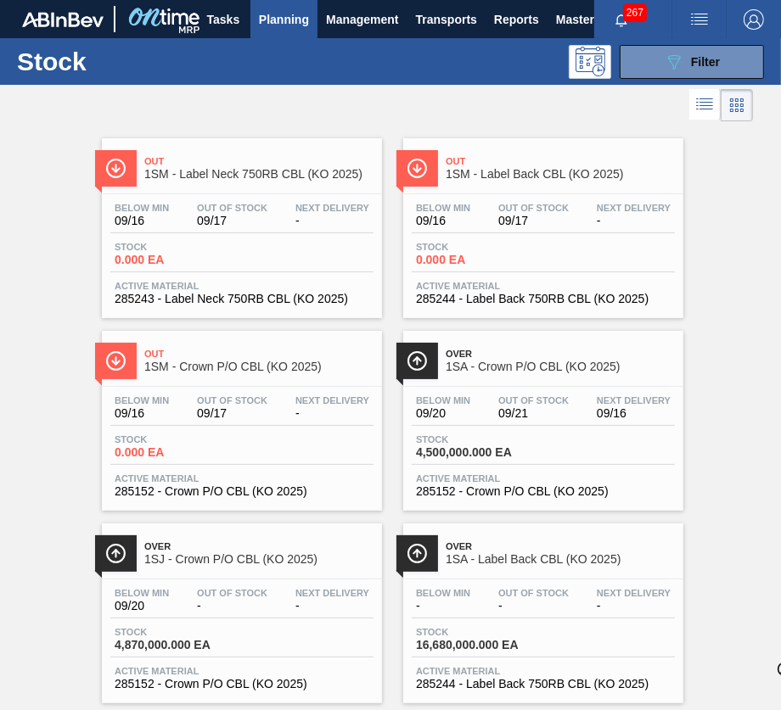
click at [299, 302] on span "285243 - Label Neck 750RB CBL (KO 2025)" at bounding box center [242, 299] width 255 height 13
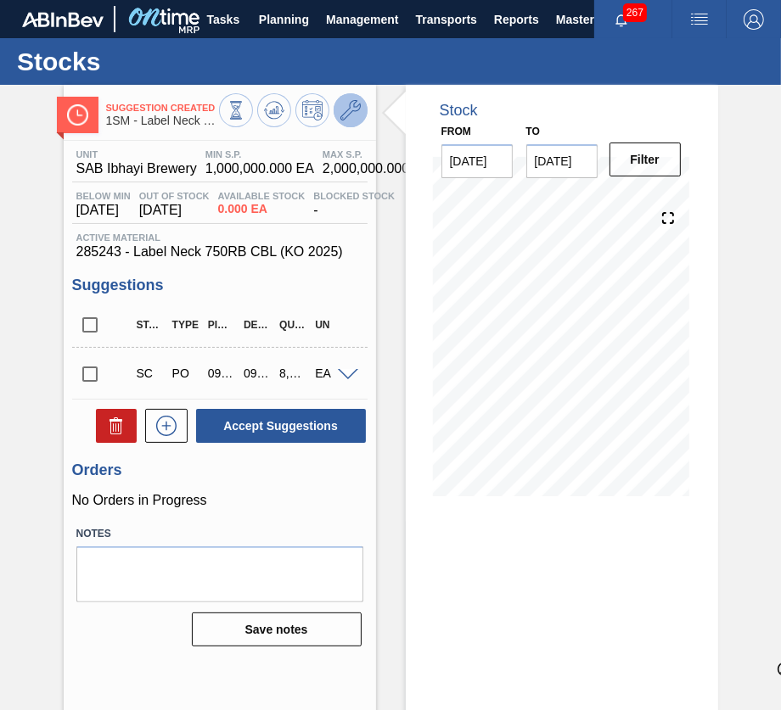
click at [345, 118] on icon at bounding box center [350, 110] width 20 height 20
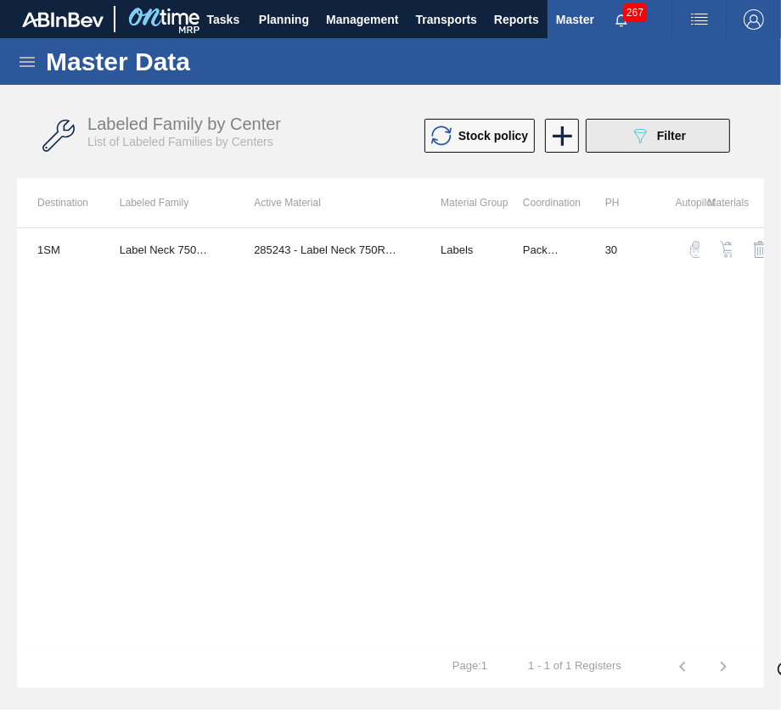
click at [642, 136] on icon at bounding box center [640, 136] width 13 height 14
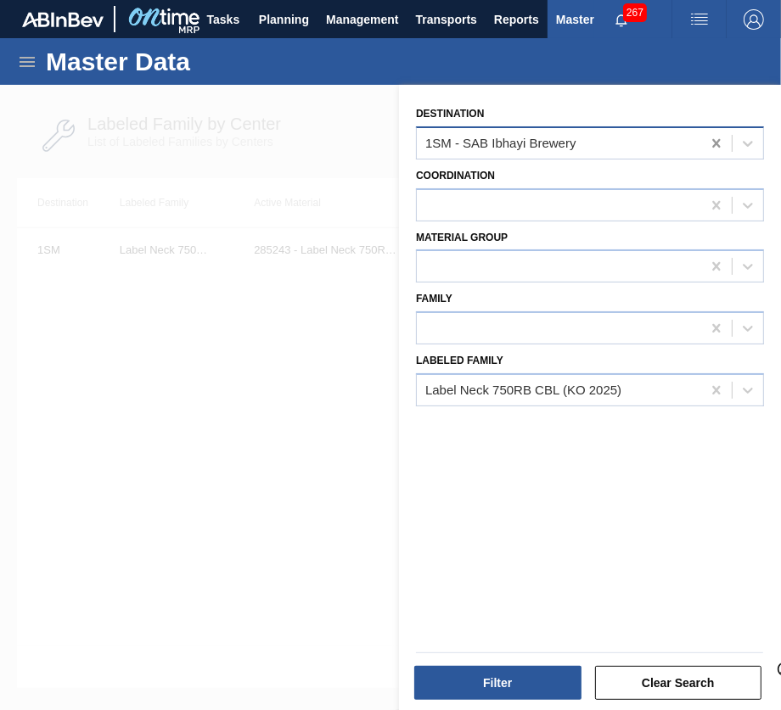
click at [711, 142] on icon at bounding box center [716, 143] width 17 height 17
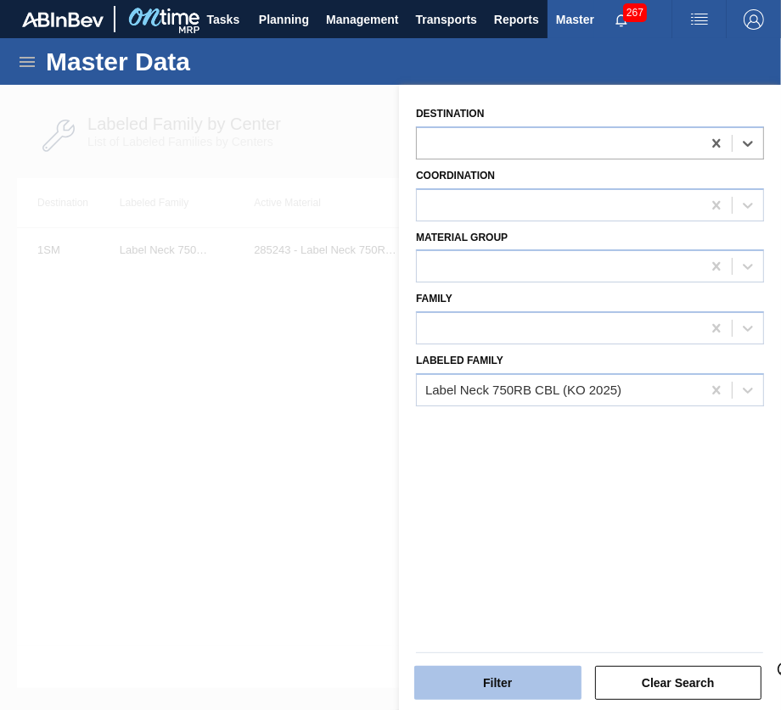
click at [557, 690] on button "Filter" at bounding box center [497, 683] width 167 height 34
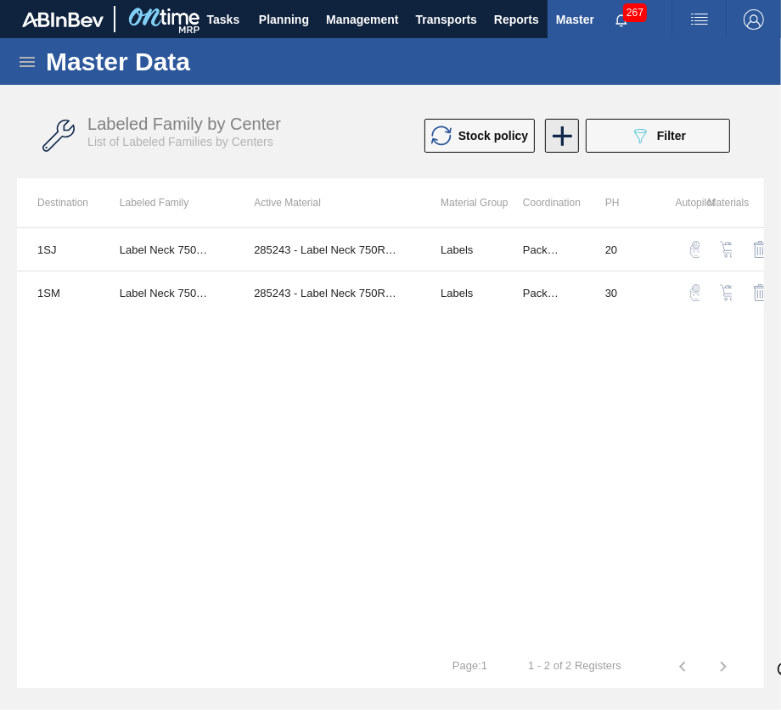
click at [570, 135] on icon at bounding box center [562, 136] width 20 height 20
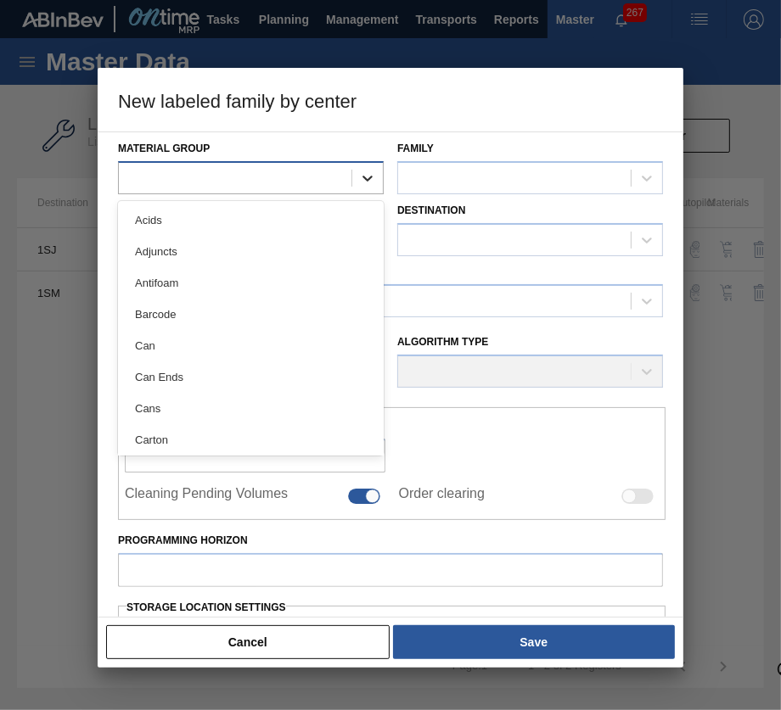
click at [380, 175] on div at bounding box center [367, 178] width 31 height 31
click at [365, 173] on icon at bounding box center [367, 178] width 17 height 17
type Group "la"
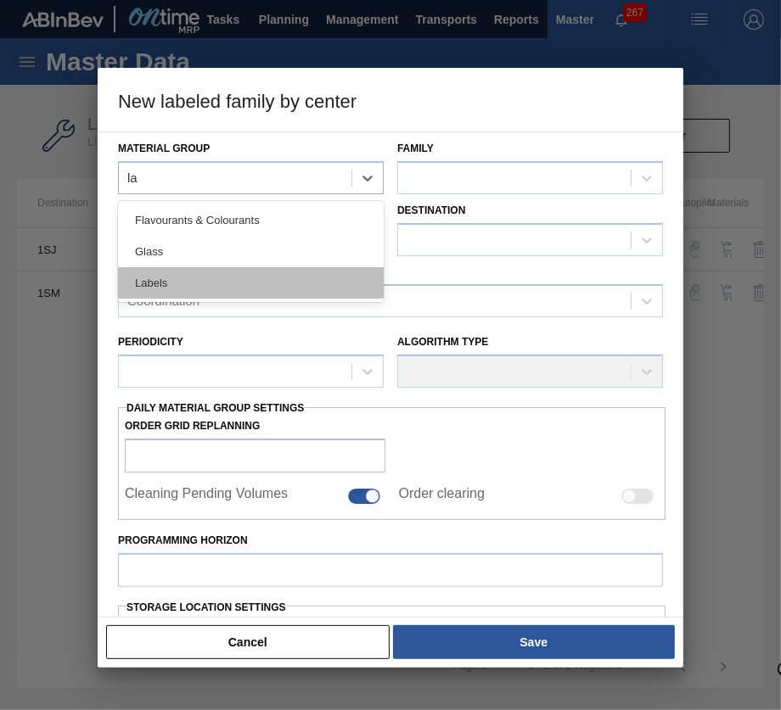
click at [262, 286] on div "Labels" at bounding box center [251, 282] width 266 height 31
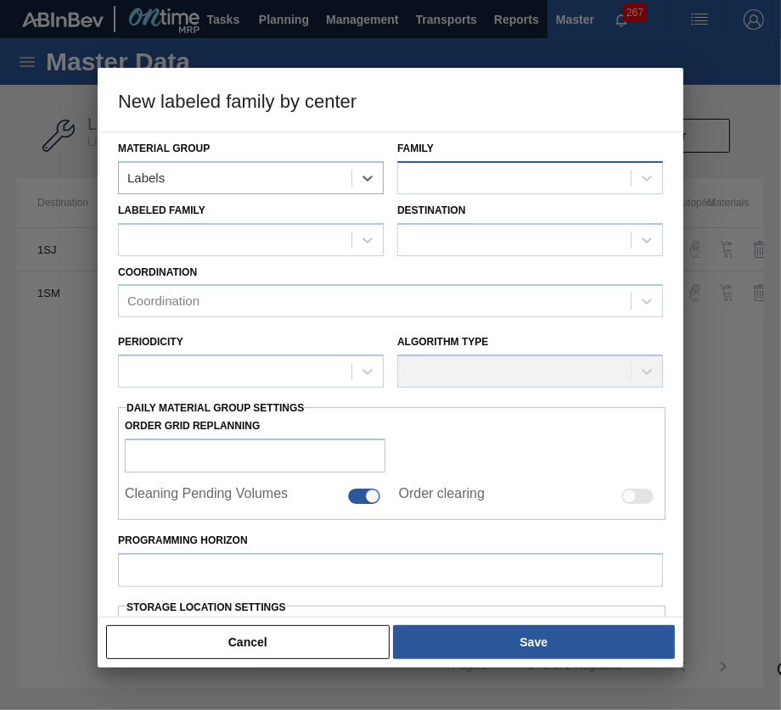
click at [447, 171] on div at bounding box center [514, 177] width 232 height 25
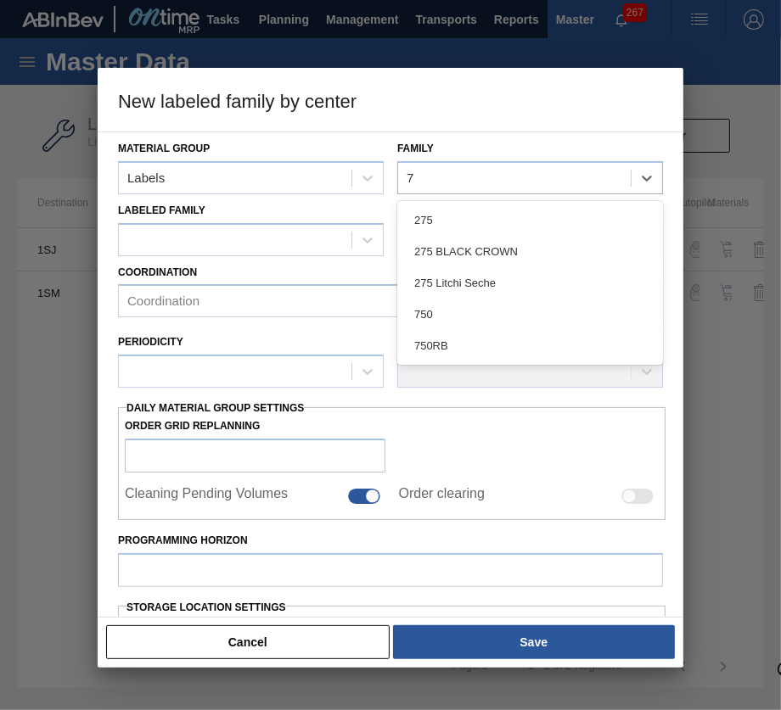
type input "75"
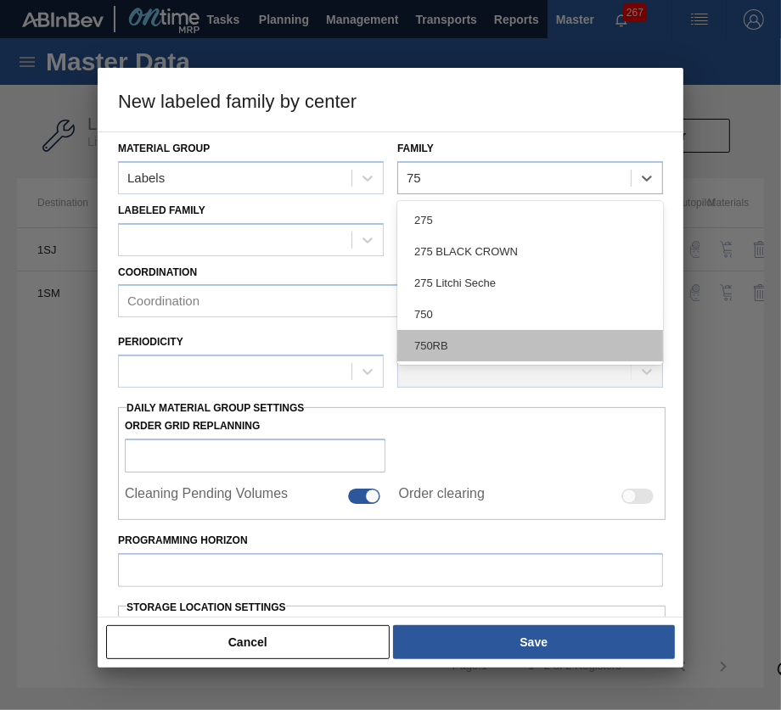
click at [475, 333] on div "750RB" at bounding box center [530, 345] width 266 height 31
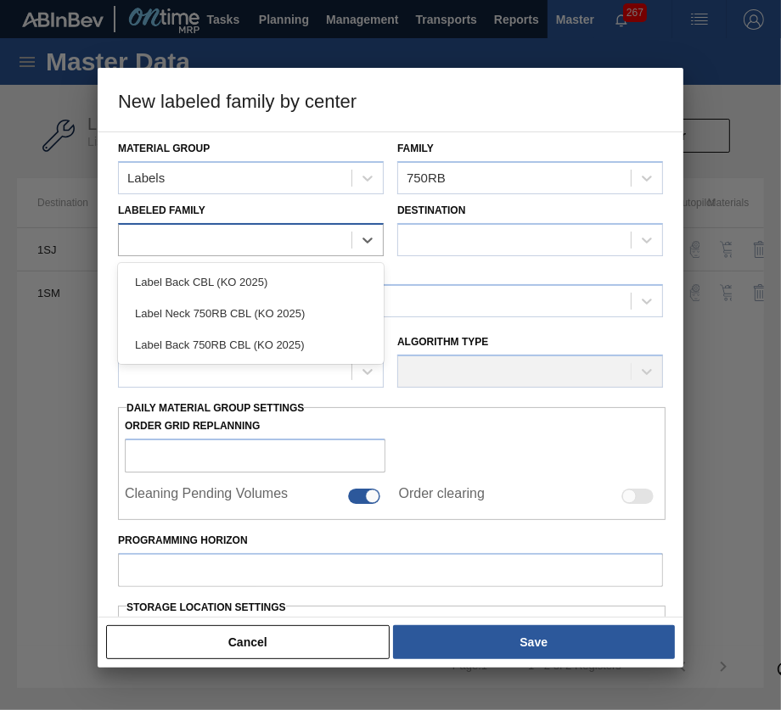
click at [274, 245] on div at bounding box center [235, 239] width 232 height 25
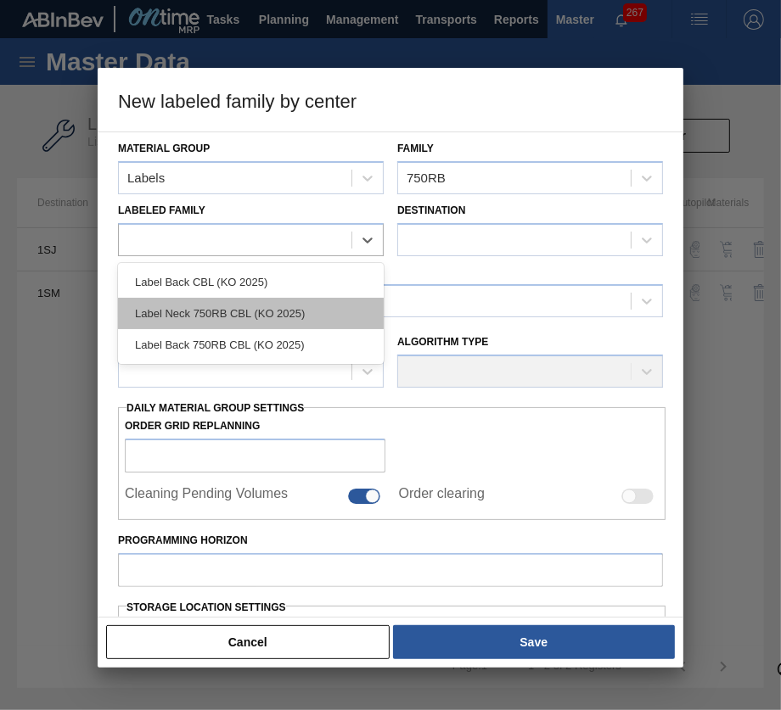
click at [276, 304] on div "Label Neck 750RB CBL (KO 2025)" at bounding box center [251, 313] width 266 height 31
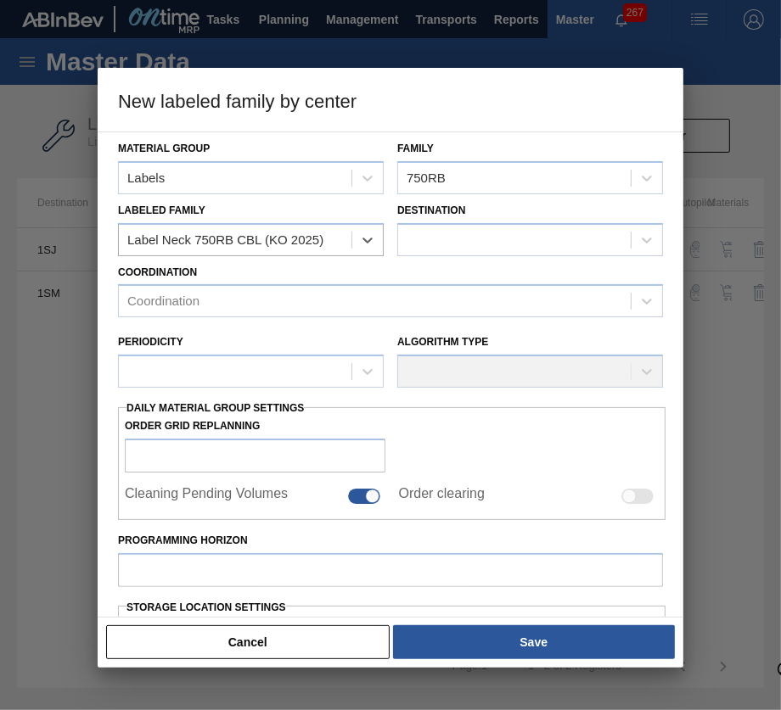
checkbox input "false"
click at [541, 238] on div at bounding box center [514, 239] width 232 height 25
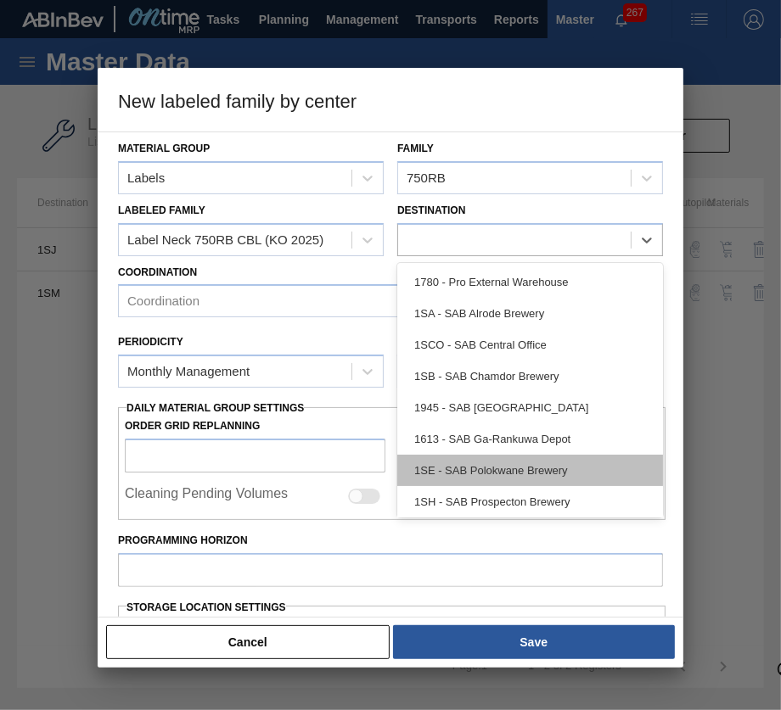
click at [507, 465] on div "1SE - SAB Polokwane Brewery" at bounding box center [530, 470] width 266 height 31
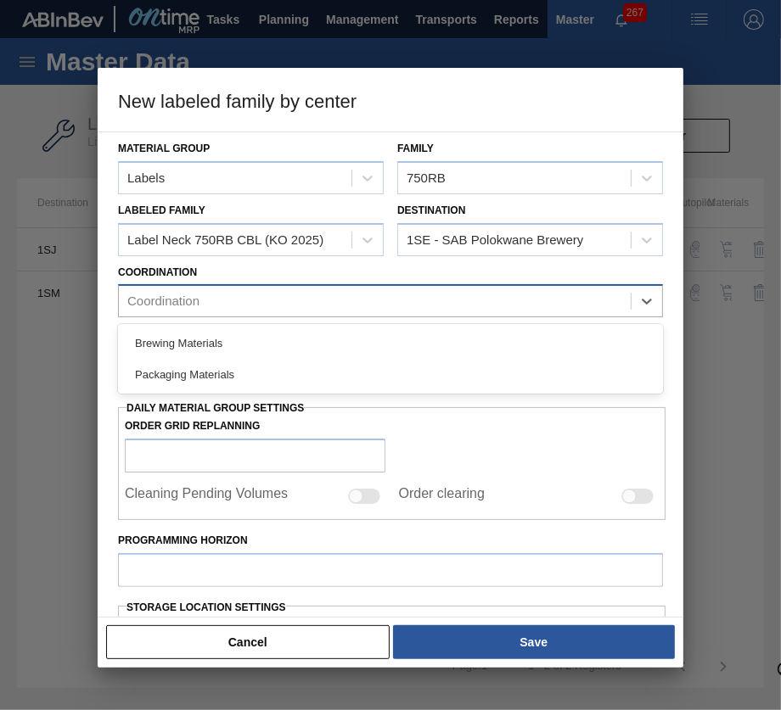
click at [305, 307] on div "Coordination" at bounding box center [375, 301] width 512 height 25
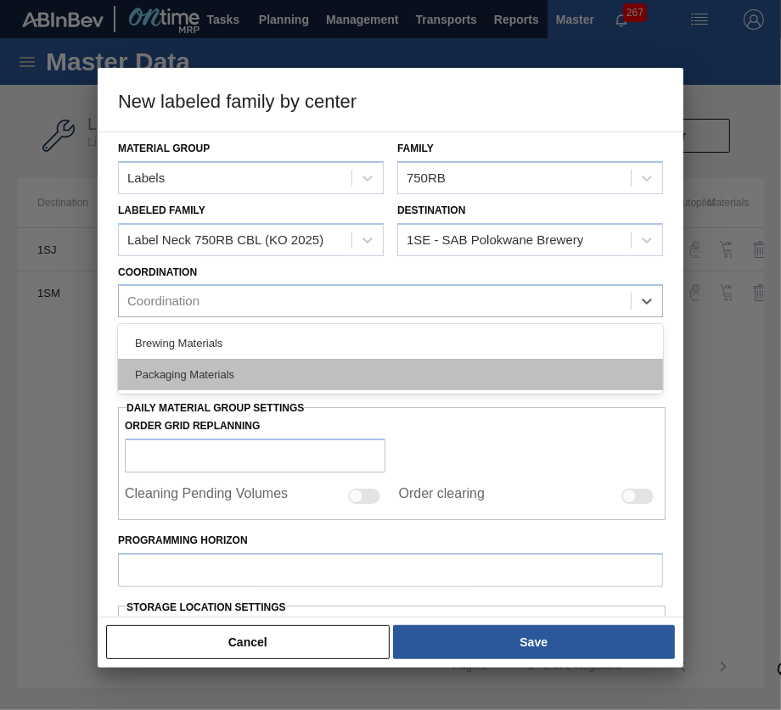
click at [282, 372] on div "Packaging Materials" at bounding box center [390, 374] width 545 height 31
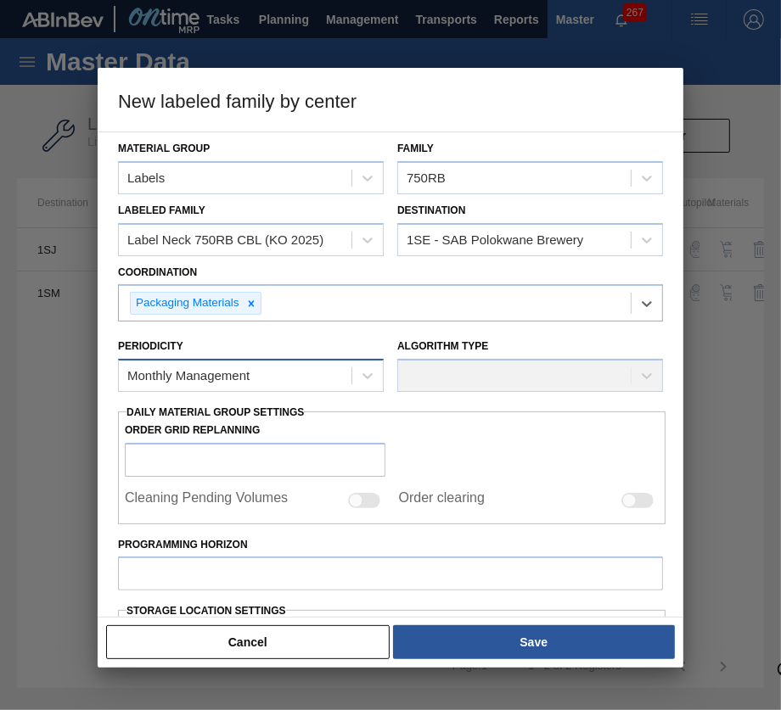
click at [314, 378] on div "Monthly Management" at bounding box center [235, 376] width 232 height 25
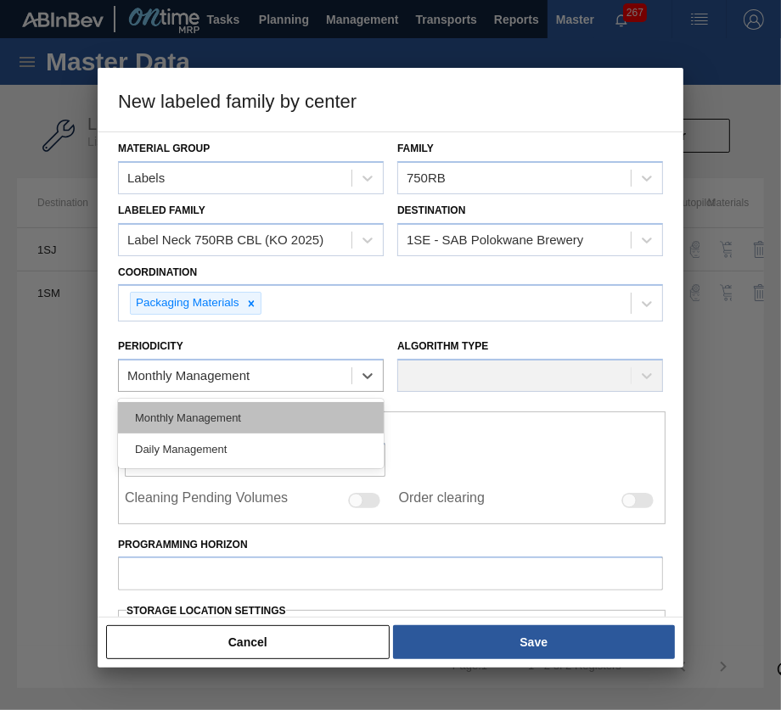
click at [337, 409] on div "Monthly Management" at bounding box center [251, 417] width 266 height 31
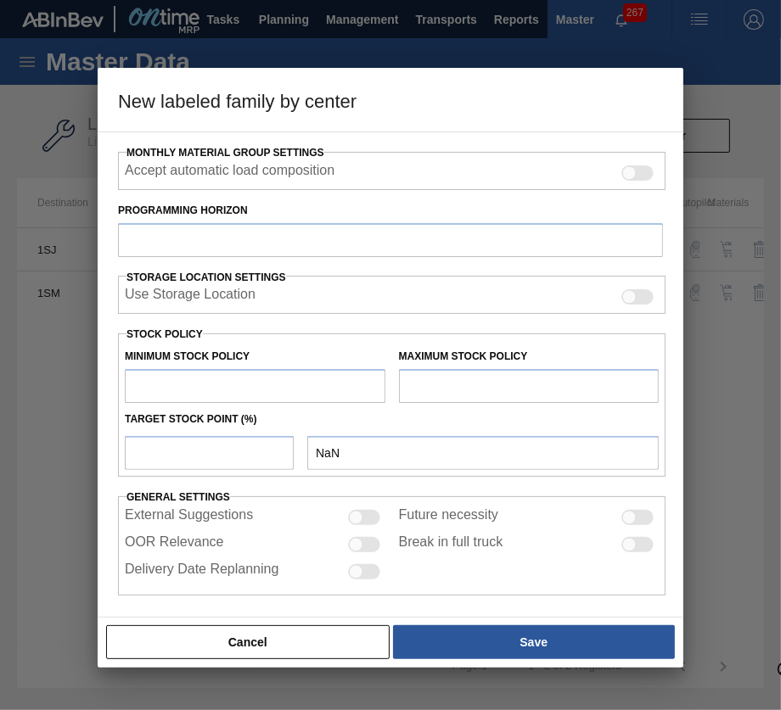
scroll to position [265, 0]
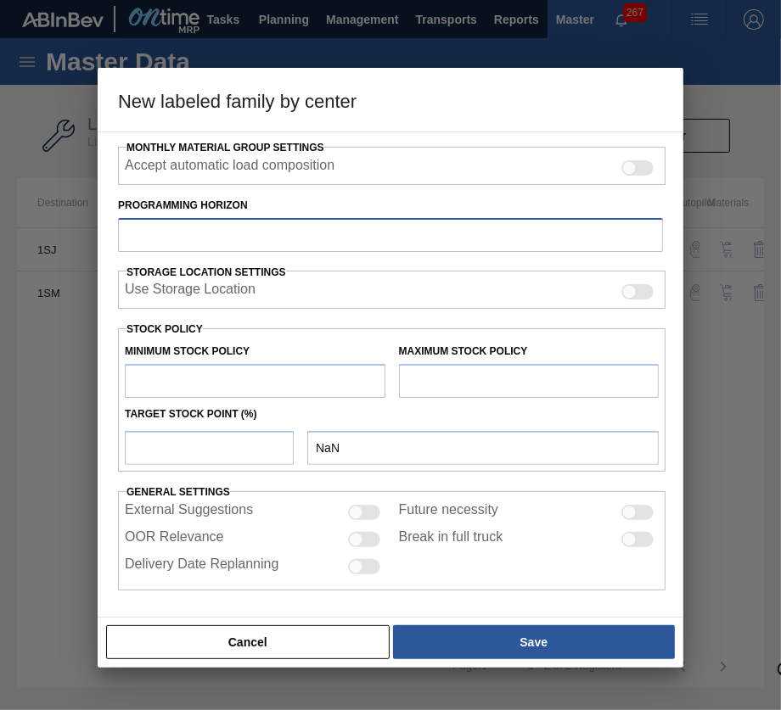
click at [291, 244] on input "Programming Horizon" at bounding box center [390, 235] width 545 height 34
type input "14"
click at [275, 377] on input "text" at bounding box center [255, 381] width 260 height 34
type input "1,000,000"
type input "1,000,000.000"
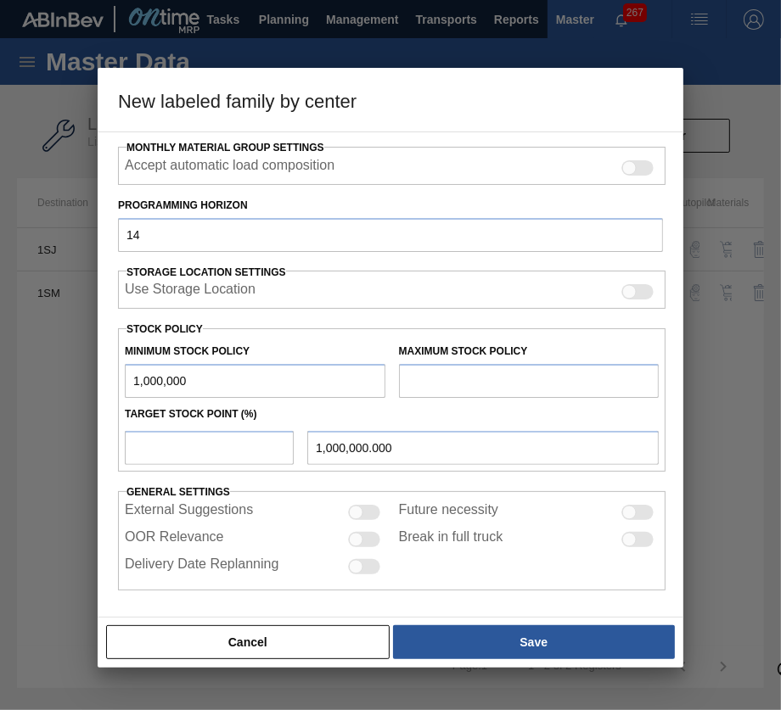
click at [451, 385] on input "text" at bounding box center [529, 381] width 260 height 34
type input "2,000,000"
click at [226, 448] on input "number" at bounding box center [209, 448] width 169 height 34
type input "1"
type input "1,010,000.000"
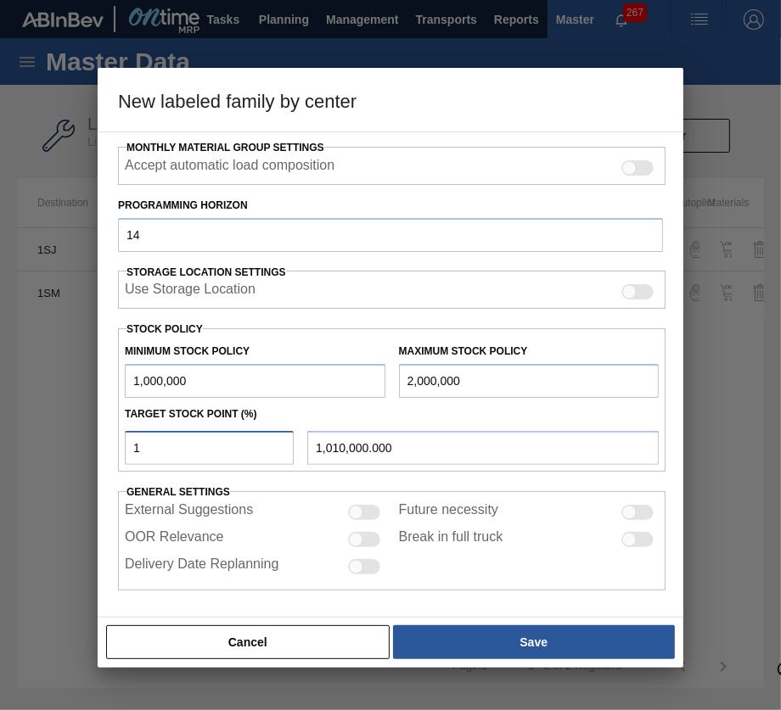
type input "10"
type input "1,100,000.000"
type input "100"
type input "2,000,000.000"
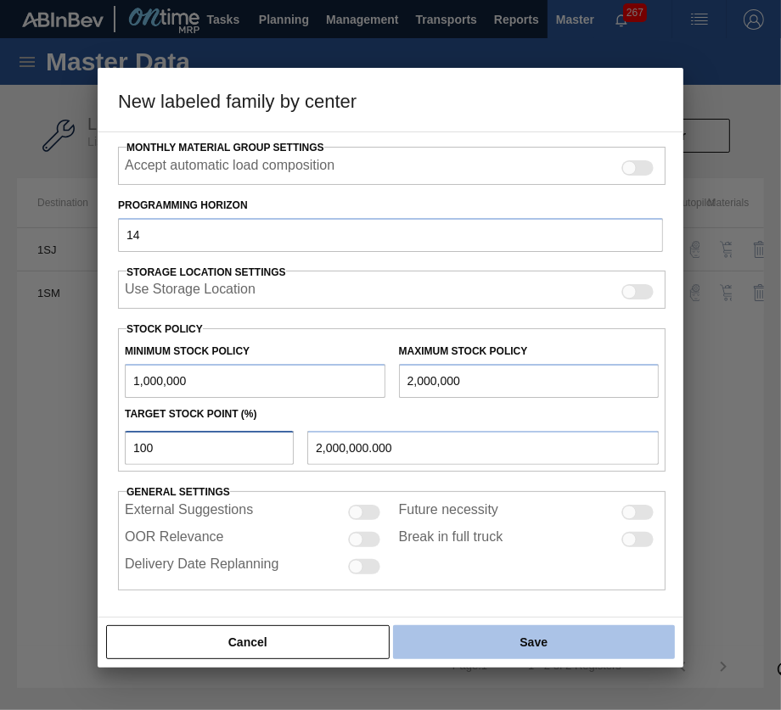
type input "100"
click at [531, 632] on button "Save" at bounding box center [534, 642] width 282 height 34
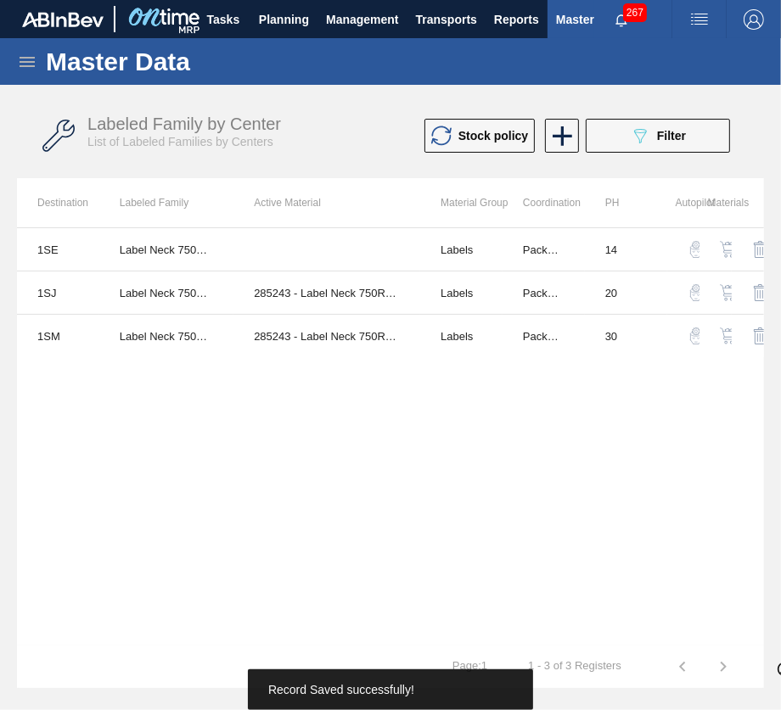
click at [731, 251] on td at bounding box center [747, 249] width 32 height 43
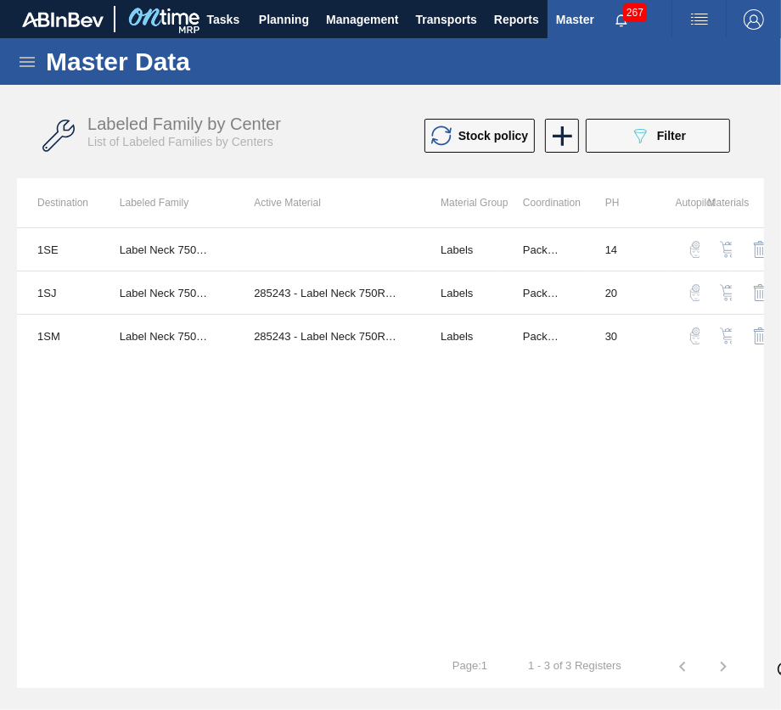
click at [721, 247] on img "button" at bounding box center [727, 249] width 17 height 17
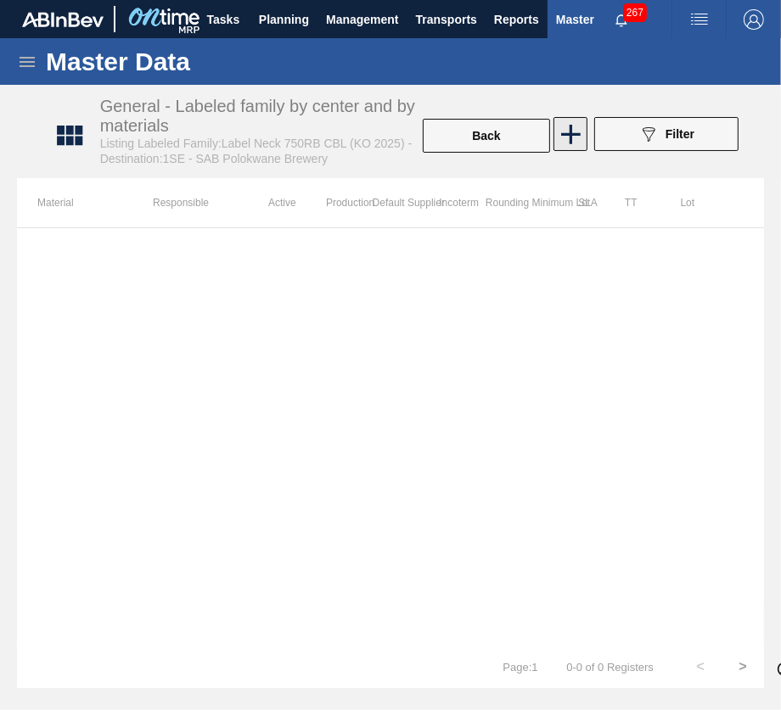
click at [569, 148] on icon at bounding box center [570, 134] width 33 height 33
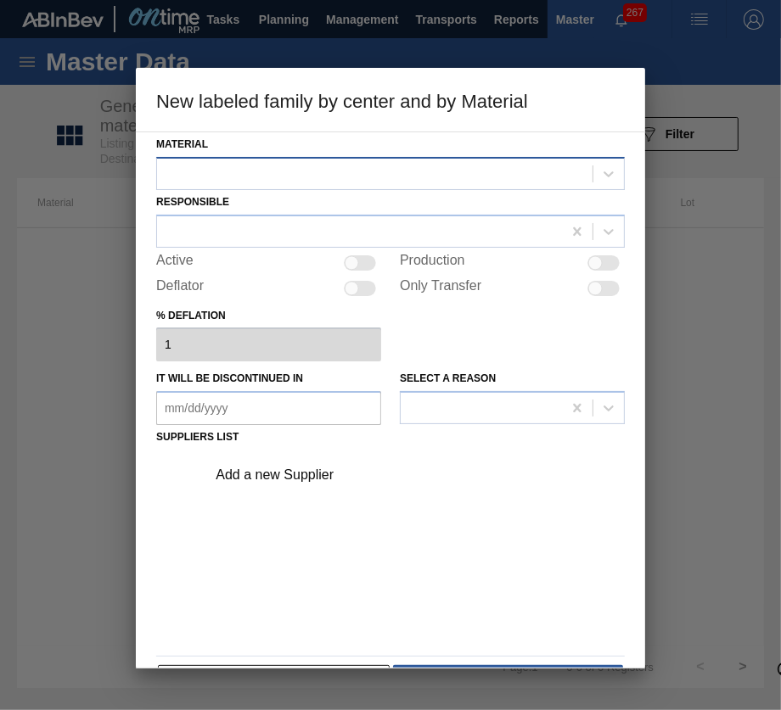
click at [324, 172] on div at bounding box center [374, 173] width 435 height 25
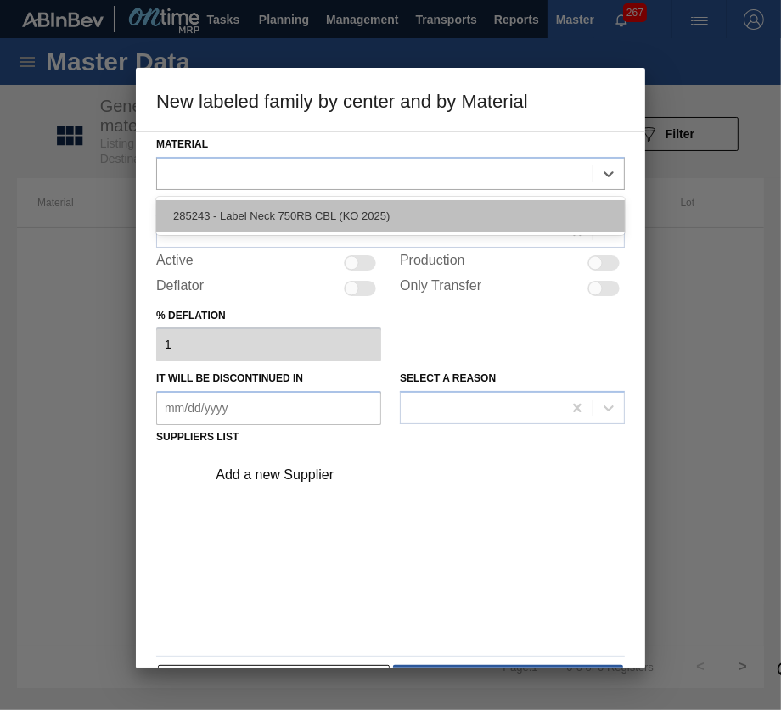
click at [339, 218] on div "285243 - Label Neck 750RB CBL (KO 2025)" at bounding box center [390, 215] width 468 height 31
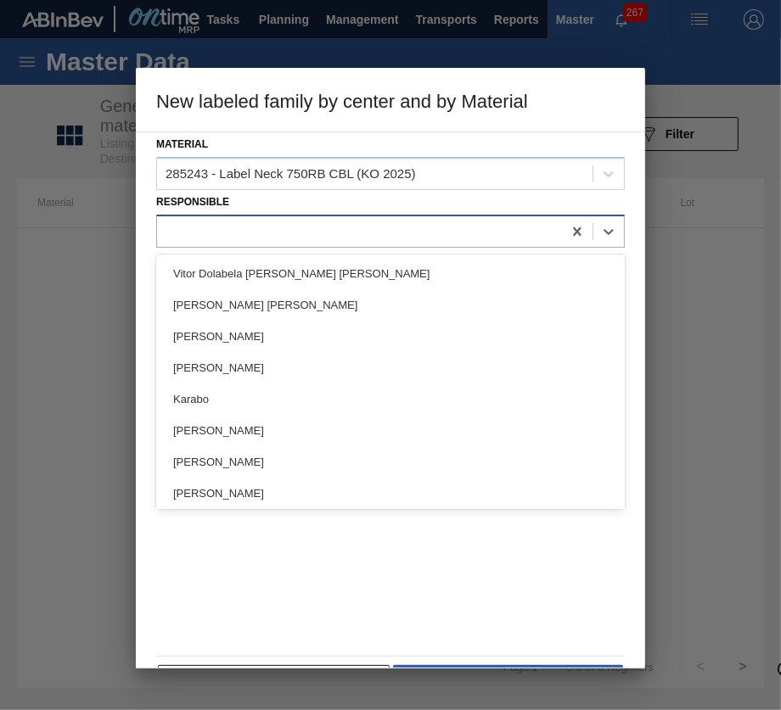
click at [333, 231] on div at bounding box center [359, 231] width 405 height 25
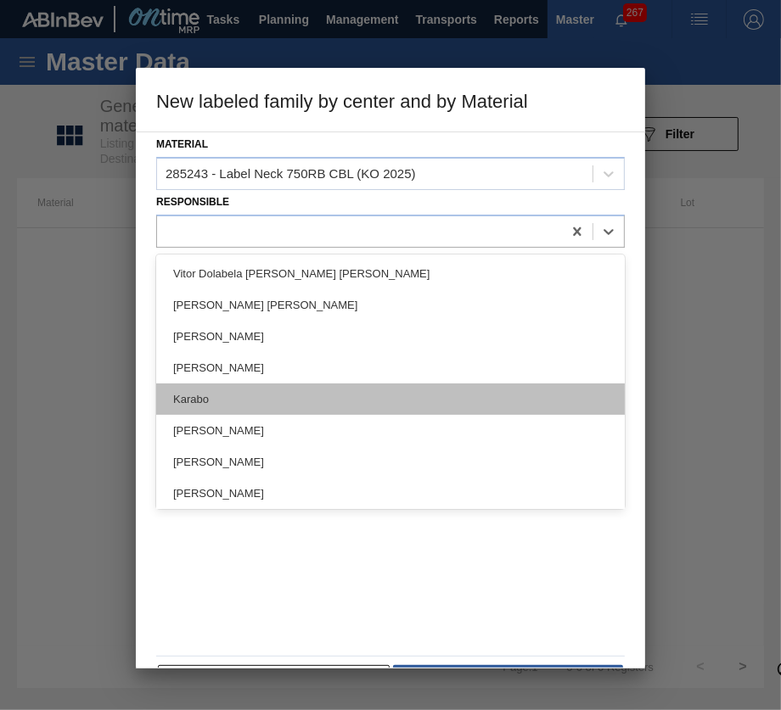
click at [312, 383] on div "Karabo" at bounding box center [390, 398] width 468 height 31
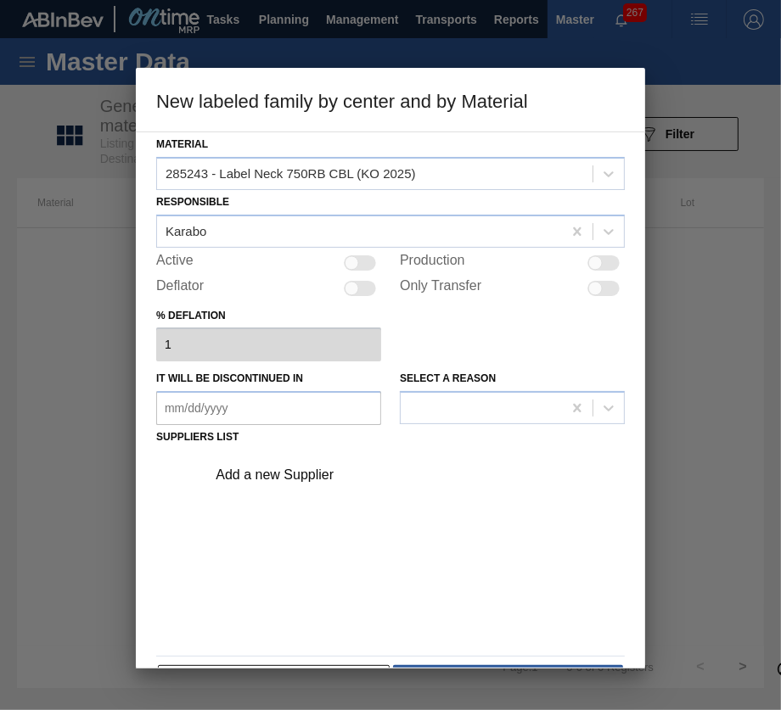
click at [361, 267] on div at bounding box center [360, 262] width 32 height 15
checkbox input "true"
click at [299, 480] on div "Add a new Supplier" at bounding box center [382, 474] width 333 height 15
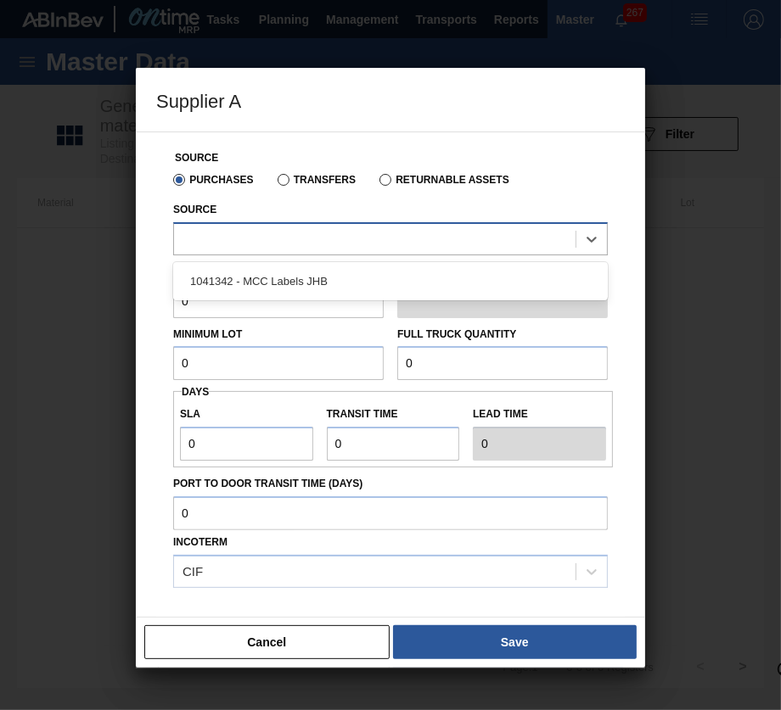
click at [356, 235] on div at bounding box center [374, 239] width 401 height 25
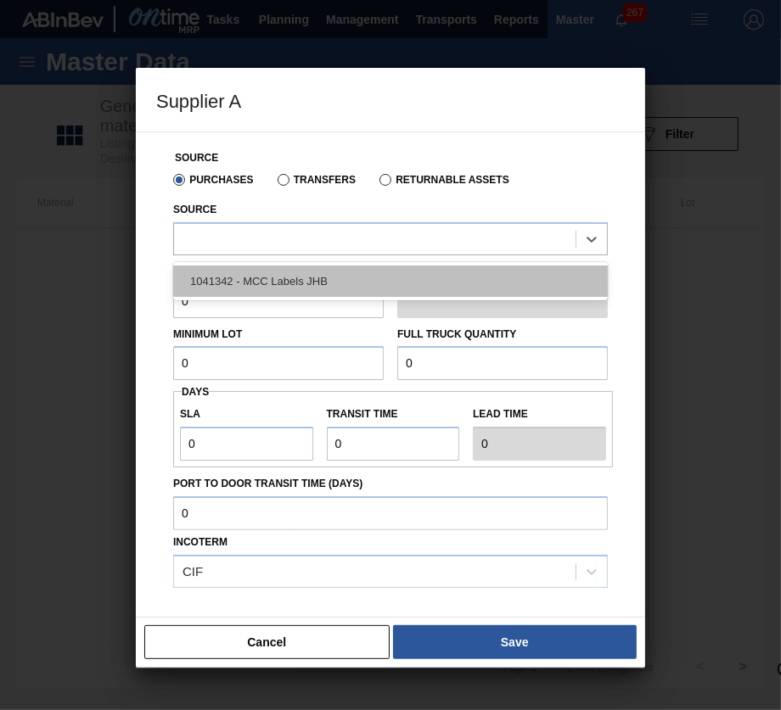
click at [341, 295] on div "1041342 - MCC Labels JHB" at bounding box center [390, 281] width 434 height 31
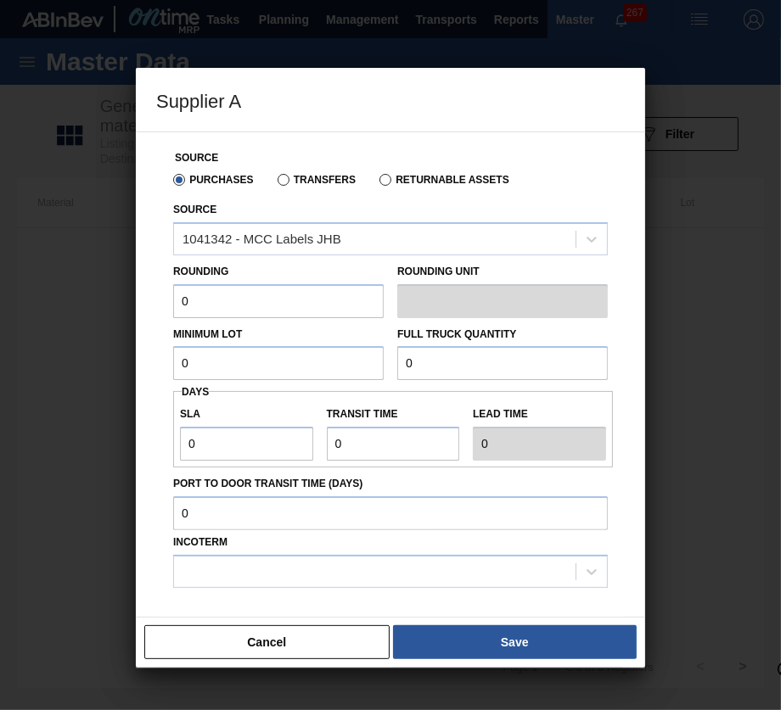
drag, startPoint x: 228, startPoint y: 303, endPoint x: 133, endPoint y: 306, distance: 95.1
click at [133, 306] on div "Supplier A Source Purchases Transfers Returnable Assets Source 1041342 - MCC La…" at bounding box center [390, 355] width 781 height 710
type input "1"
click at [225, 380] on input "0" at bounding box center [278, 363] width 210 height 34
type input "1,800,000"
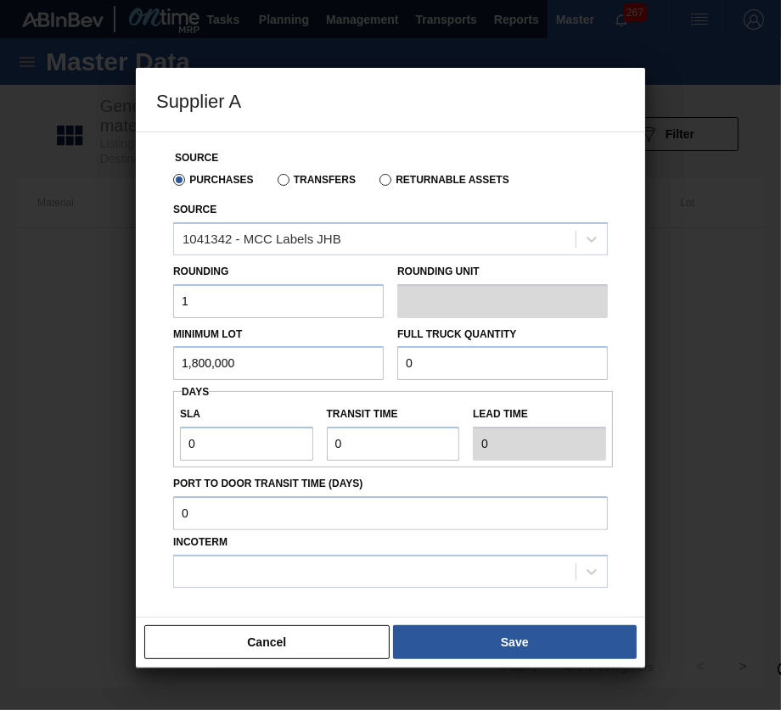
click at [436, 367] on input "0" at bounding box center [502, 363] width 210 height 34
type input "7,200,000"
drag, startPoint x: 194, startPoint y: 443, endPoint x: 176, endPoint y: 443, distance: 18.7
click at [176, 443] on div "SLA 0" at bounding box center [246, 431] width 147 height 59
type input "1"
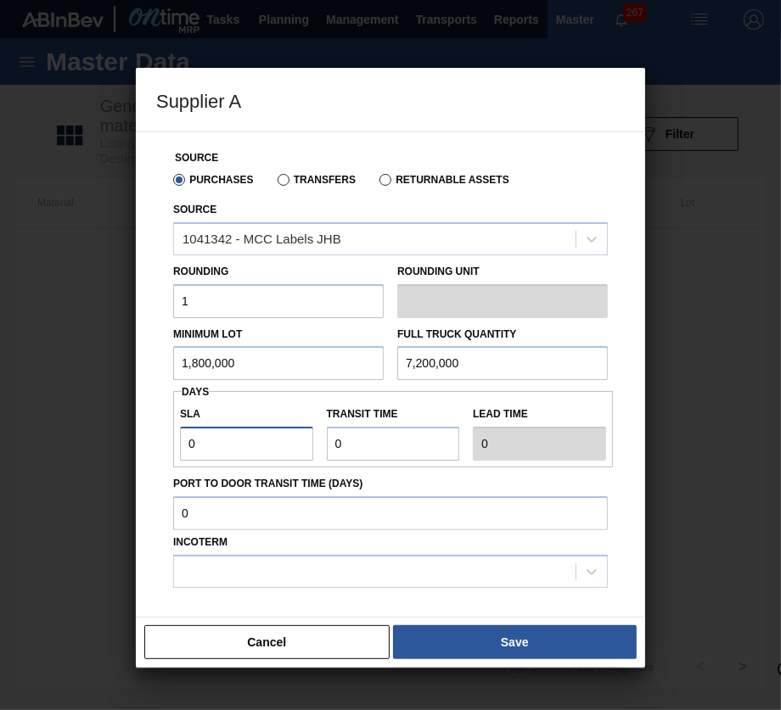
type input "1"
click at [427, 565] on div at bounding box center [374, 571] width 401 height 25
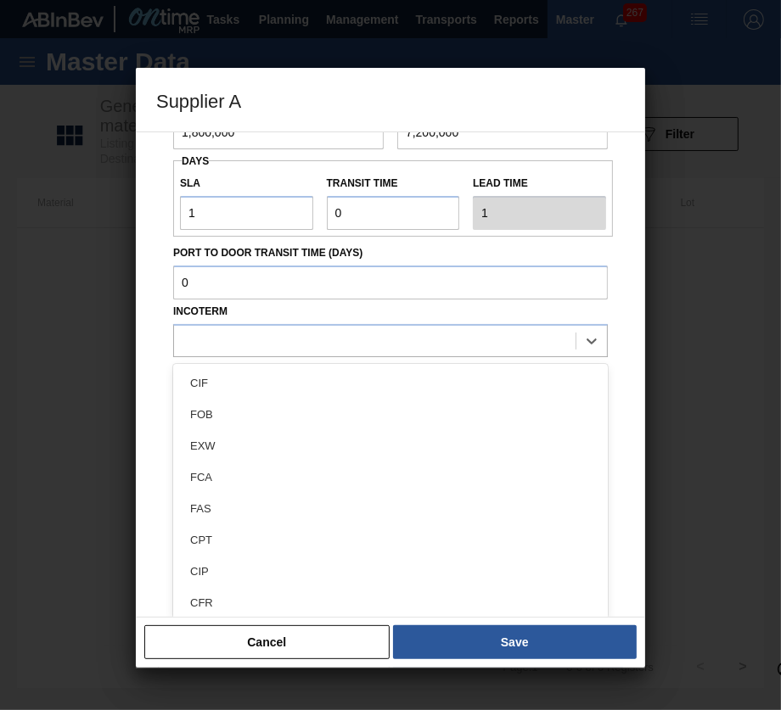
scroll to position [233, 0]
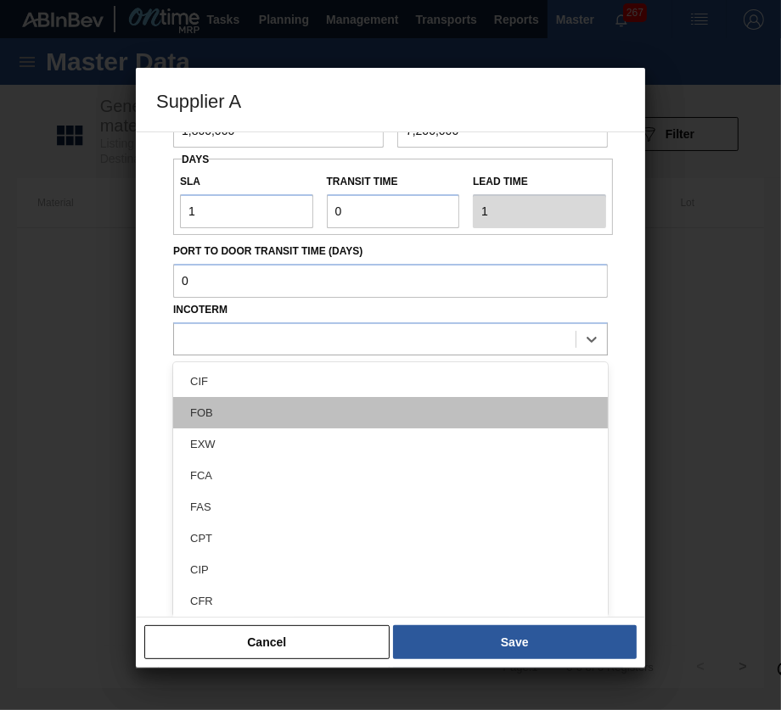
click at [370, 414] on div "FOB" at bounding box center [390, 412] width 434 height 31
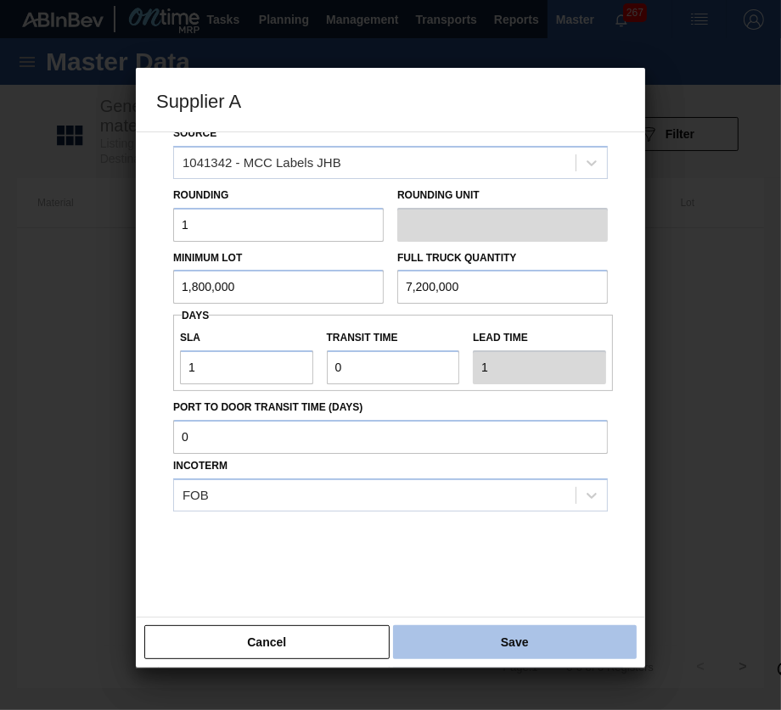
click at [546, 644] on button "Save" at bounding box center [515, 642] width 244 height 34
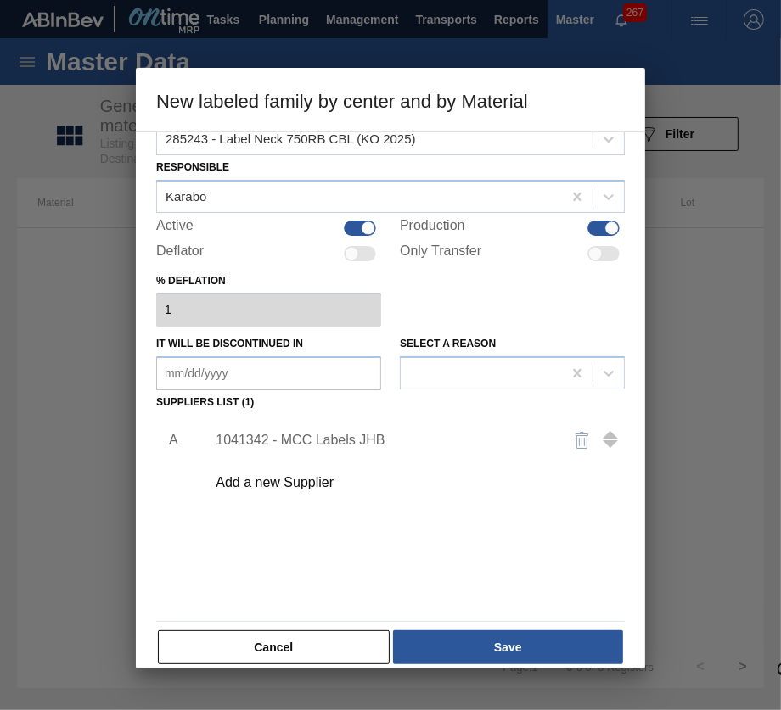
scroll to position [53, 0]
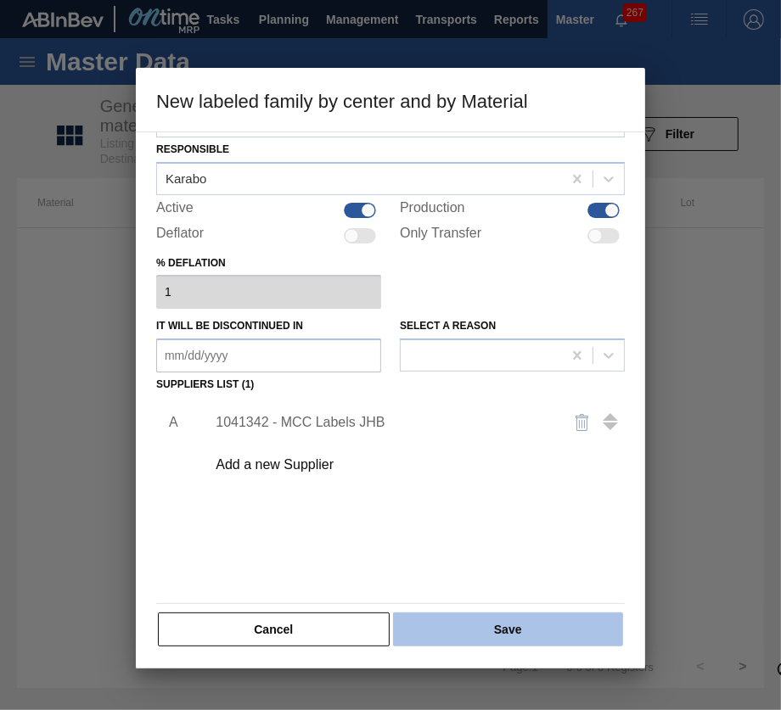
click at [540, 619] on button "Save" at bounding box center [508, 630] width 230 height 34
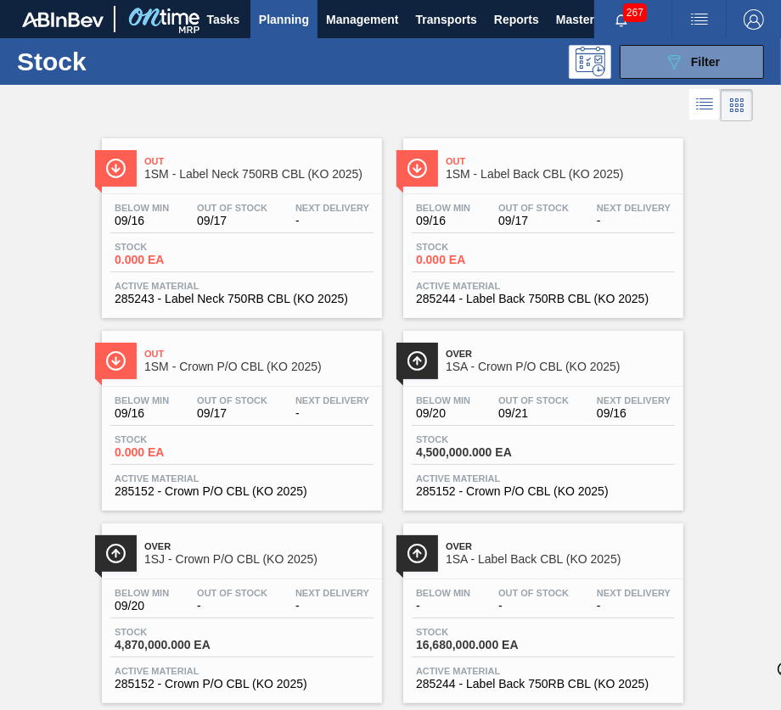
click at [539, 447] on div "Stock 4,500,000.000 EA" at bounding box center [542, 449] width 263 height 31
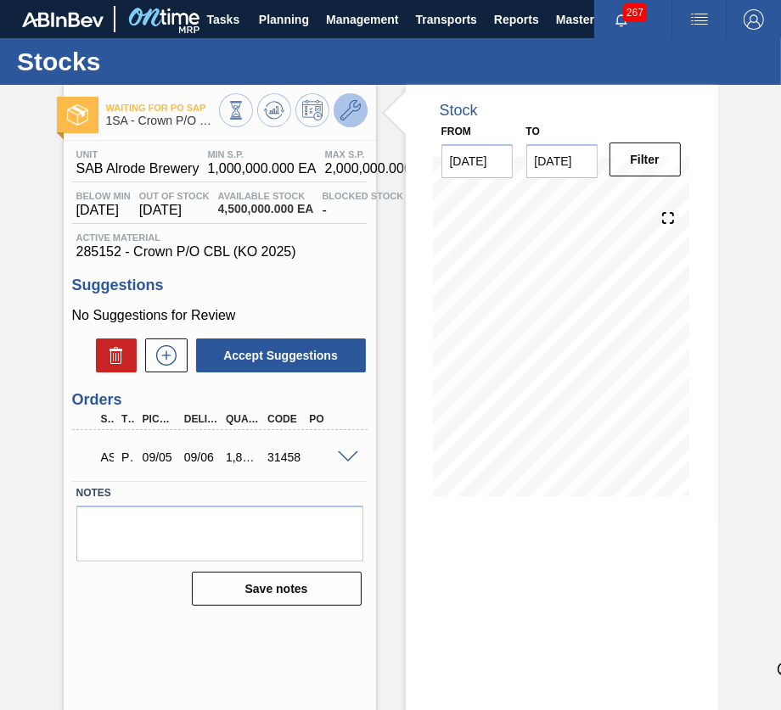
click at [352, 120] on button at bounding box center [350, 110] width 34 height 34
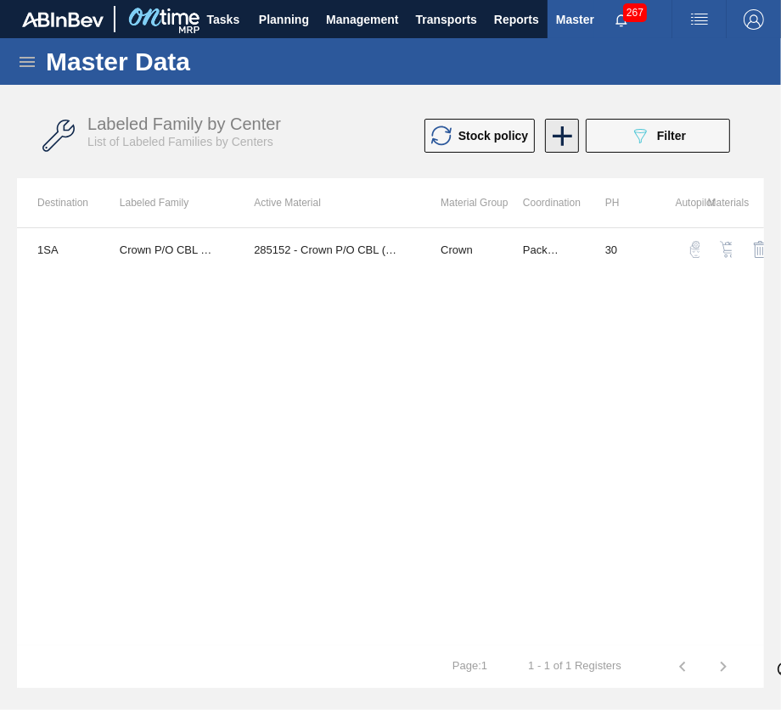
click at [573, 143] on icon at bounding box center [562, 136] width 33 height 33
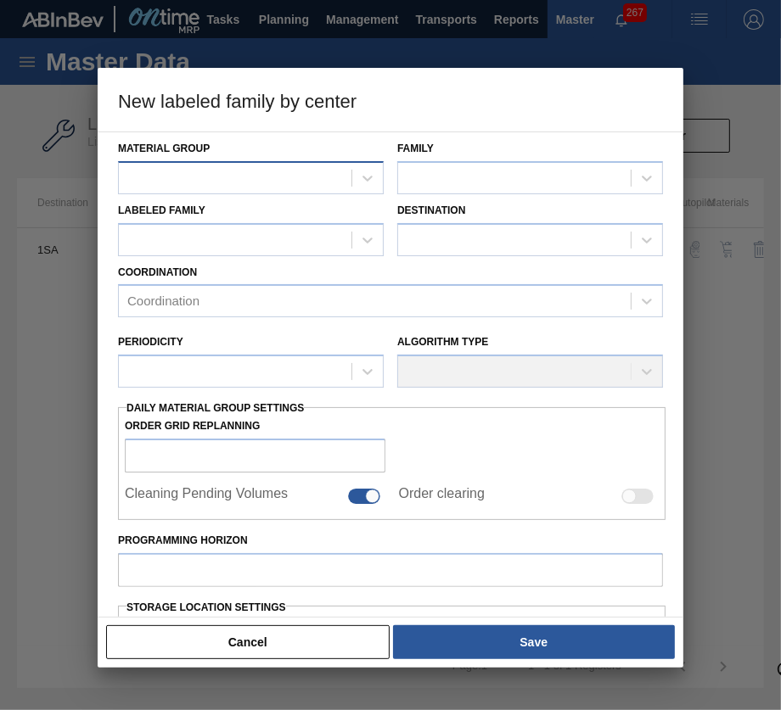
click at [294, 178] on div at bounding box center [235, 177] width 232 height 25
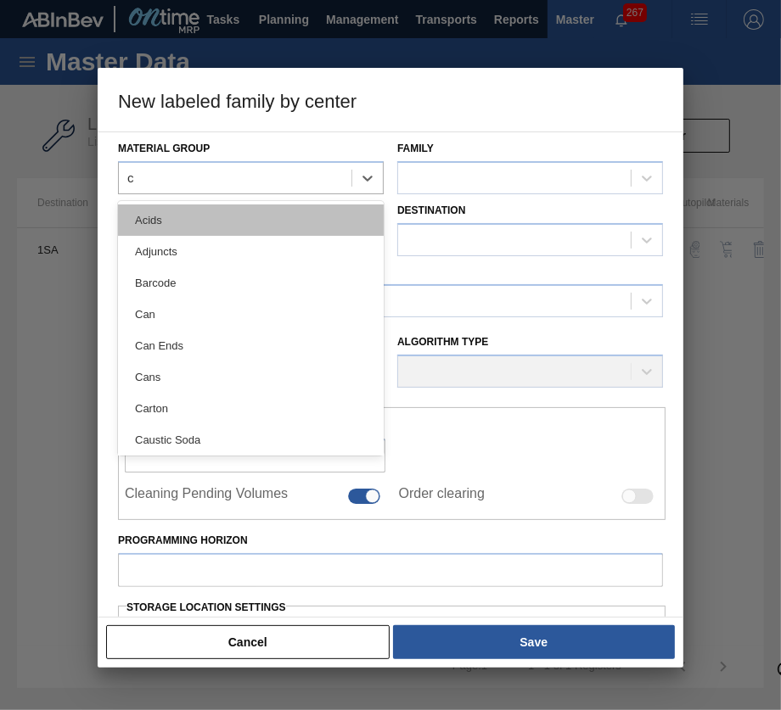
type Group "cr"
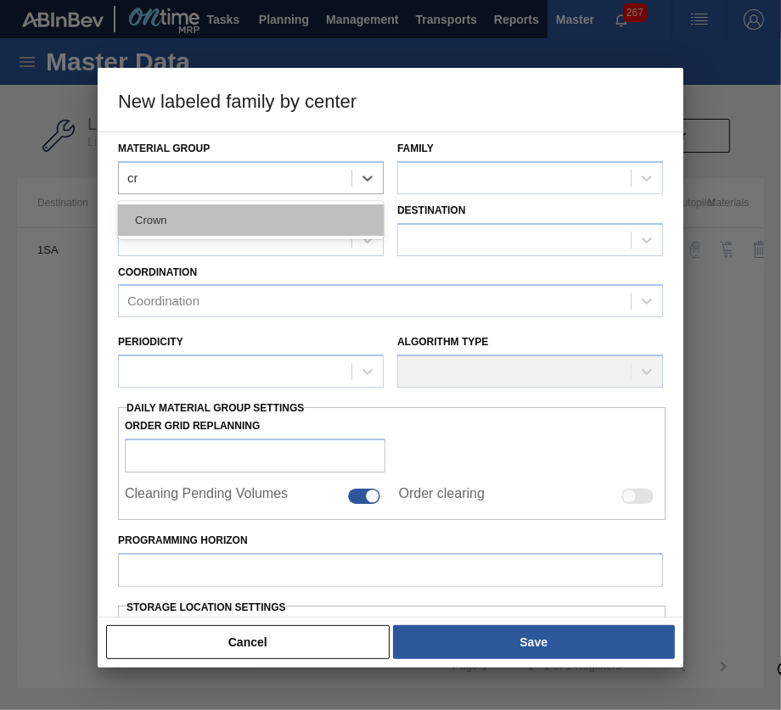
click at [287, 223] on div "Crown" at bounding box center [251, 219] width 266 height 31
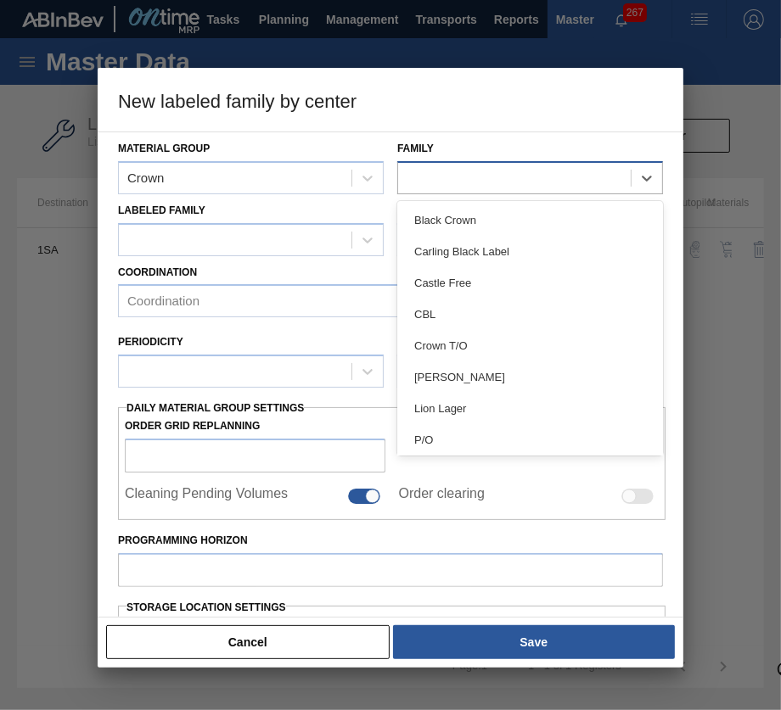
click at [551, 175] on div at bounding box center [514, 177] width 232 height 25
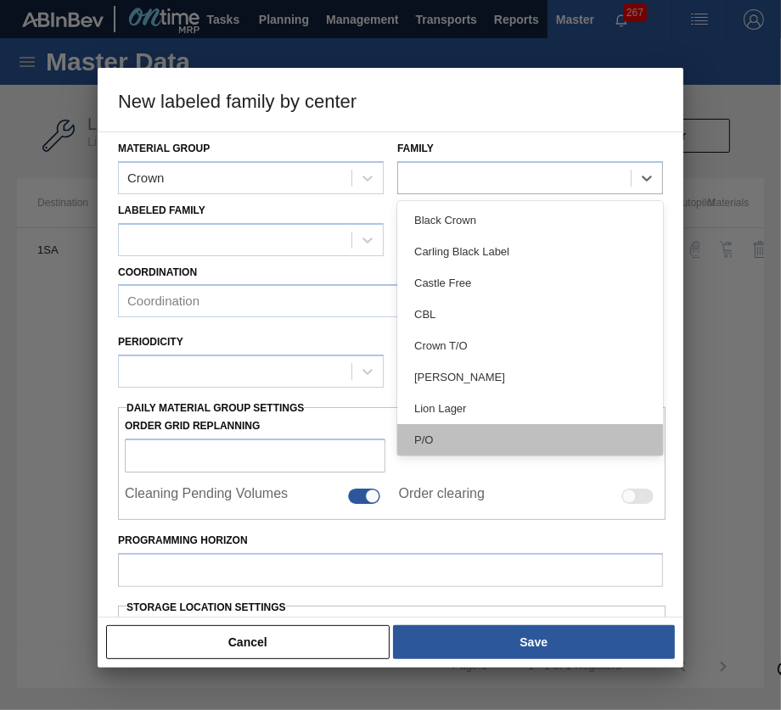
click at [546, 424] on div "P/O" at bounding box center [530, 439] width 266 height 31
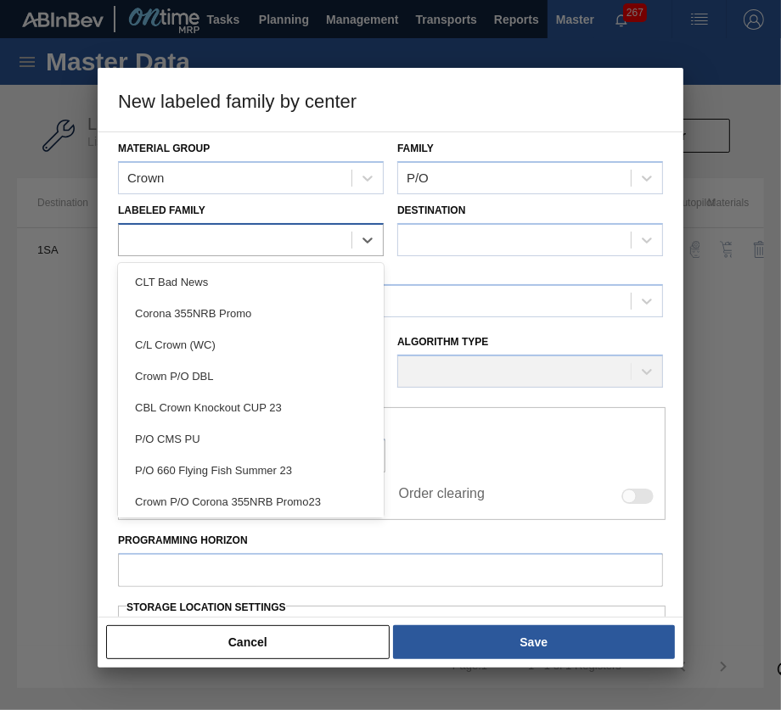
click at [283, 244] on div at bounding box center [235, 239] width 232 height 25
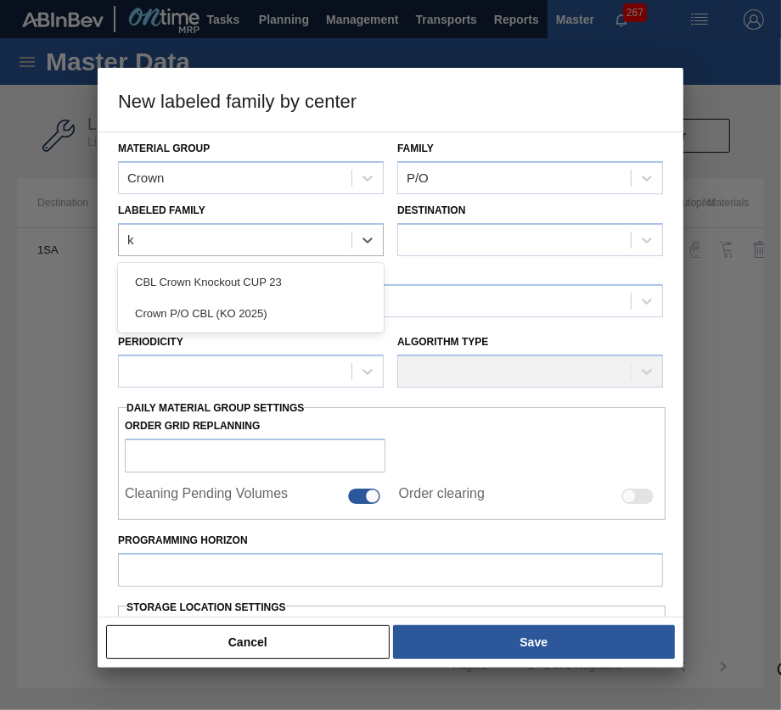
type Family "ko"
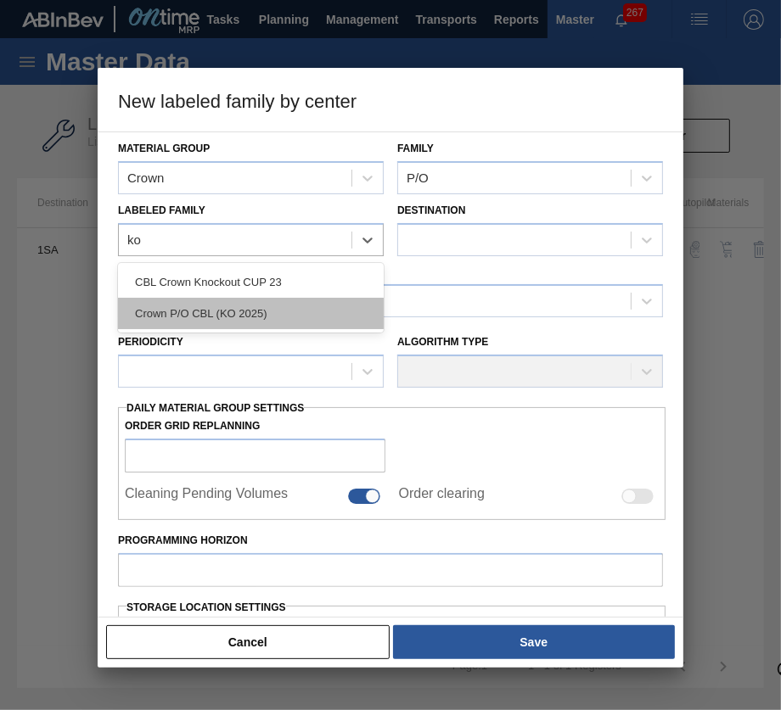
click at [300, 306] on div "Crown P/O CBL (KO 2025)" at bounding box center [251, 313] width 266 height 31
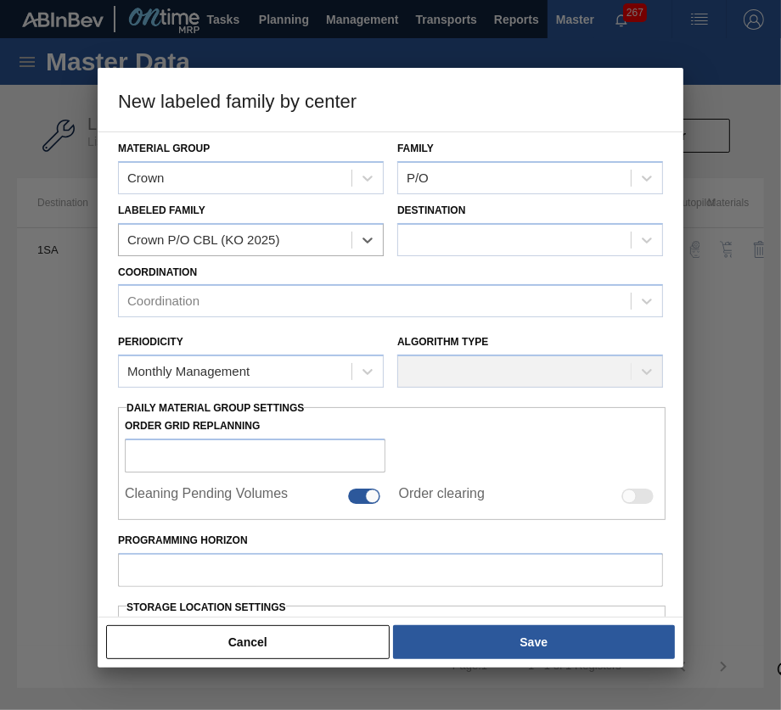
checkbox input "false"
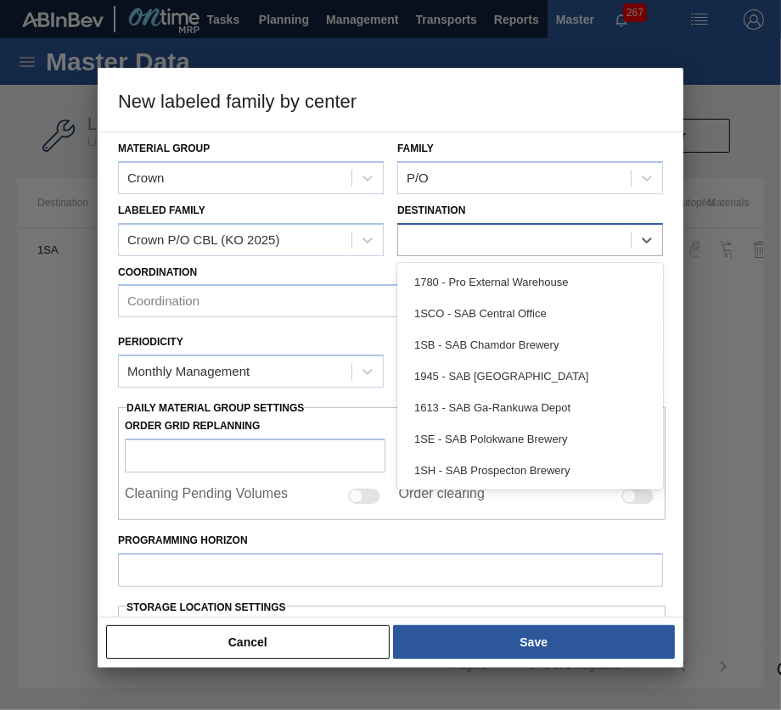
click at [479, 233] on div at bounding box center [514, 239] width 232 height 25
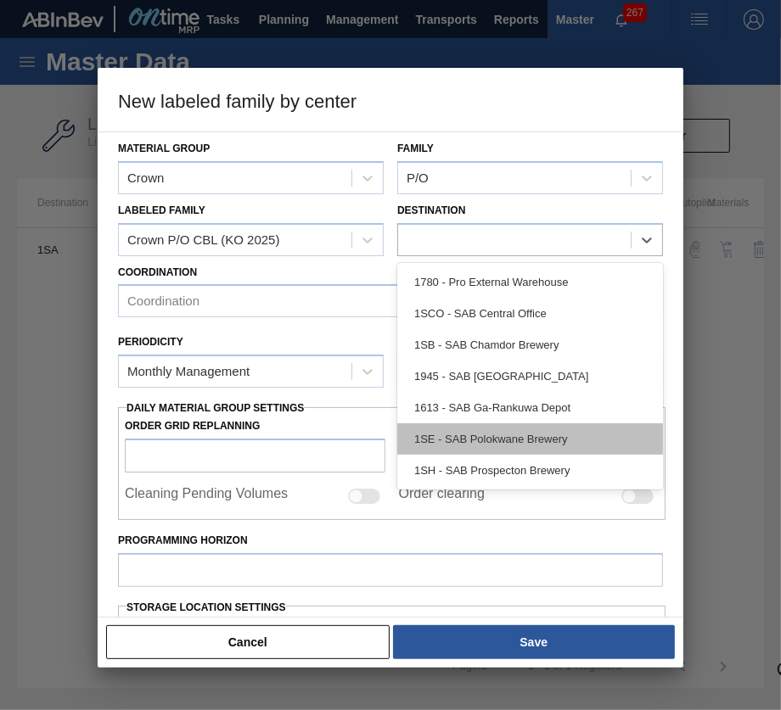
click at [487, 443] on div "1SE - SAB Polokwane Brewery" at bounding box center [530, 438] width 266 height 31
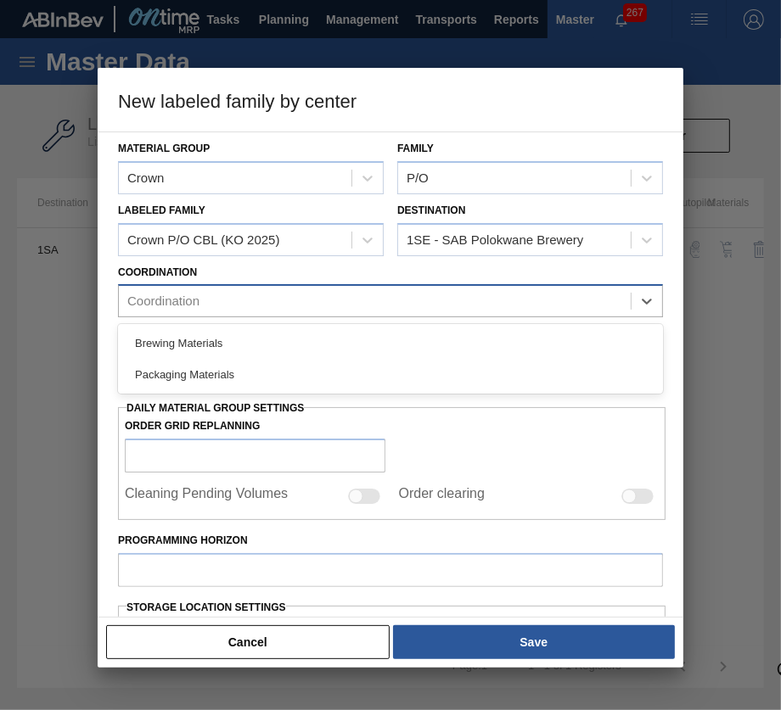
click at [258, 296] on div "Coordination" at bounding box center [375, 301] width 512 height 25
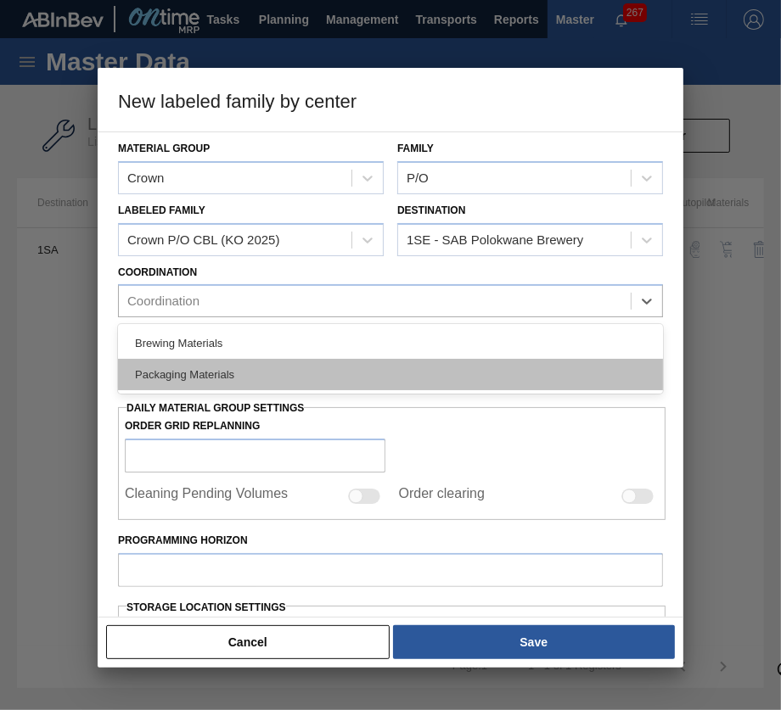
click at [265, 361] on div "Packaging Materials" at bounding box center [390, 374] width 545 height 31
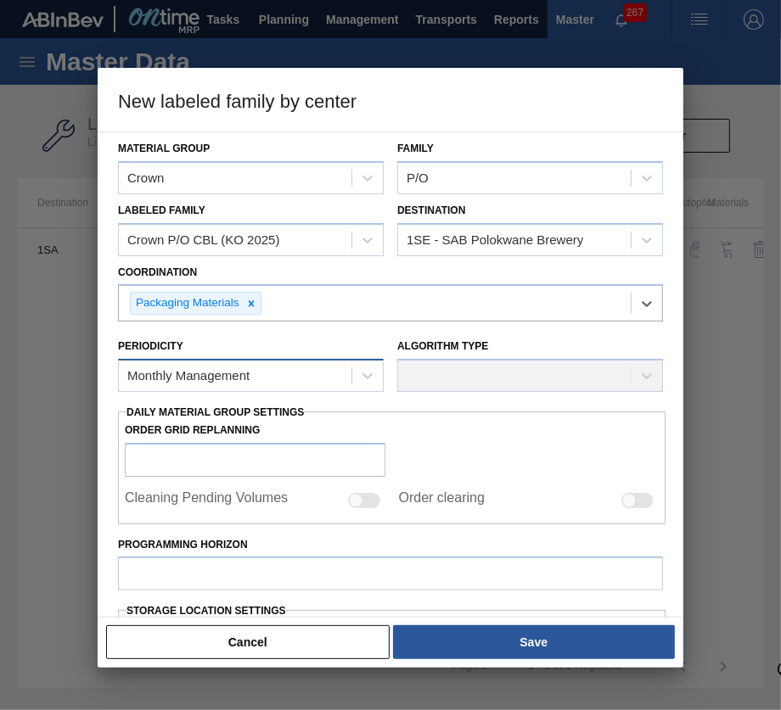
click at [327, 385] on div "Monthly Management" at bounding box center [235, 376] width 232 height 25
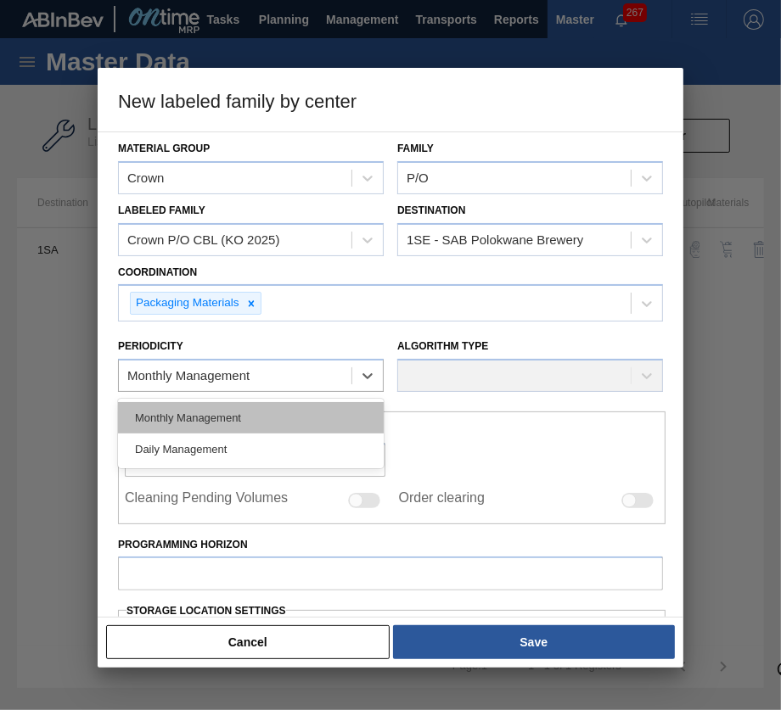
click at [339, 411] on div "Monthly Management" at bounding box center [251, 417] width 266 height 31
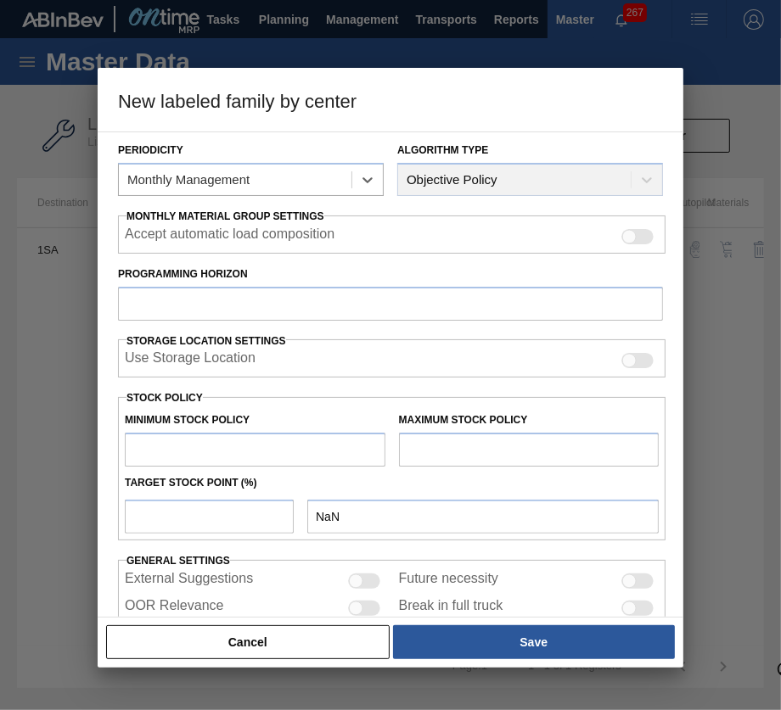
scroll to position [255, 0]
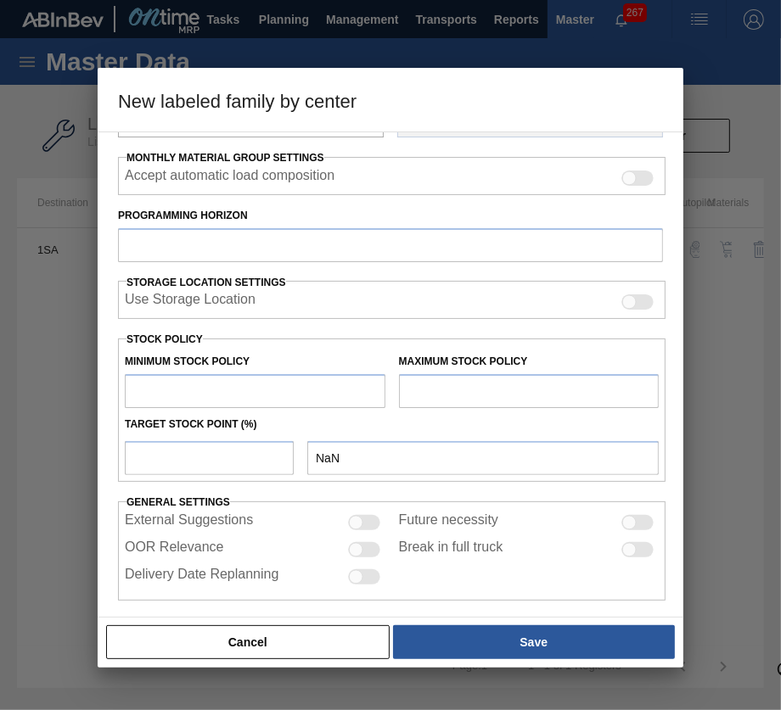
click at [307, 225] on label "Programming Horizon" at bounding box center [390, 216] width 545 height 25
click at [307, 228] on input "Programming Horizon" at bounding box center [390, 245] width 545 height 34
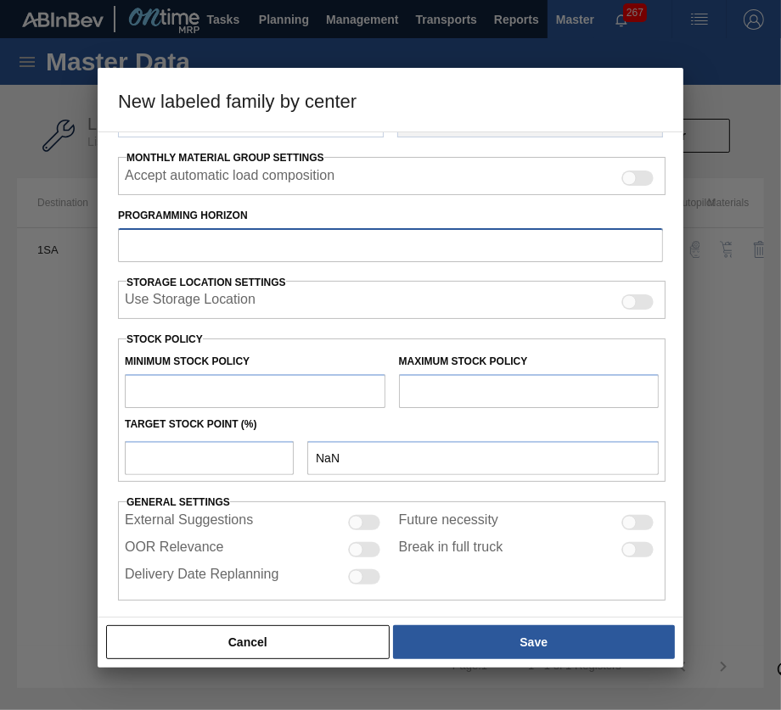
click at [307, 238] on input "Programming Horizon" at bounding box center [390, 245] width 545 height 34
type input "14"
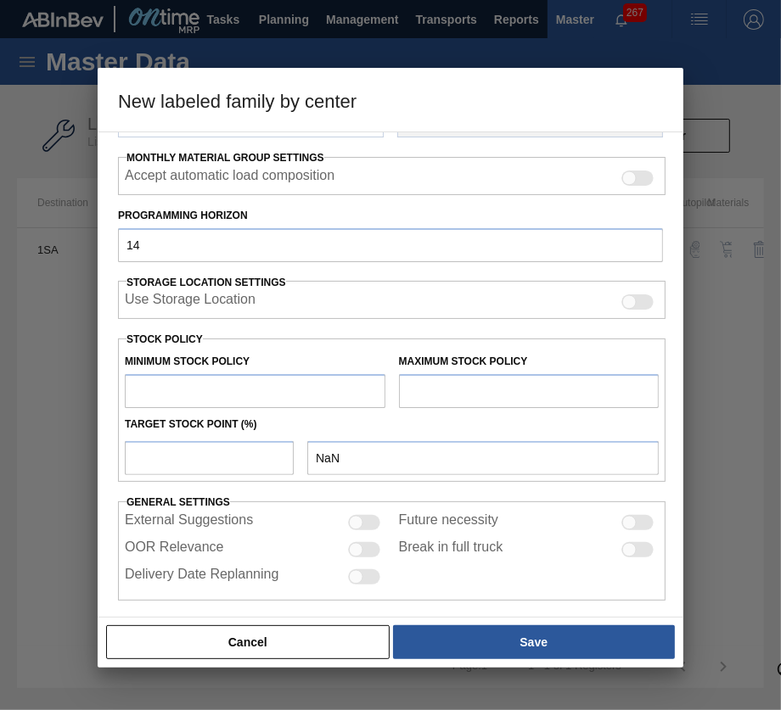
click at [315, 392] on input "text" at bounding box center [255, 391] width 260 height 34
type input "1,000,000"
type input "1,000,000.000"
click at [423, 389] on input "text" at bounding box center [529, 391] width 260 height 34
type input "5,000,000"
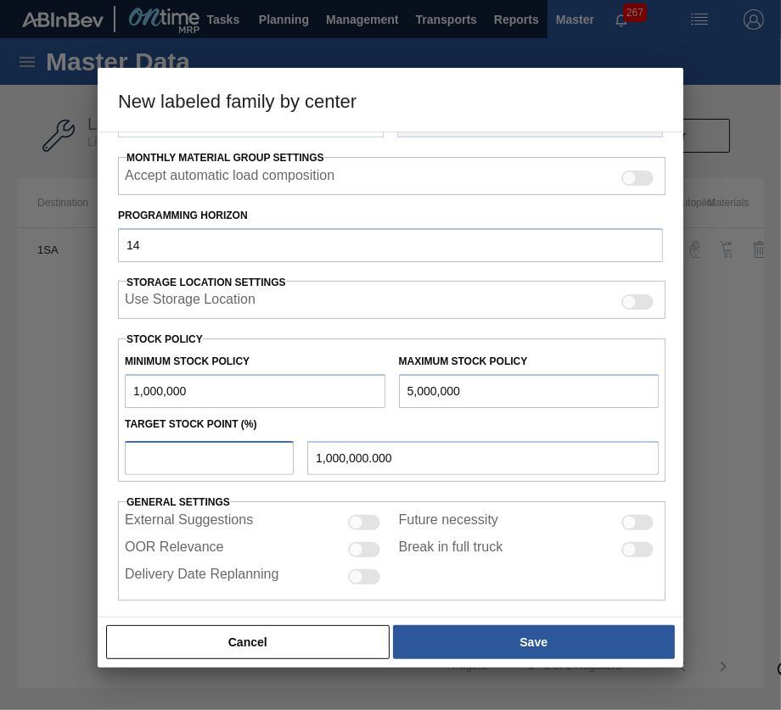
click at [245, 456] on input "number" at bounding box center [209, 458] width 169 height 34
type input "5"
type input "1,200,000.000"
type input "50"
type input "3,000,000.000"
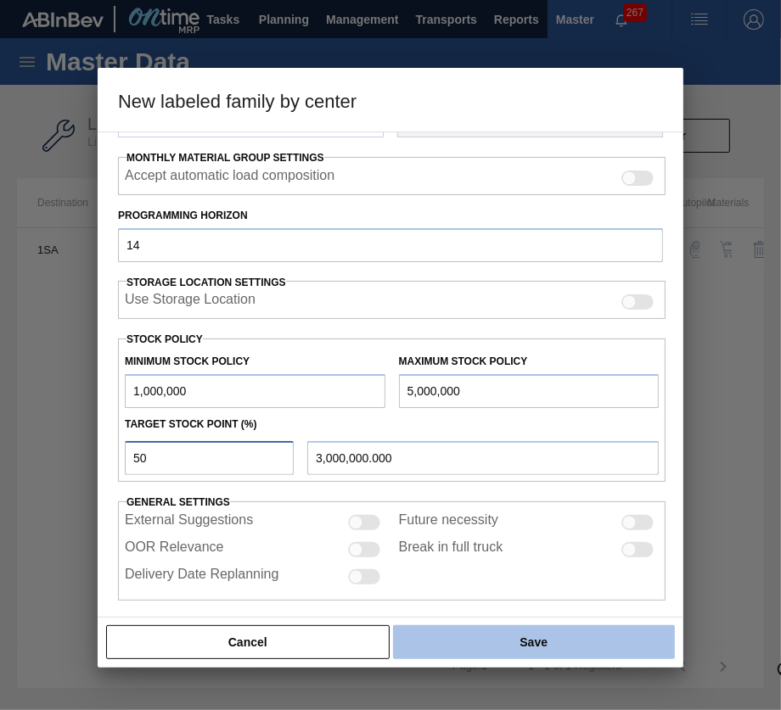
type input "50"
click at [507, 636] on button "Save" at bounding box center [534, 642] width 282 height 34
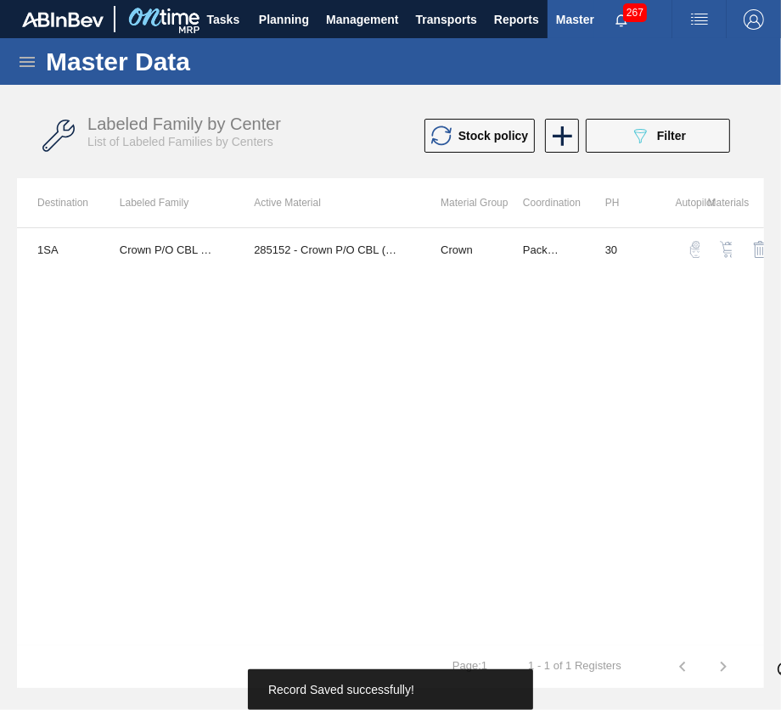
click at [727, 253] on img "button" at bounding box center [727, 249] width 17 height 17
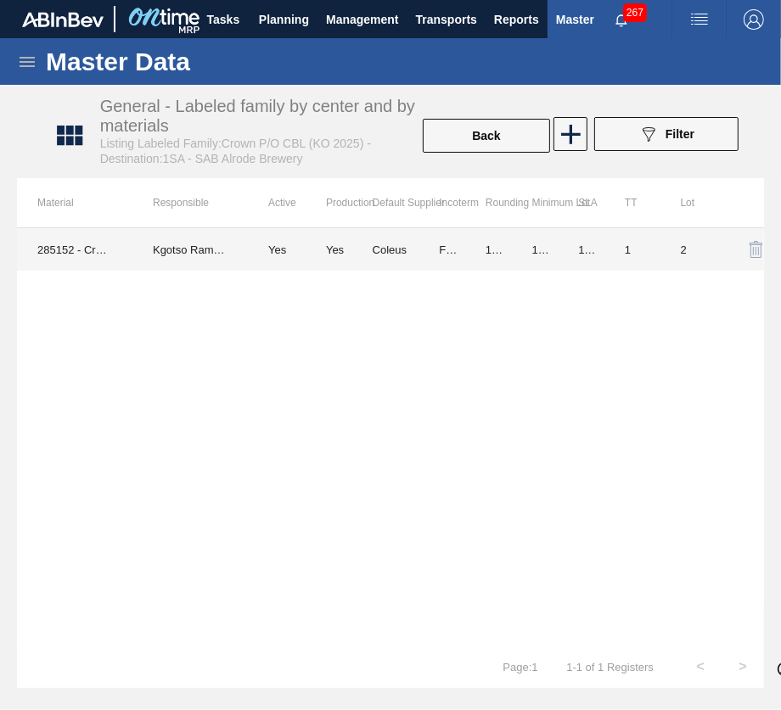
click at [629, 252] on td "1" at bounding box center [632, 249] width 56 height 42
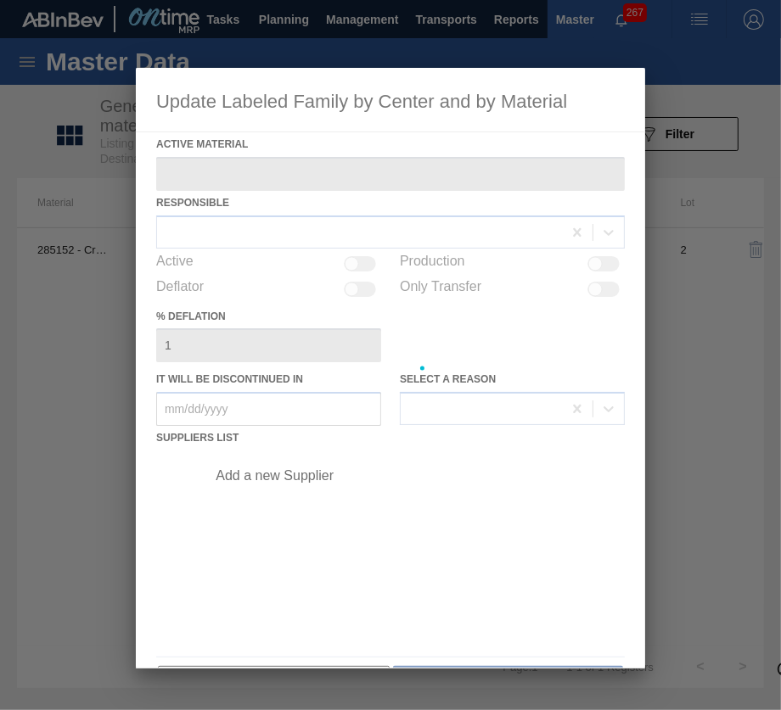
type Material "285152 - Crown P/O CBL (KO 2025)"
checkbox input "true"
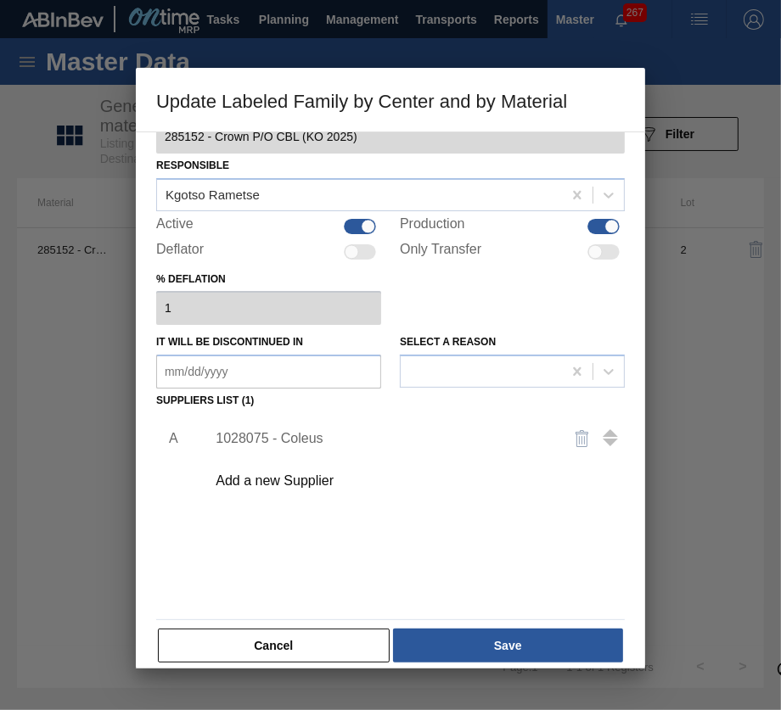
scroll to position [53, 0]
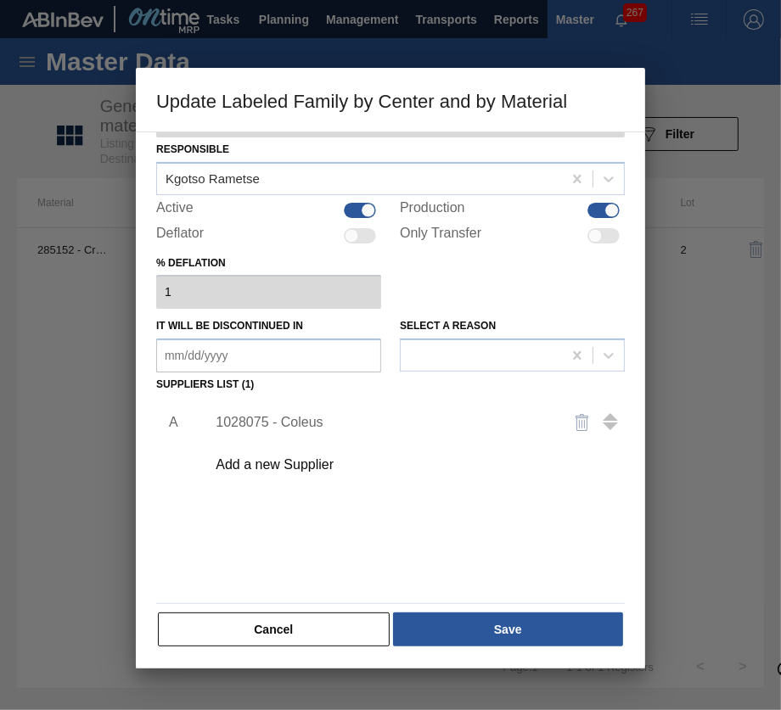
drag, startPoint x: 320, startPoint y: 630, endPoint x: 317, endPoint y: 613, distance: 16.3
click at [322, 626] on button "Cancel" at bounding box center [274, 630] width 232 height 34
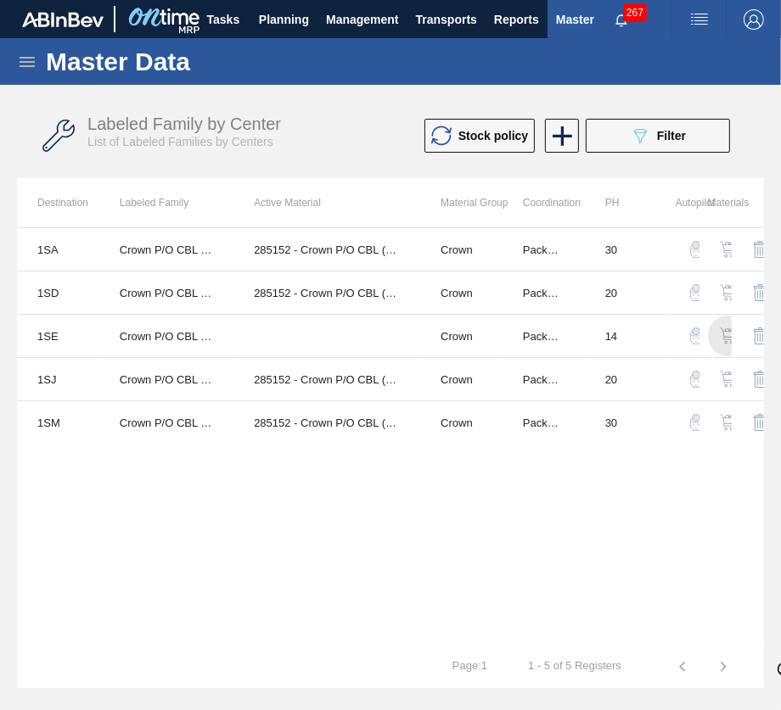
click at [726, 331] on img "button" at bounding box center [727, 335] width 17 height 17
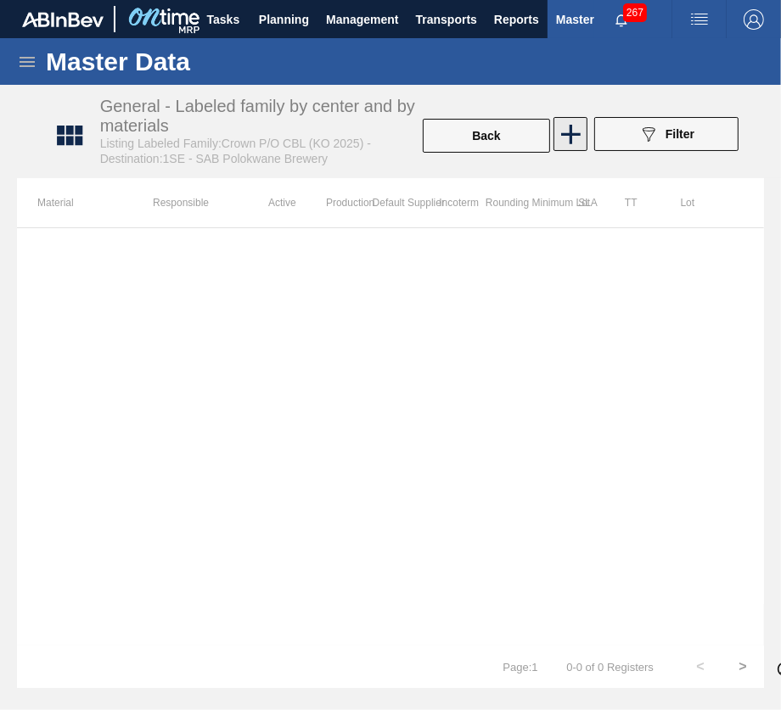
click at [567, 133] on icon at bounding box center [571, 135] width 20 height 20
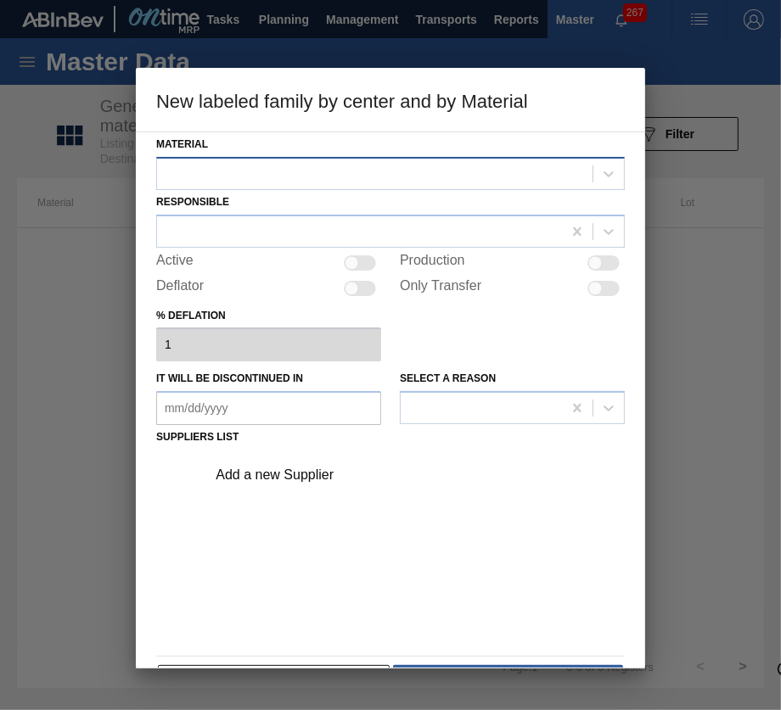
click at [500, 167] on div at bounding box center [374, 173] width 435 height 25
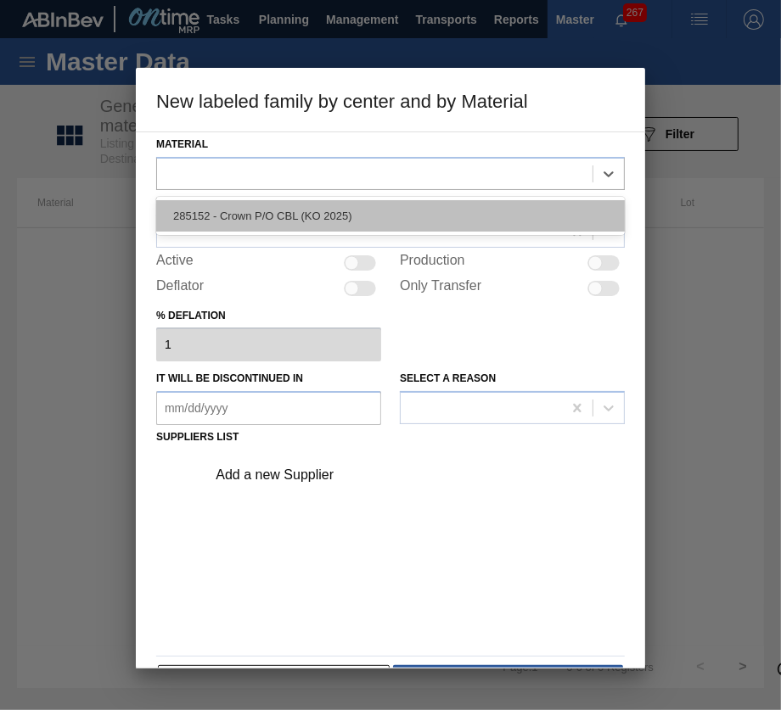
click at [472, 218] on div "285152 - Crown P/O CBL (KO 2025)" at bounding box center [390, 215] width 468 height 31
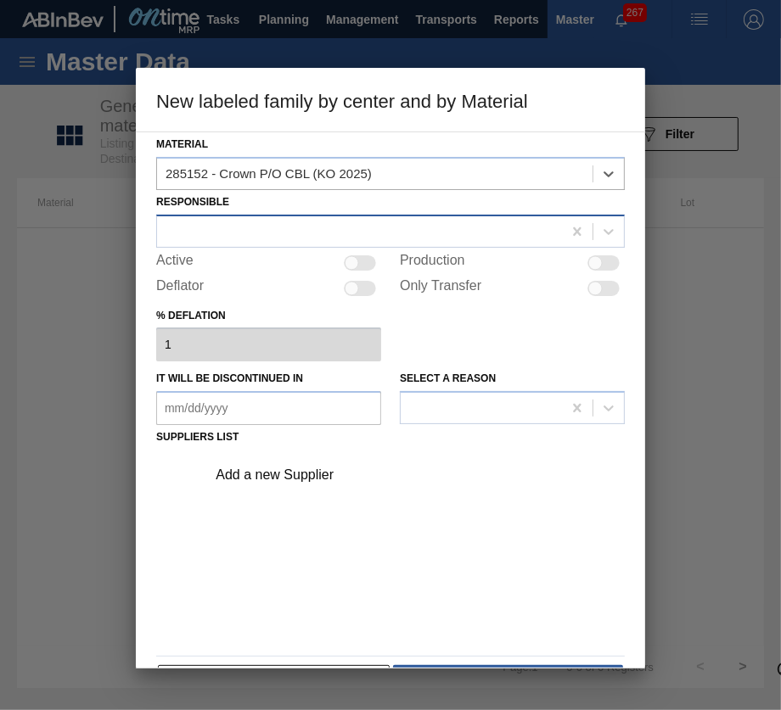
click at [431, 232] on div at bounding box center [359, 231] width 405 height 25
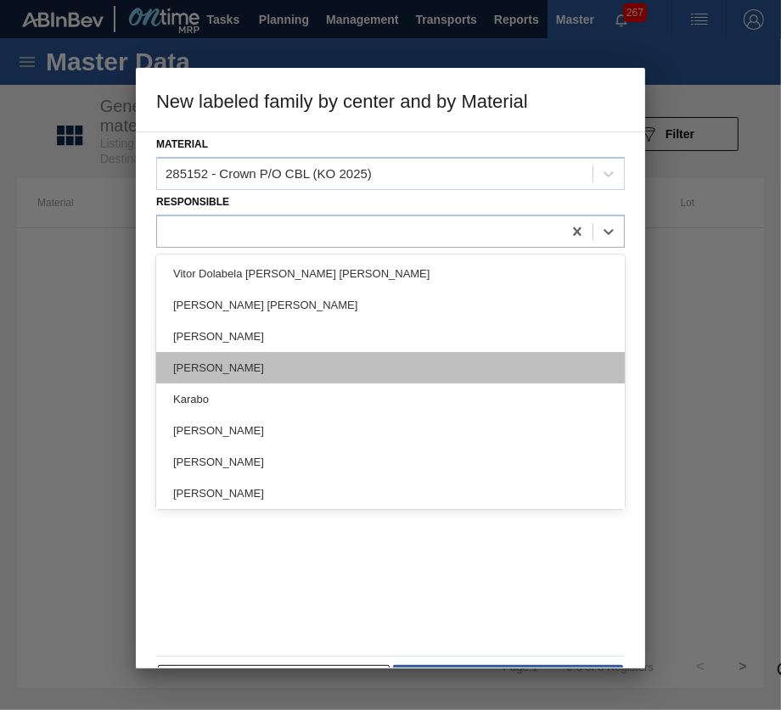
click at [332, 381] on div "Vitor Dolabela [PERSON_NAME] [PERSON_NAME] [PERSON_NAME] [PERSON_NAME] [PERSON_…" at bounding box center [390, 382] width 468 height 255
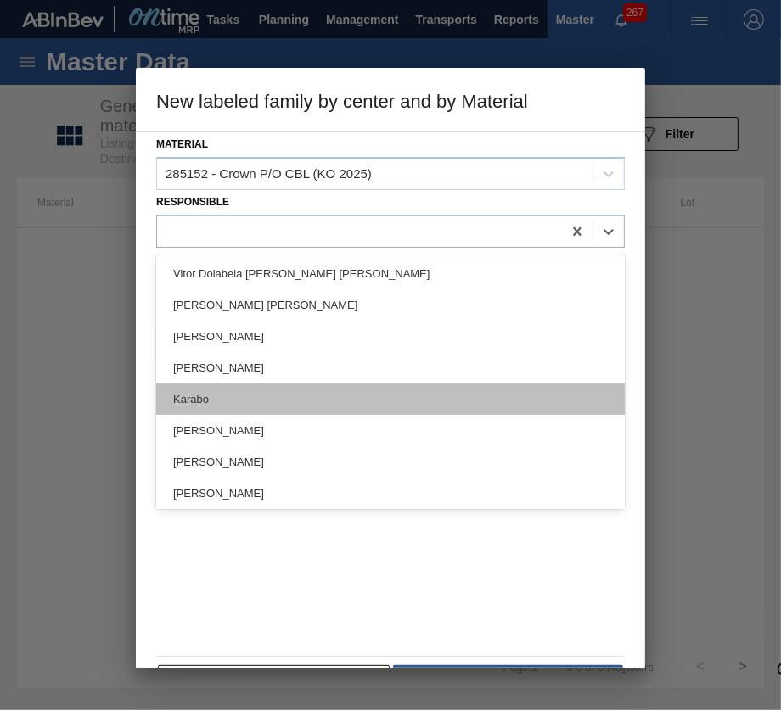
click at [304, 387] on div "Karabo" at bounding box center [390, 398] width 468 height 31
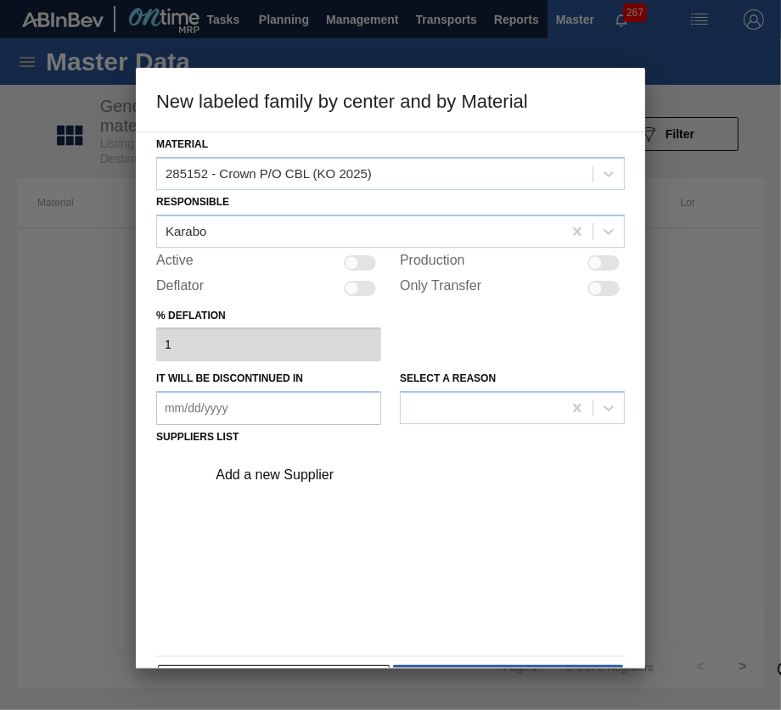
click at [360, 266] on div at bounding box center [360, 262] width 32 height 15
checkbox input "true"
click at [299, 473] on div "Add a new Supplier" at bounding box center [382, 474] width 333 height 15
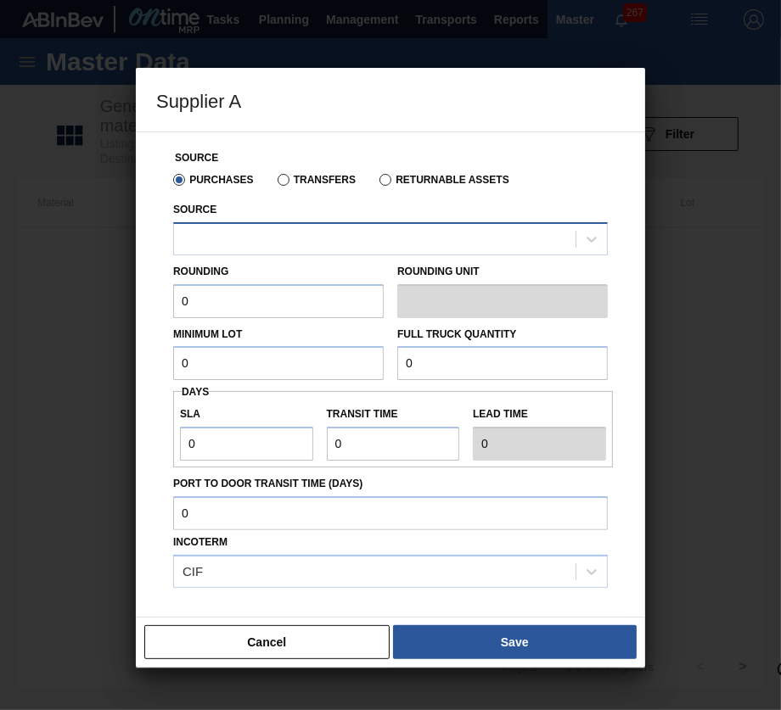
click at [290, 238] on div at bounding box center [374, 239] width 401 height 25
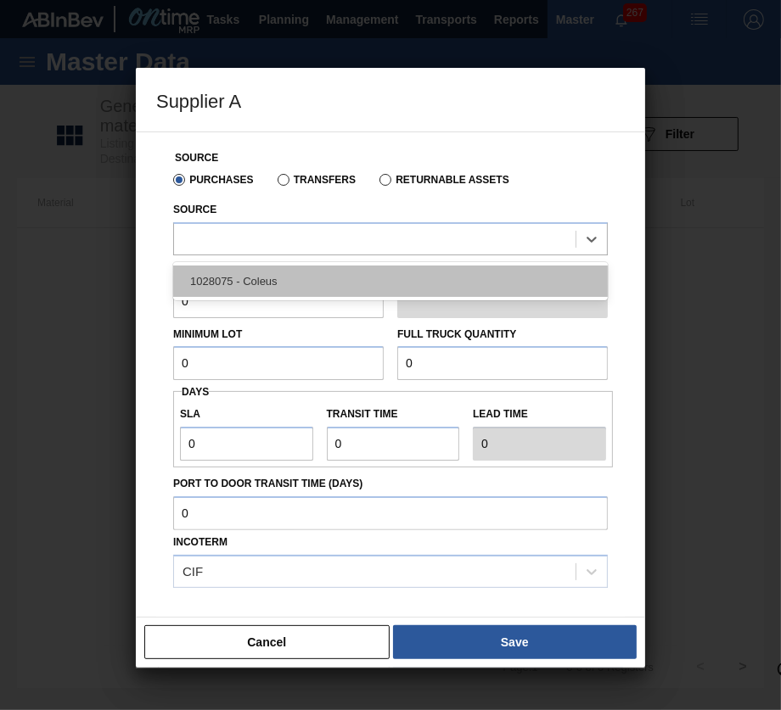
click at [310, 290] on div "1028075 - Coleus" at bounding box center [390, 281] width 434 height 31
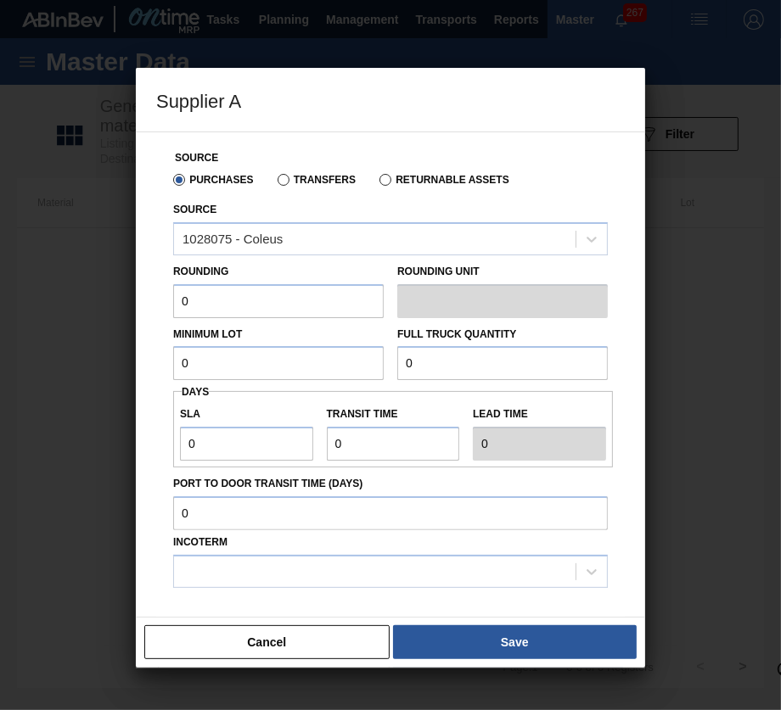
drag, startPoint x: 222, startPoint y: 310, endPoint x: 140, endPoint y: 303, distance: 82.6
click at [140, 303] on div "Source Purchases Transfers Returnable Assets Source 1028075 - Coleus Rounding 0…" at bounding box center [390, 375] width 509 height 486
type input "1"
click at [206, 366] on input "0" at bounding box center [278, 363] width 210 height 34
type input "1,800,000"
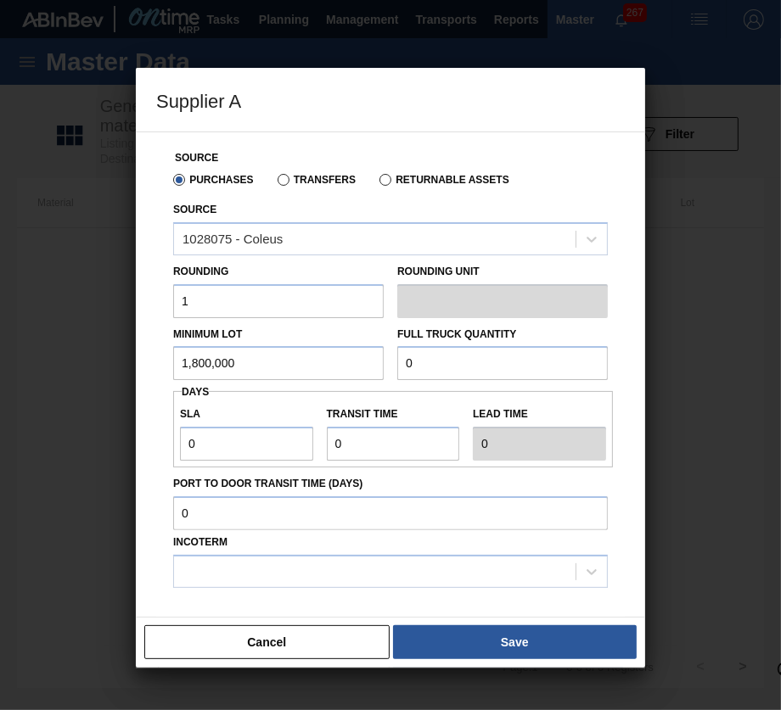
click at [445, 364] on input "0" at bounding box center [502, 363] width 210 height 34
type input "7,200,000"
click at [235, 443] on input "0" at bounding box center [246, 444] width 133 height 34
type input "01"
type input "1"
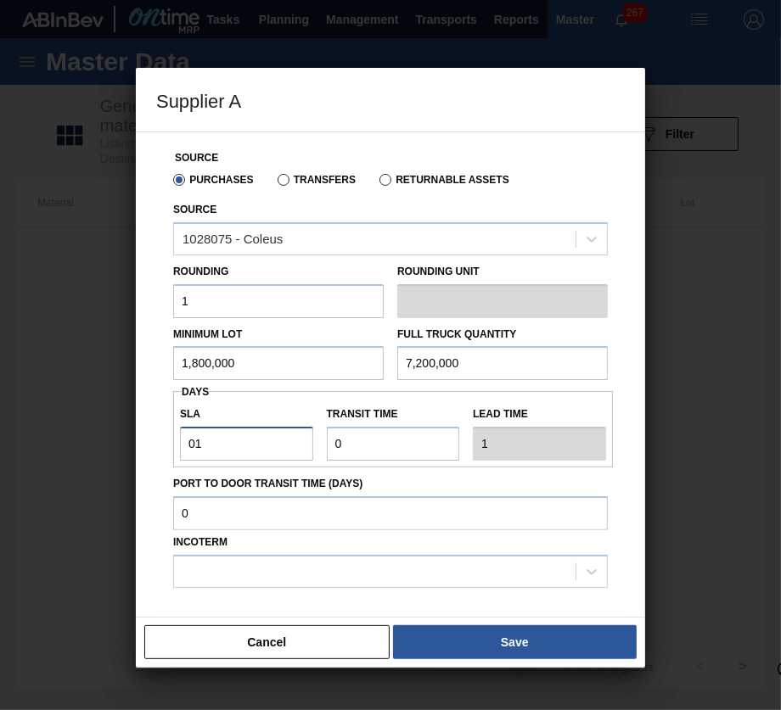
type input "0"
type input "NaN"
type input "1"
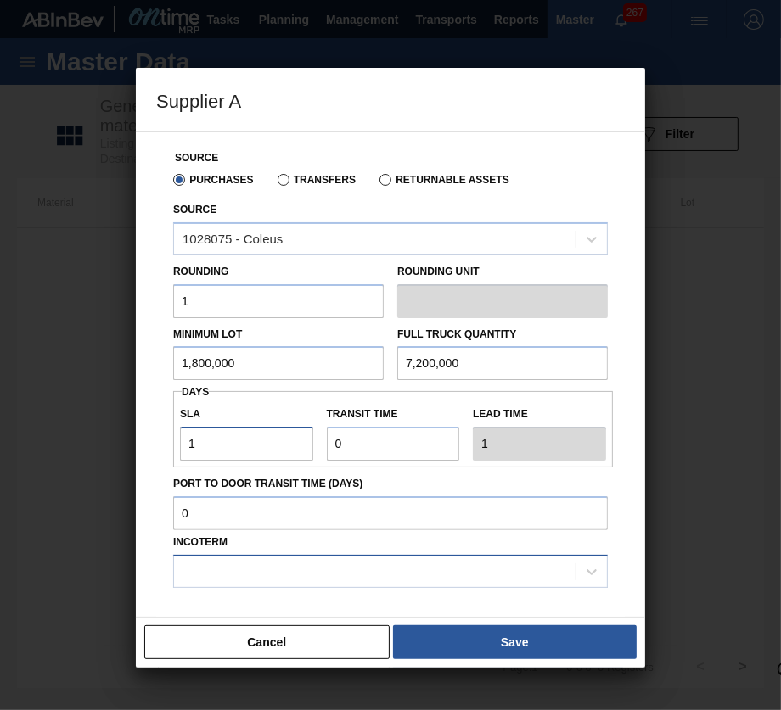
type input "1"
click at [406, 568] on div at bounding box center [374, 571] width 401 height 25
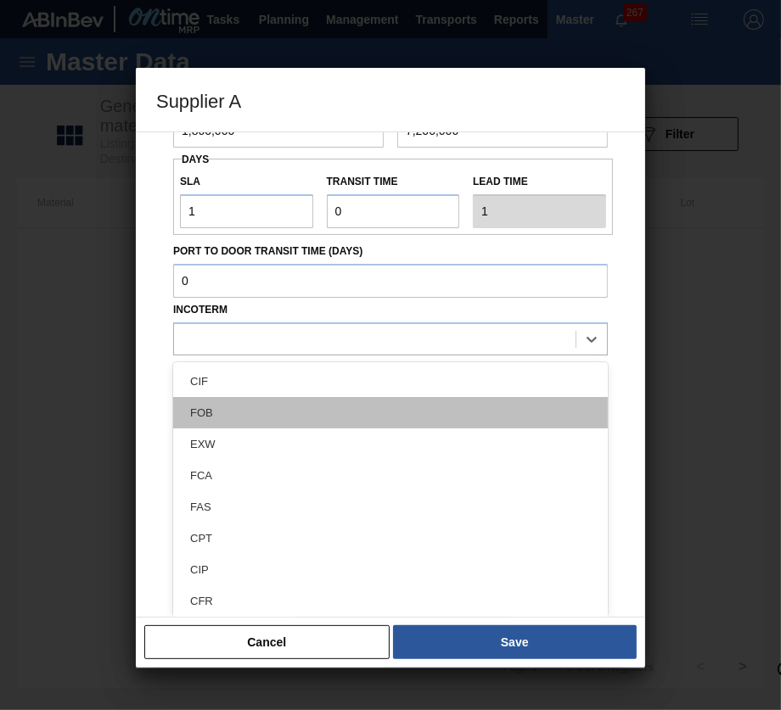
click at [339, 411] on div "FOB" at bounding box center [390, 412] width 434 height 31
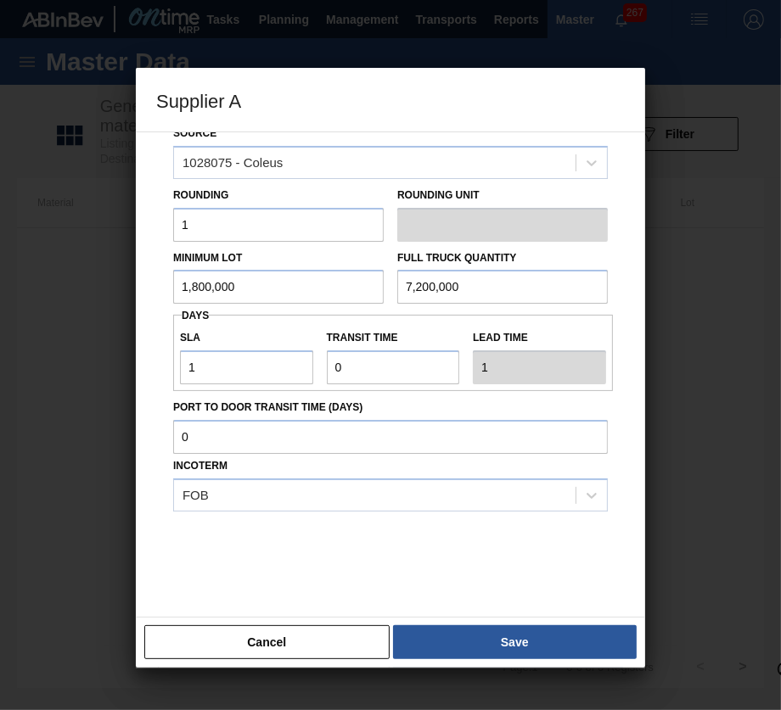
click at [499, 623] on div "Cancel Save" at bounding box center [390, 642] width 509 height 51
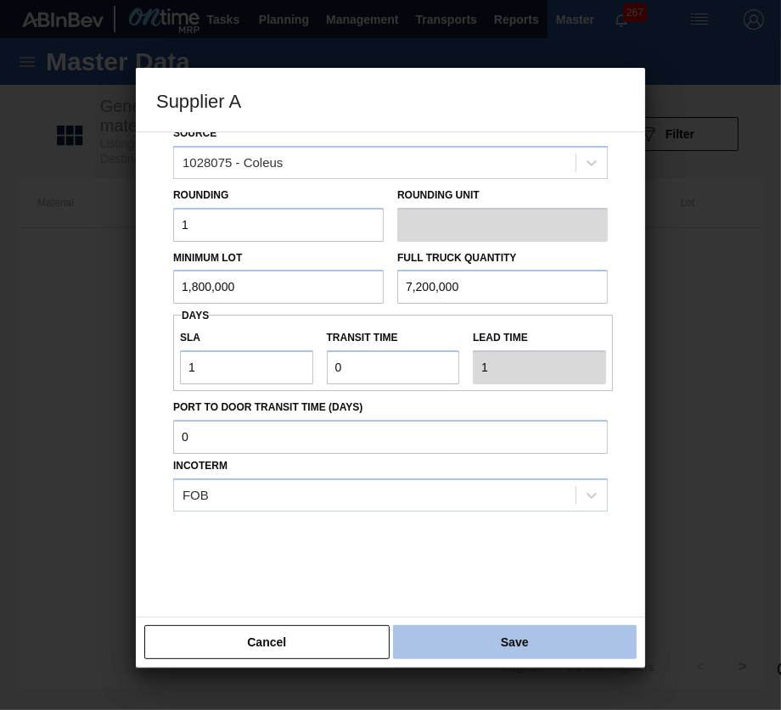
click at [507, 630] on button "Save" at bounding box center [515, 642] width 244 height 34
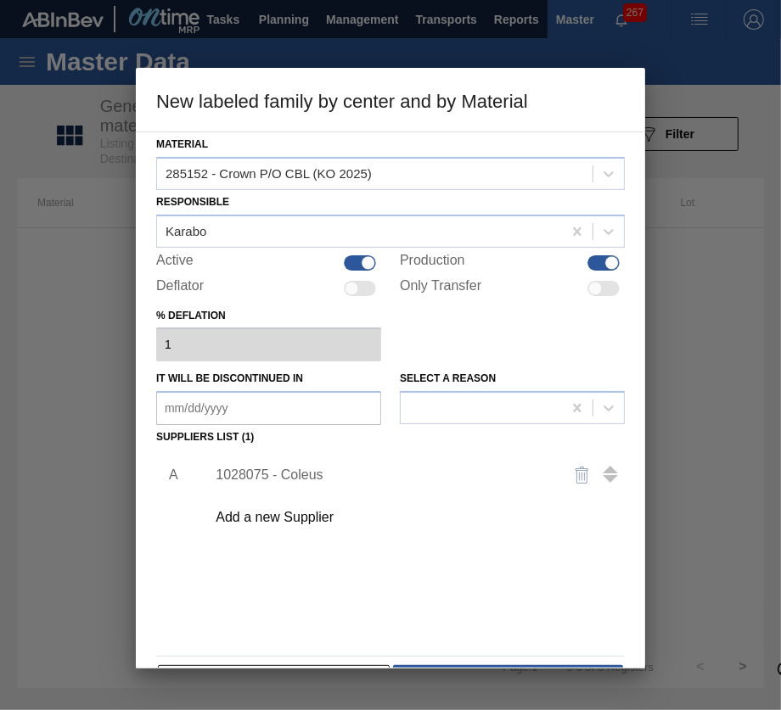
scroll to position [53, 0]
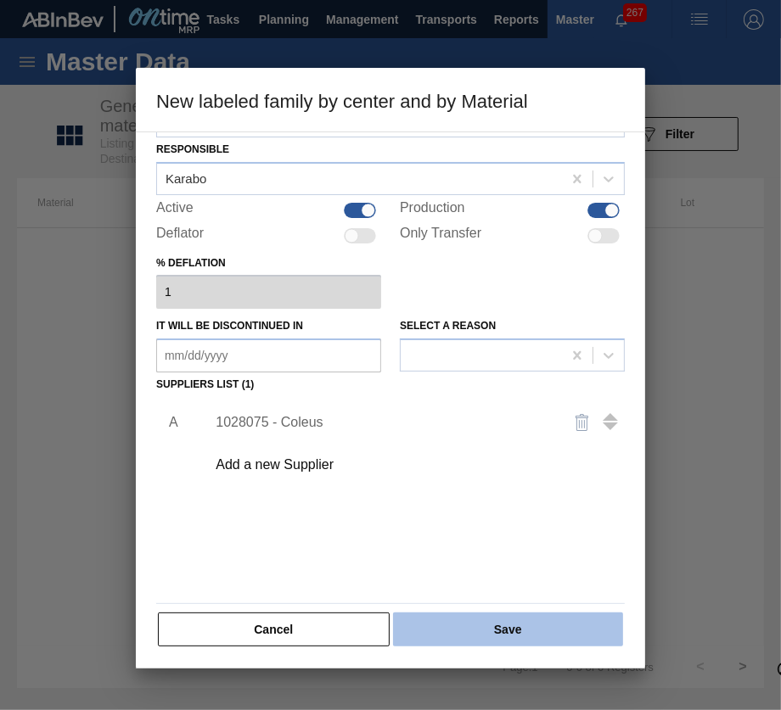
click at [521, 626] on button "Save" at bounding box center [508, 630] width 230 height 34
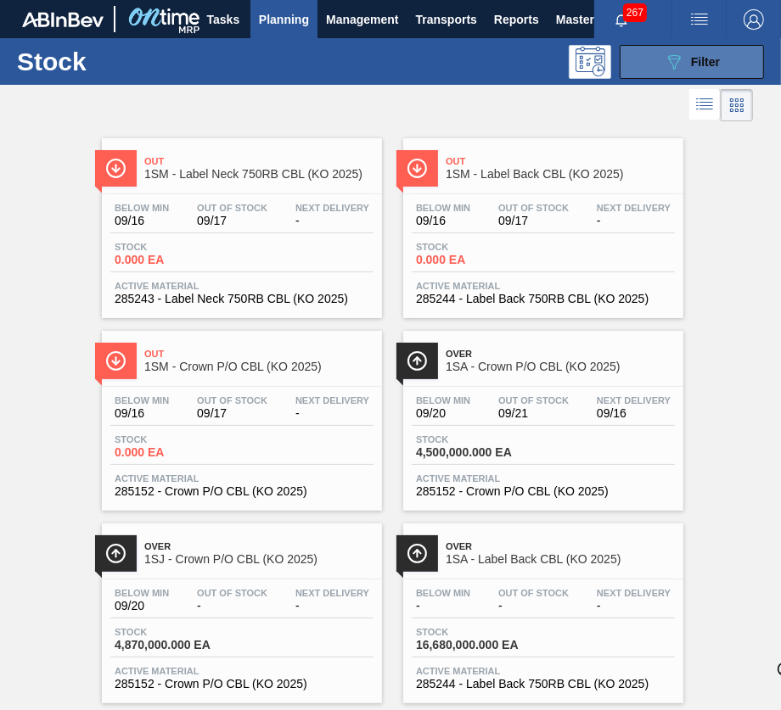
click at [667, 63] on icon "089F7B8B-B2A5-4AFE-B5C0-19BA573D28AC" at bounding box center [673, 62] width 20 height 20
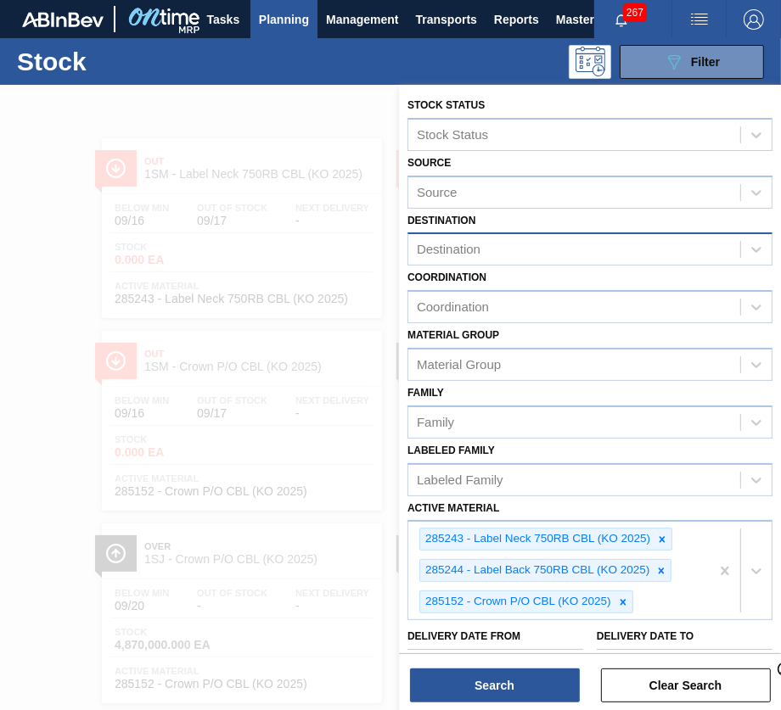
click at [643, 233] on div "Destination" at bounding box center [589, 248] width 365 height 33
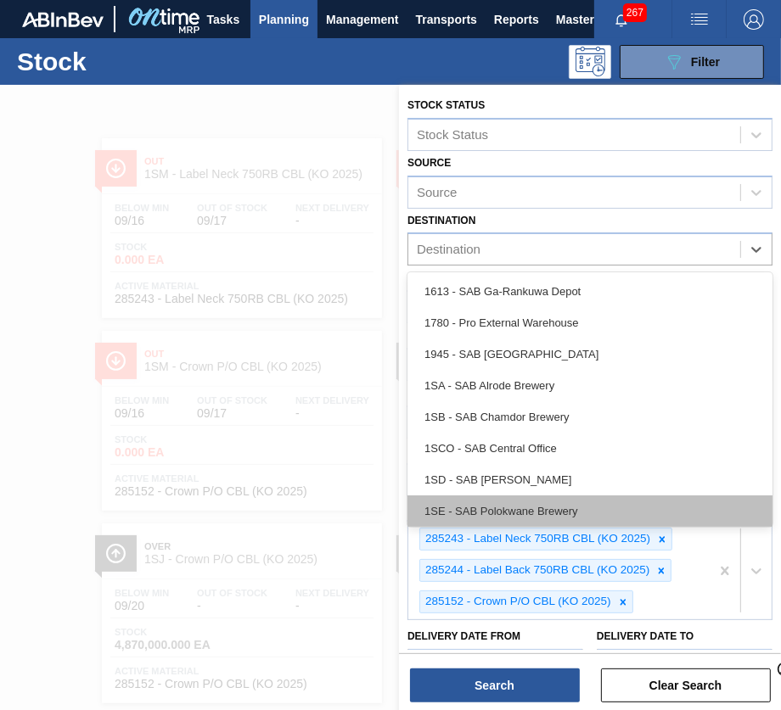
click at [583, 505] on div "1SE - SAB Polokwane Brewery" at bounding box center [589, 510] width 365 height 31
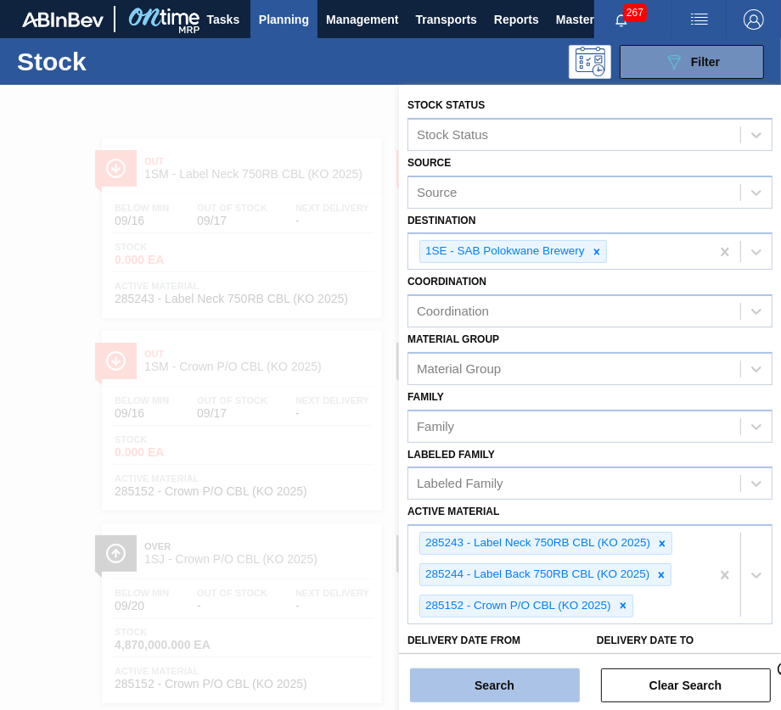
click at [528, 694] on button "Search" at bounding box center [495, 686] width 170 height 34
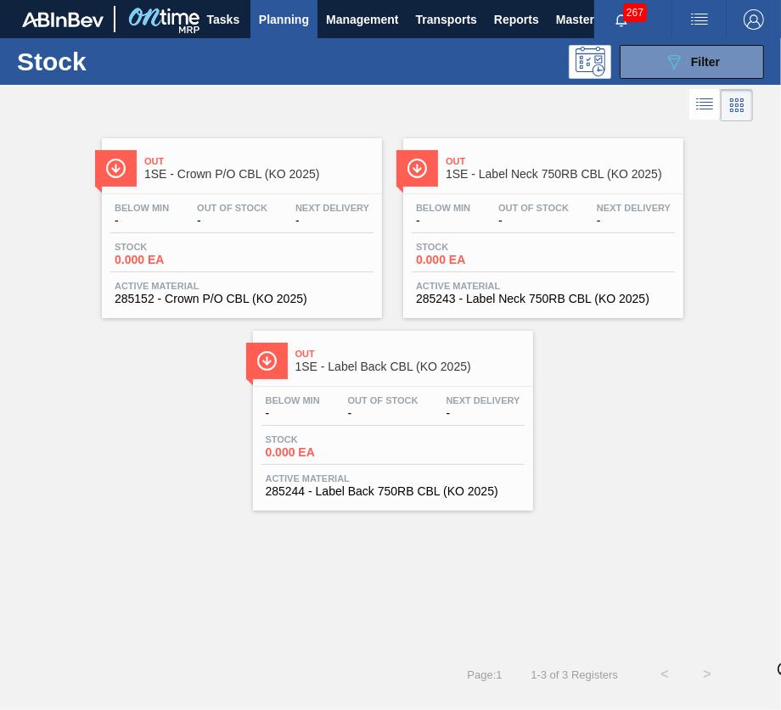
click at [272, 278] on div "Below Min - Out Of Stock - Next Delivery - Stock 0.000 EA Active Material 28515…" at bounding box center [242, 251] width 280 height 115
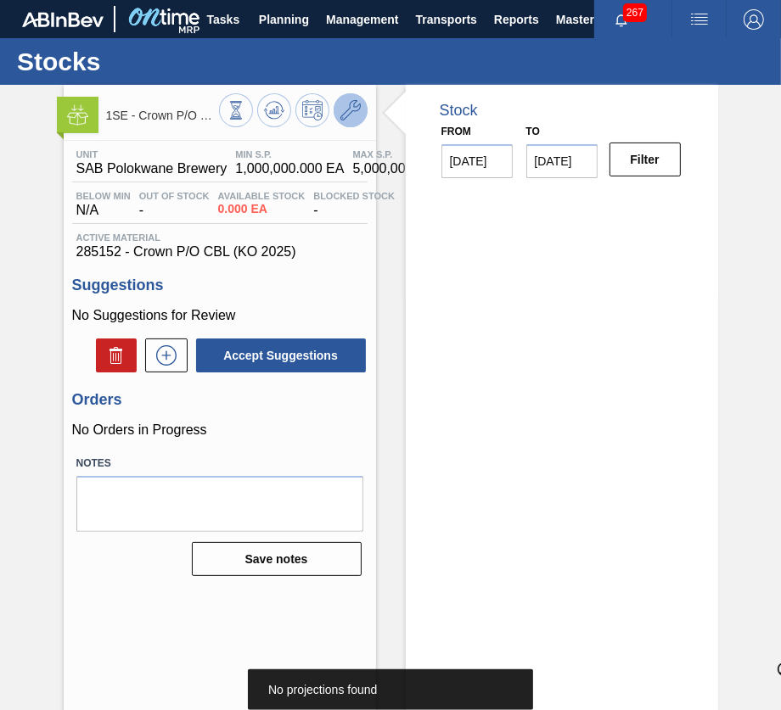
click at [340, 106] on icon at bounding box center [350, 110] width 20 height 20
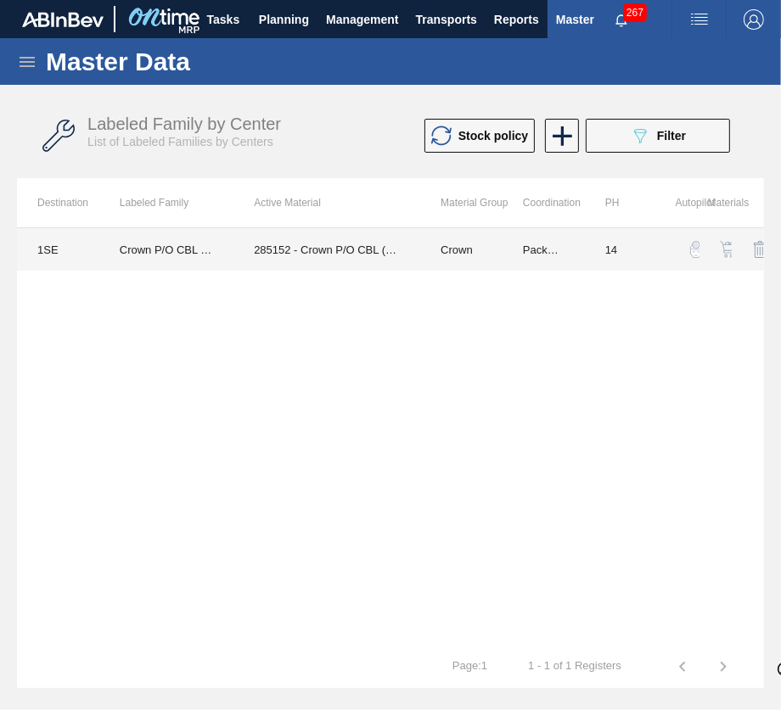
click at [478, 238] on td "Crown" at bounding box center [461, 249] width 82 height 42
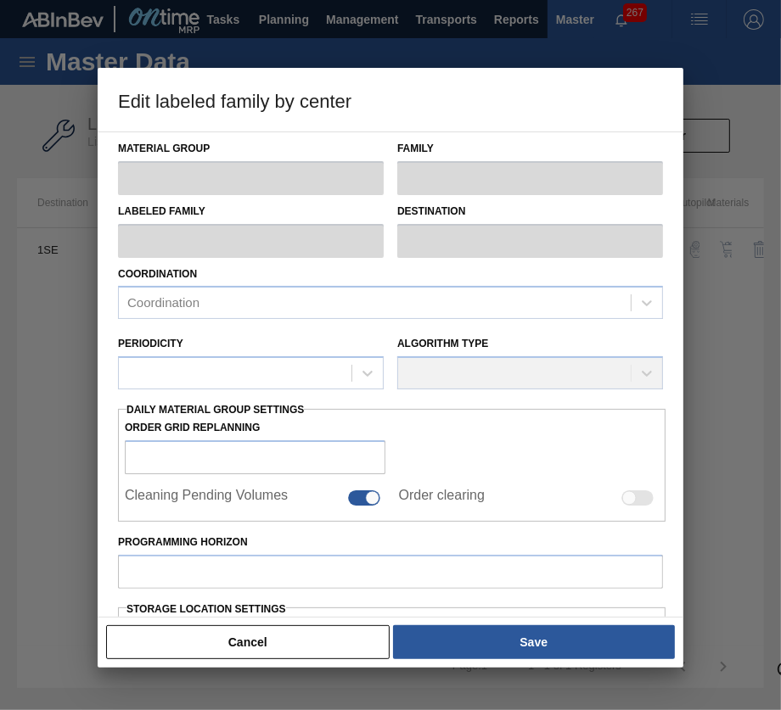
type input "Crown"
type input "P/O"
type input "Crown P/O CBL (KO 2025)"
type input "1SE - SAB Polokwane Brewery"
type input "14"
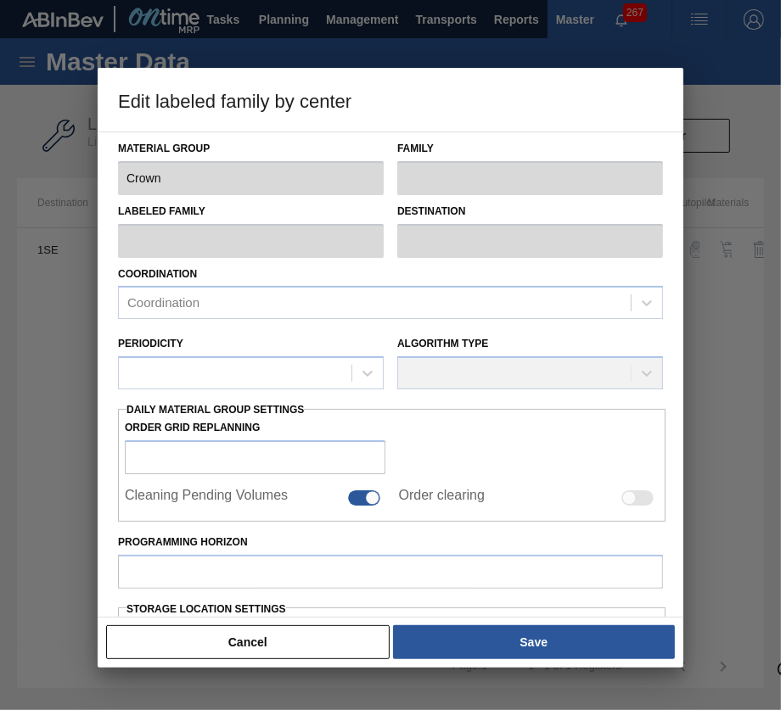
type input "1,000,000"
type input "5,000,000"
type input "50"
type input "3,000,000.000"
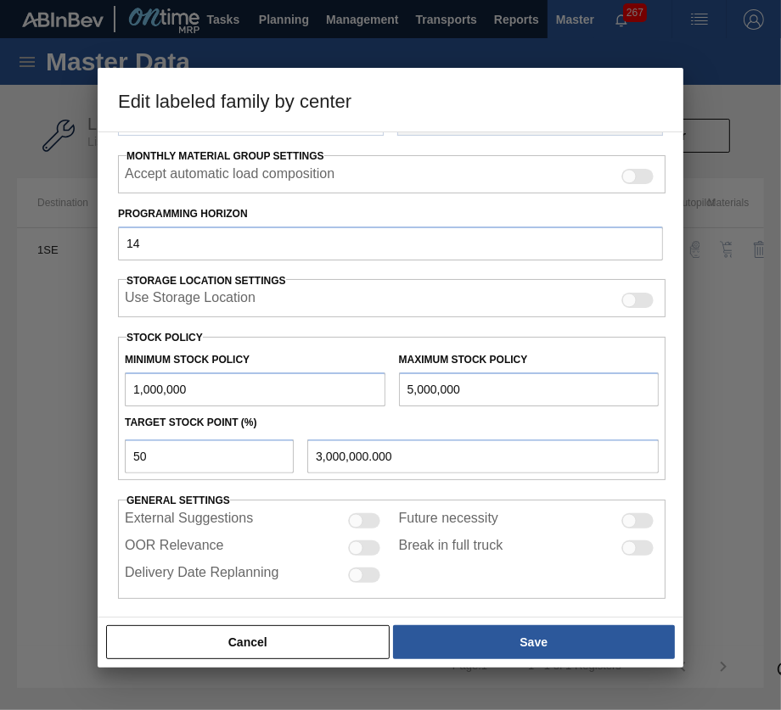
scroll to position [267, 0]
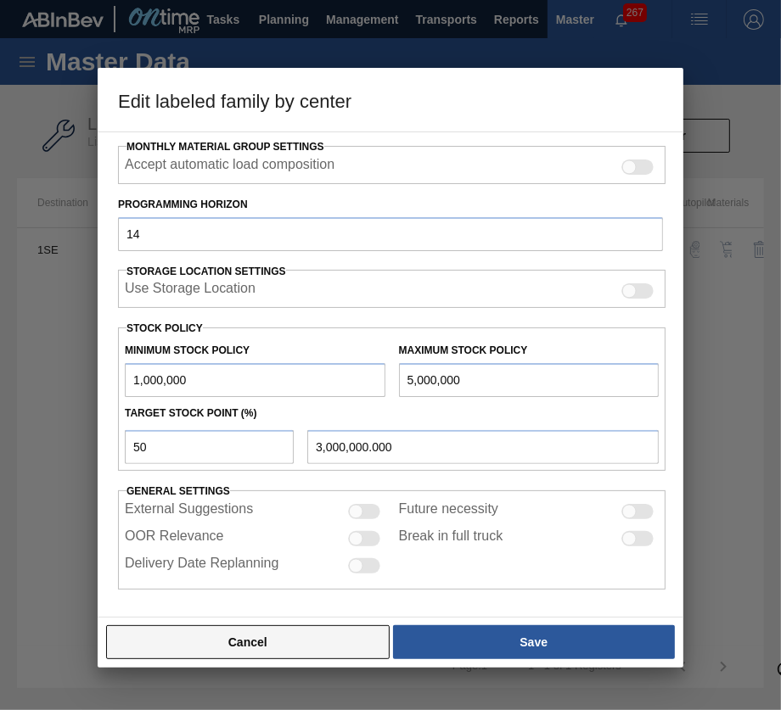
click at [283, 627] on button "Cancel" at bounding box center [247, 642] width 283 height 34
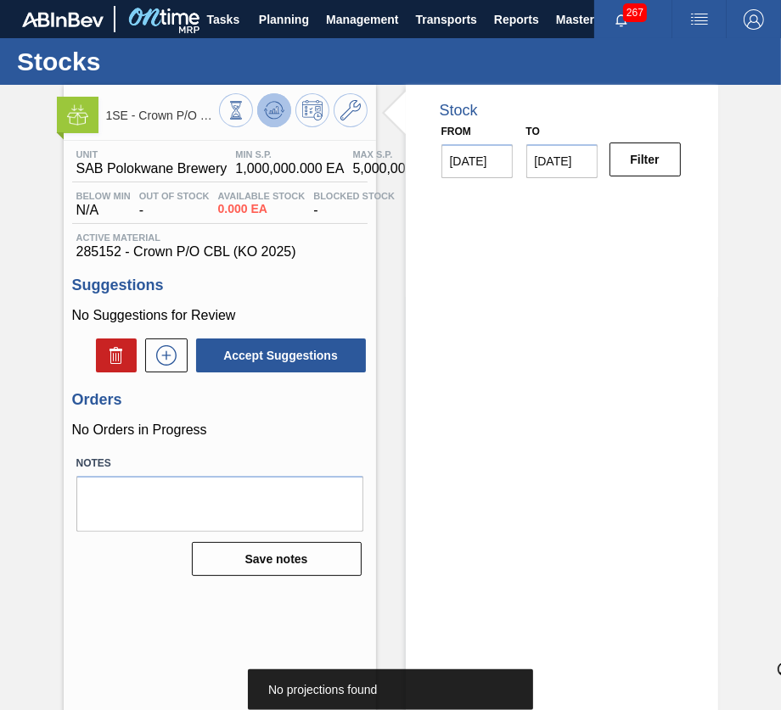
click at [273, 124] on button at bounding box center [274, 110] width 34 height 34
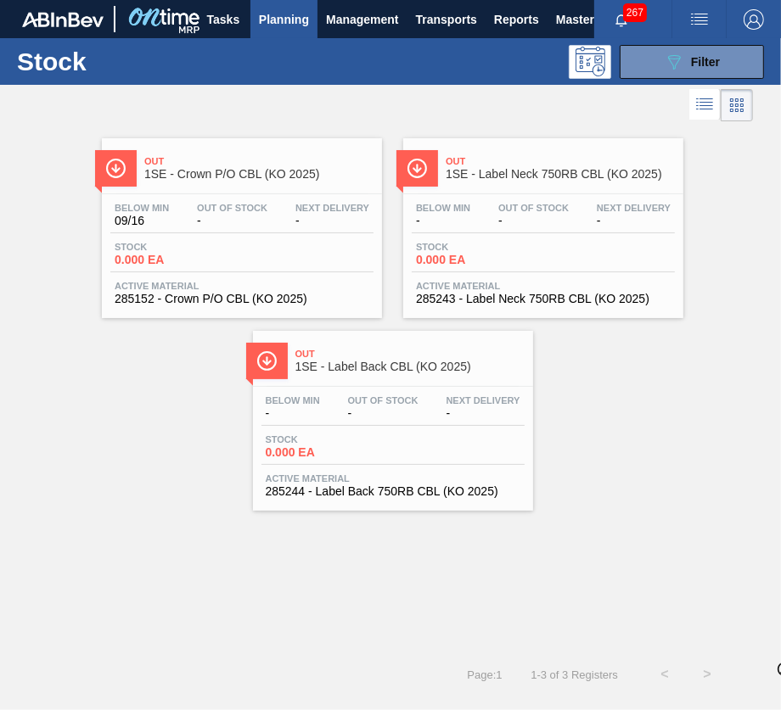
click at [524, 254] on span "0.000 EA" at bounding box center [475, 260] width 119 height 13
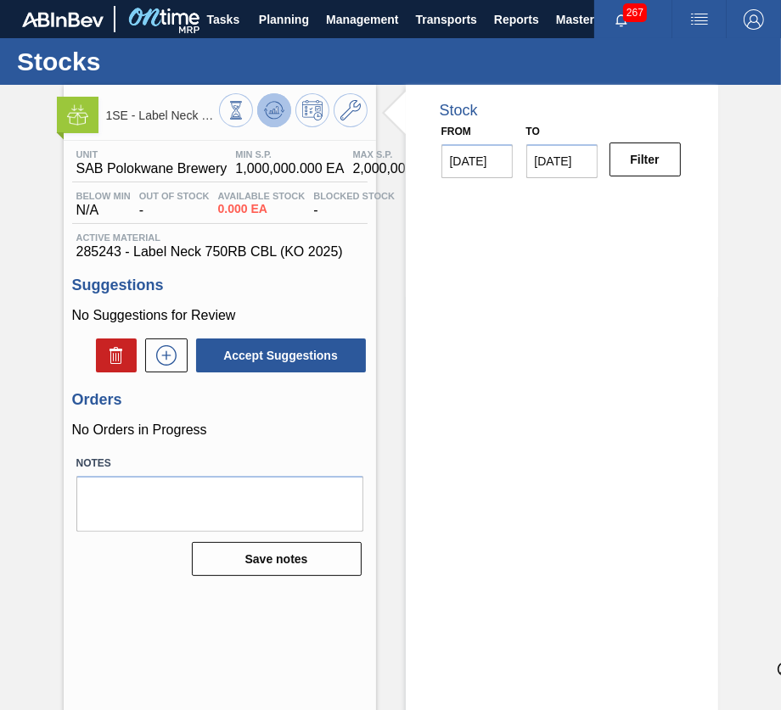
click at [266, 103] on icon at bounding box center [274, 110] width 20 height 20
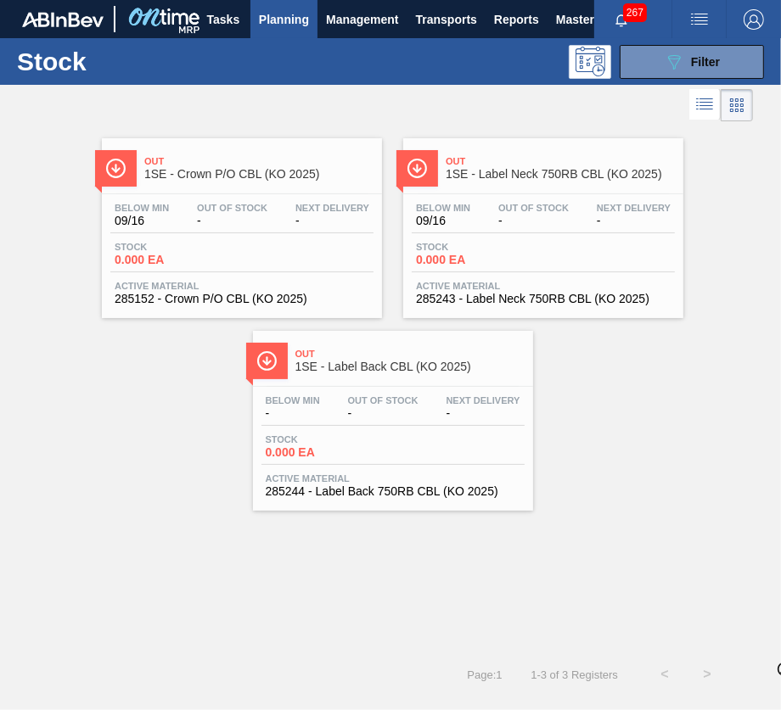
click at [473, 450] on div "Stock 0.000 EA" at bounding box center [392, 449] width 263 height 31
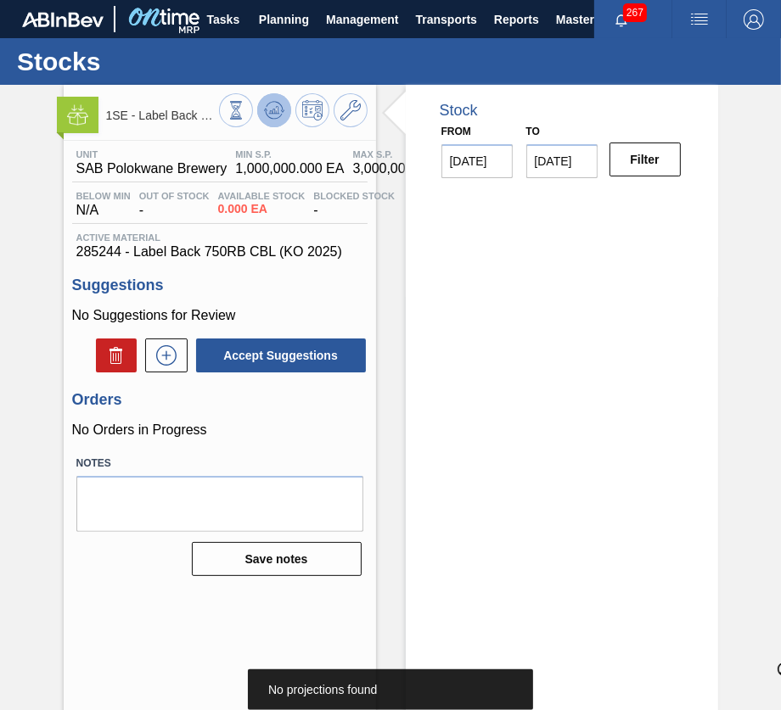
click at [268, 118] on icon at bounding box center [274, 110] width 20 height 20
